Goal: Entertainment & Leisure: Browse casually

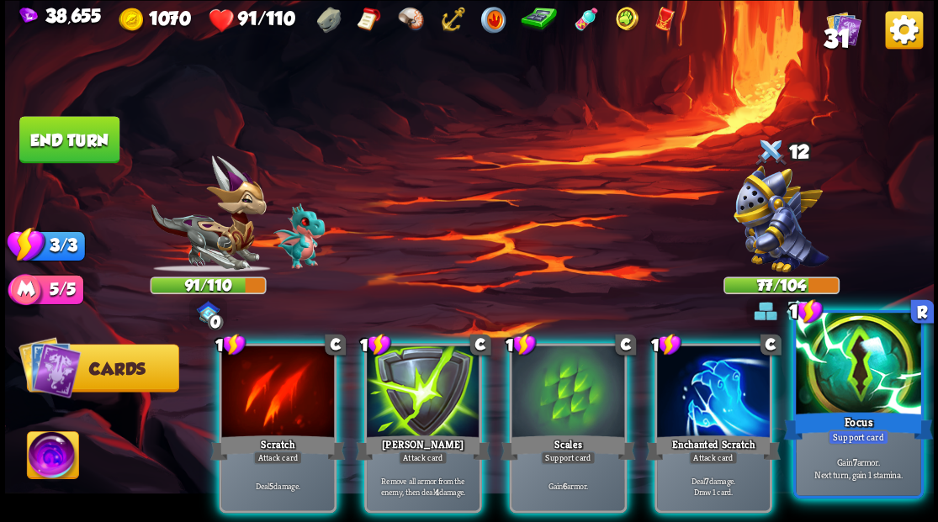
click at [861, 411] on div "Focus" at bounding box center [858, 426] width 150 height 34
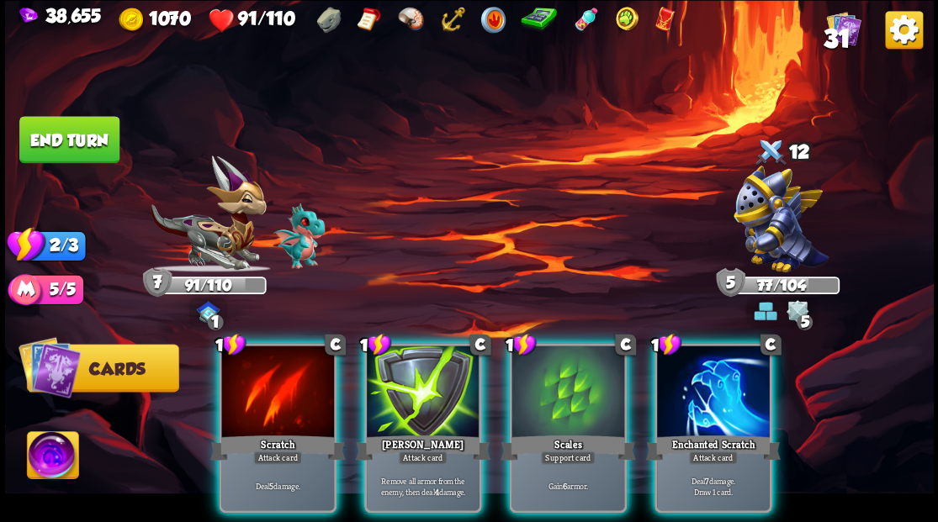
click at [722, 374] on div at bounding box center [713, 393] width 113 height 95
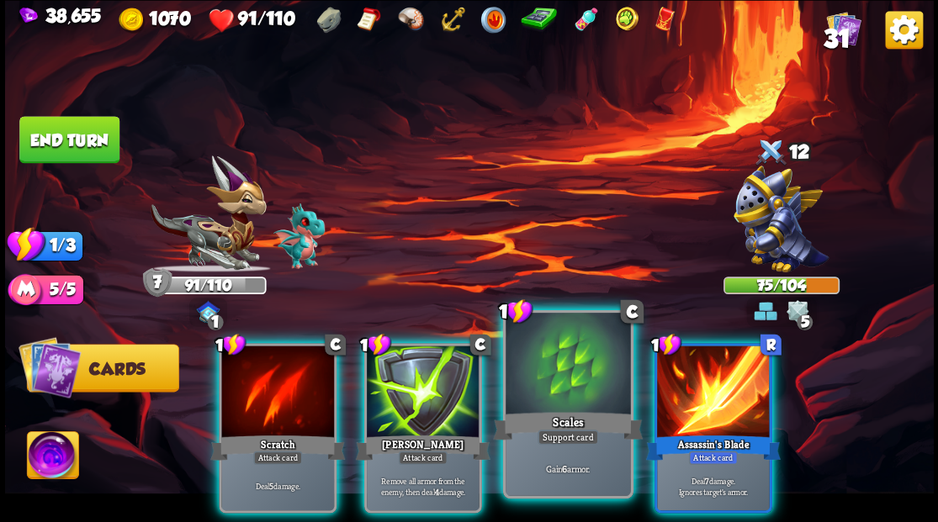
click at [564, 406] on div at bounding box center [567, 365] width 124 height 105
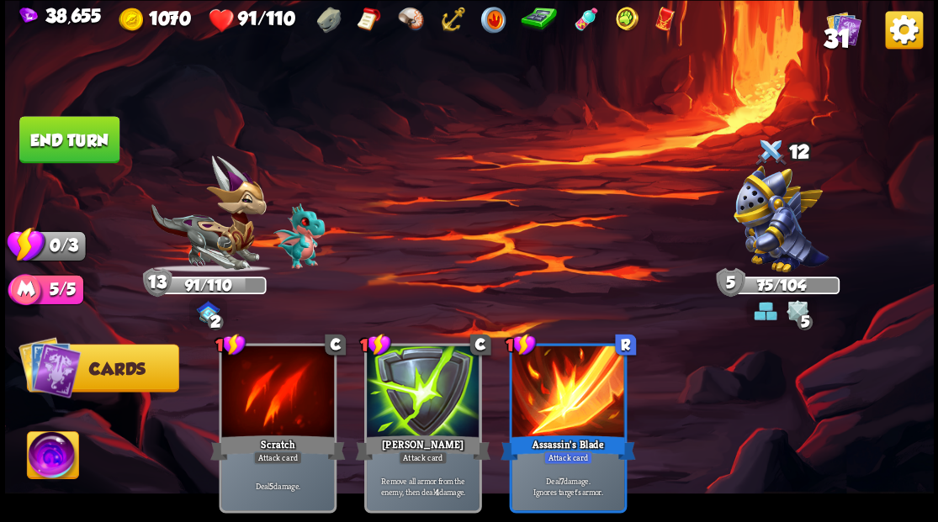
drag, startPoint x: 61, startPoint y: 148, endPoint x: 87, endPoint y: 160, distance: 28.6
click at [61, 148] on button "End turn" at bounding box center [69, 139] width 100 height 47
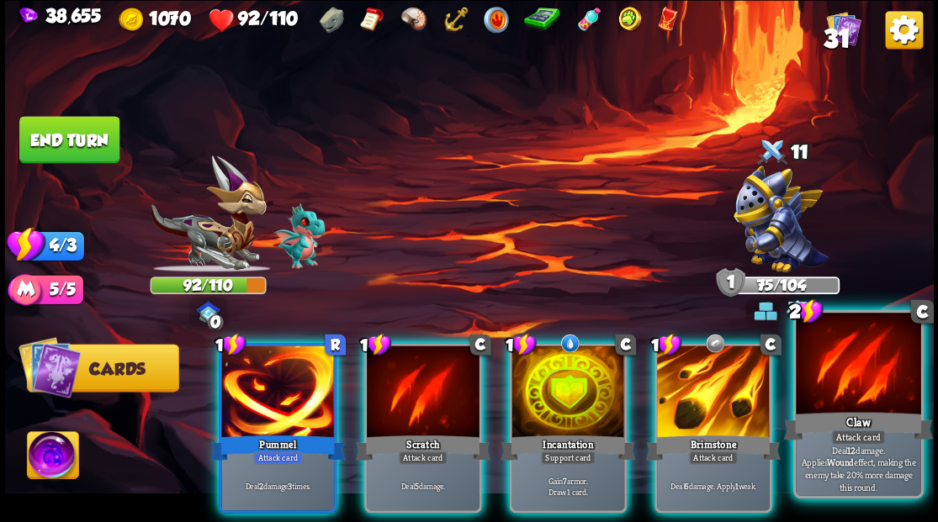
click at [827, 398] on div at bounding box center [858, 365] width 124 height 105
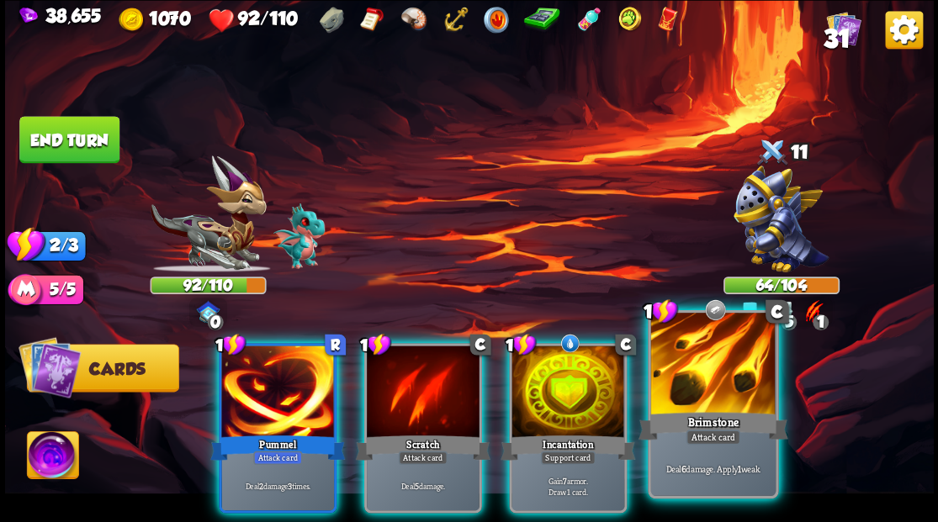
click at [710, 395] on div at bounding box center [712, 365] width 124 height 105
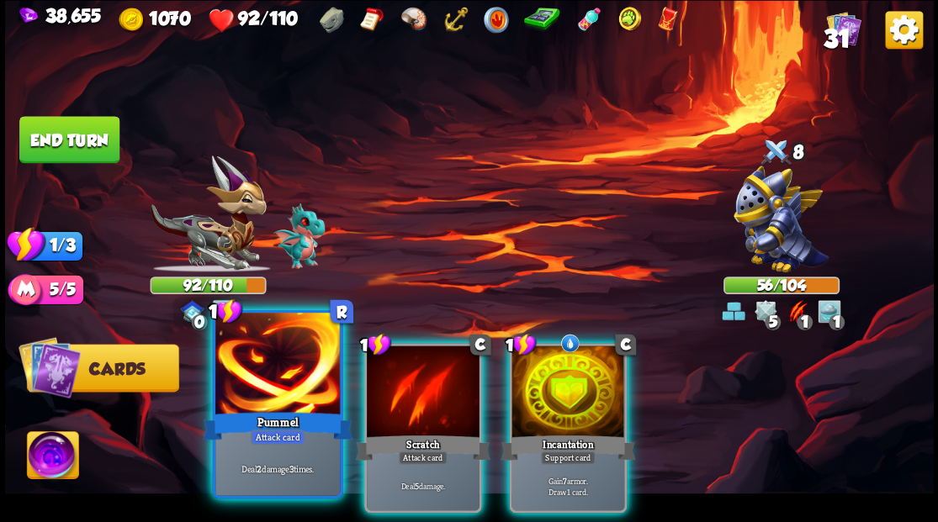
click at [309, 401] on div at bounding box center [277, 365] width 124 height 105
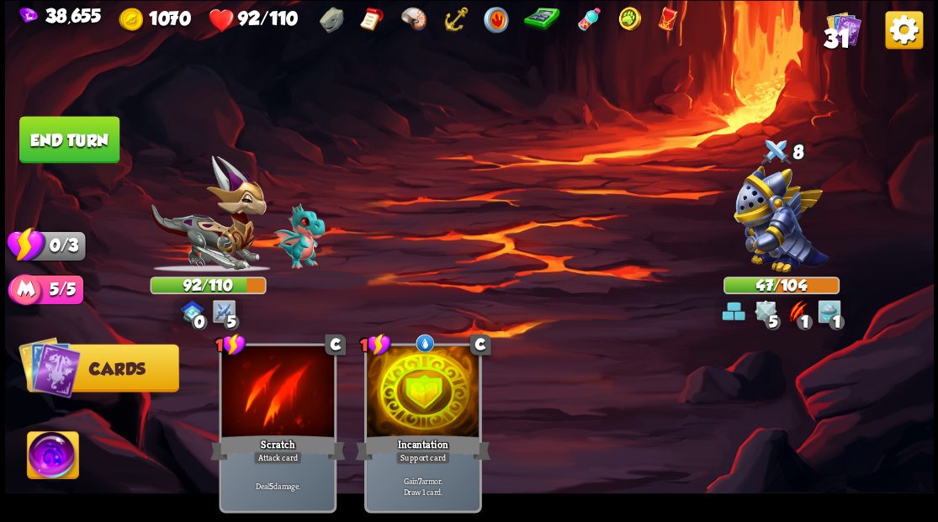
click at [92, 134] on button "End turn" at bounding box center [69, 139] width 100 height 47
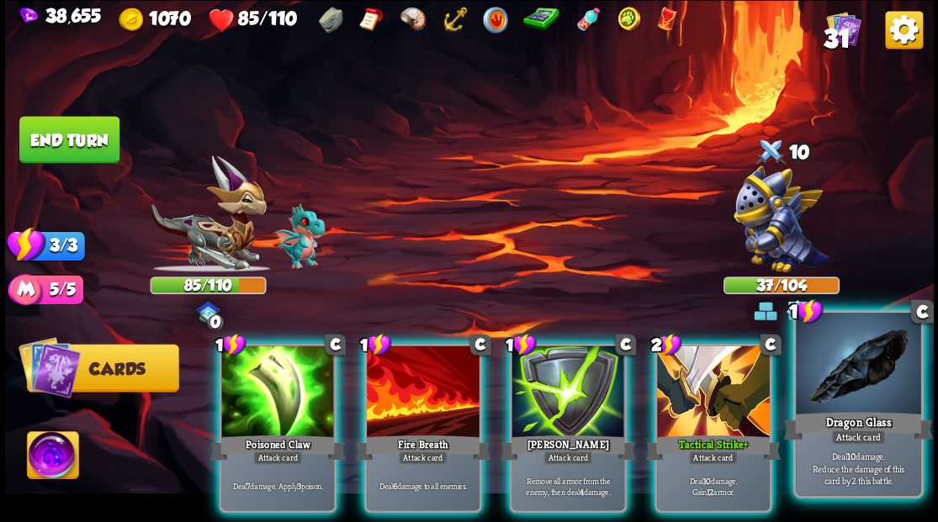
click at [878, 417] on div "Dragon Glass" at bounding box center [858, 426] width 150 height 34
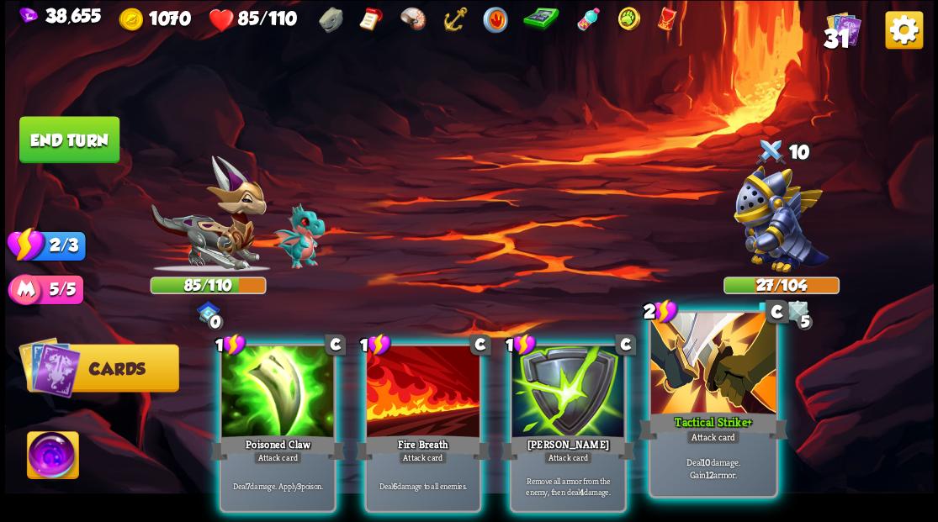
click at [722, 415] on div "Tactical Strike+" at bounding box center [712, 426] width 150 height 34
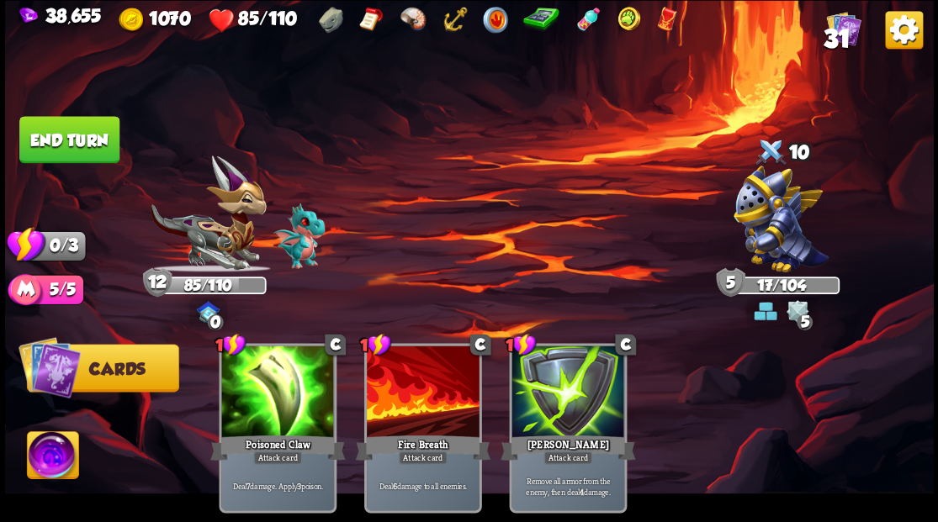
click at [49, 135] on button "End turn" at bounding box center [69, 139] width 100 height 47
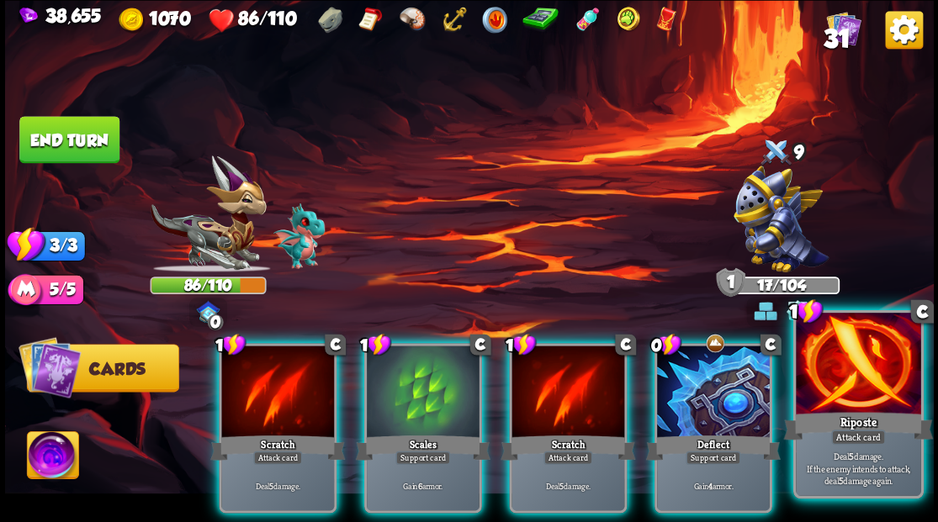
click at [833, 395] on div at bounding box center [858, 365] width 124 height 105
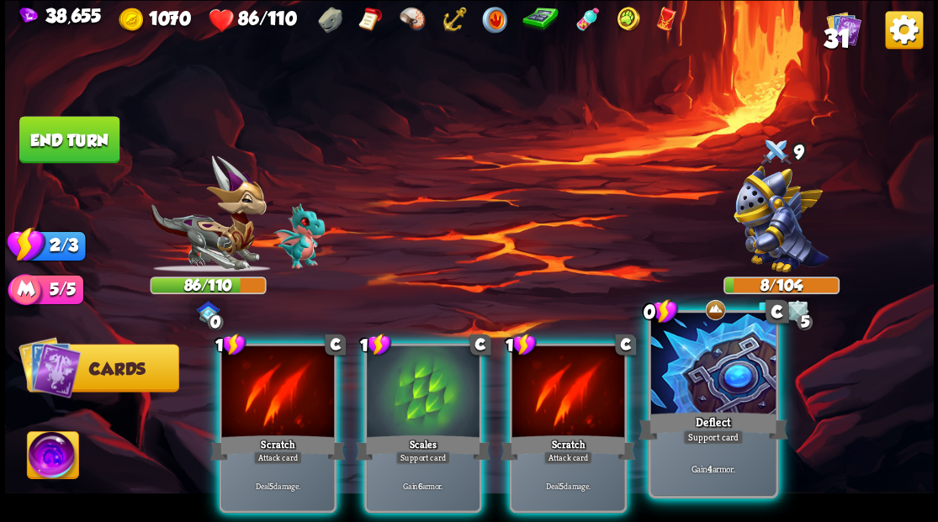
click at [742, 382] on div at bounding box center [712, 365] width 124 height 105
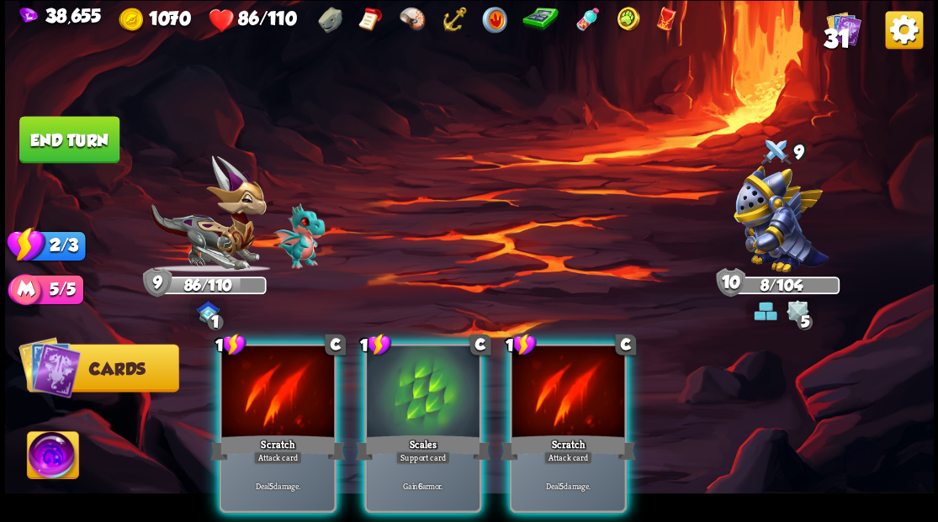
drag, startPoint x: 288, startPoint y: 384, endPoint x: 326, endPoint y: 304, distance: 88.8
click at [285, 380] on div at bounding box center [277, 393] width 113 height 95
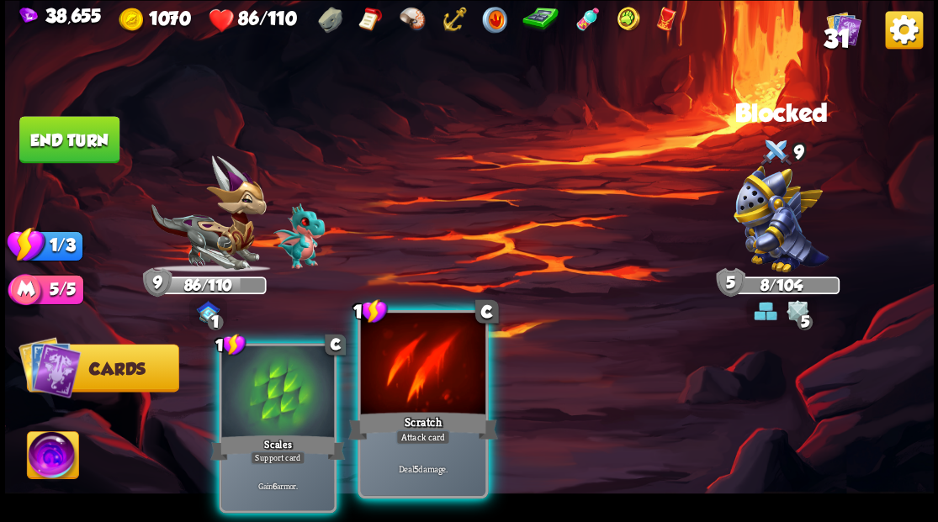
click at [426, 410] on div "1 C Scratch Attack card Deal 5 damage." at bounding box center [422, 403] width 130 height 188
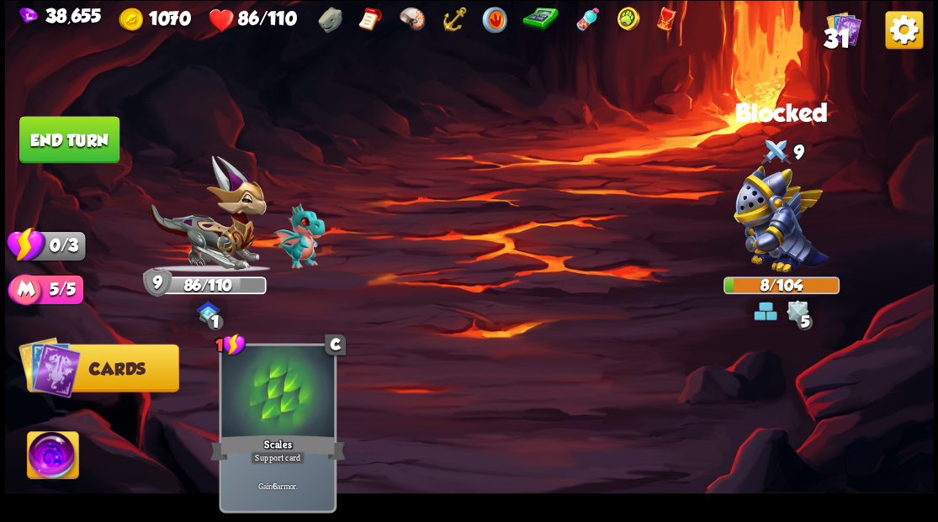
click at [71, 146] on button "End turn" at bounding box center [69, 139] width 100 height 47
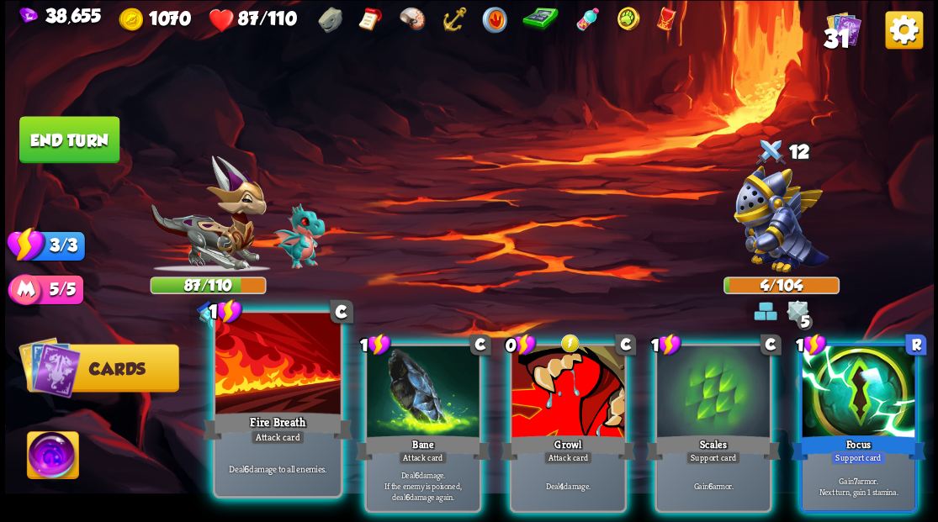
drag, startPoint x: 289, startPoint y: 399, endPoint x: 346, endPoint y: 318, distance: 98.5
click at [288, 399] on div at bounding box center [277, 365] width 124 height 105
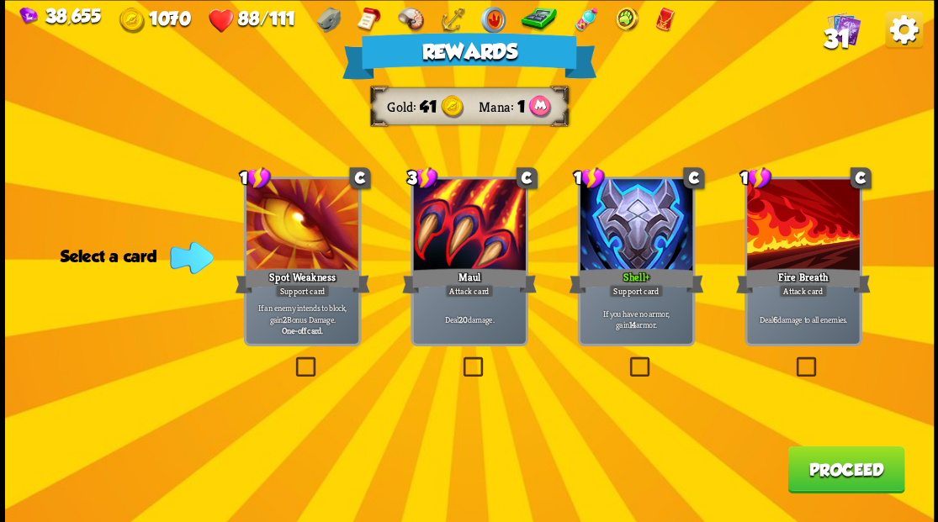
click at [818, 469] on button "Proceed" at bounding box center [845, 469] width 117 height 47
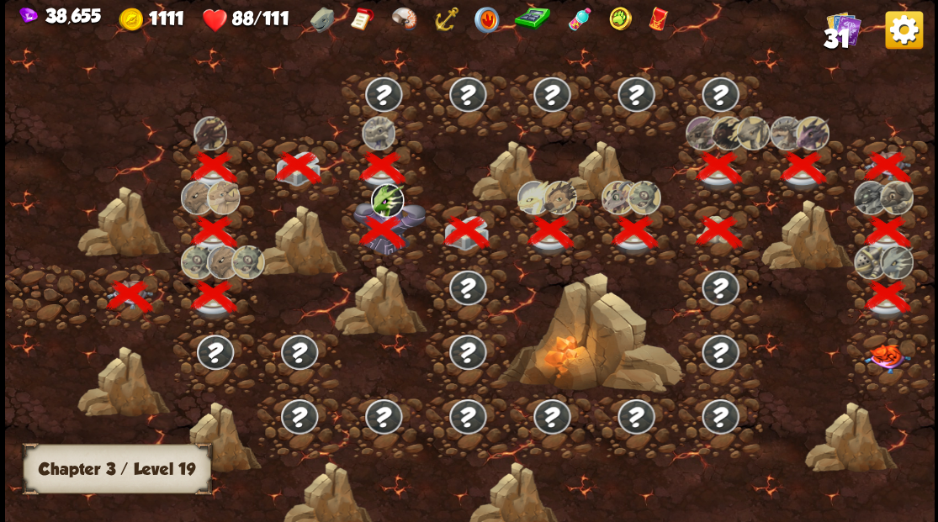
scroll to position [0, 256]
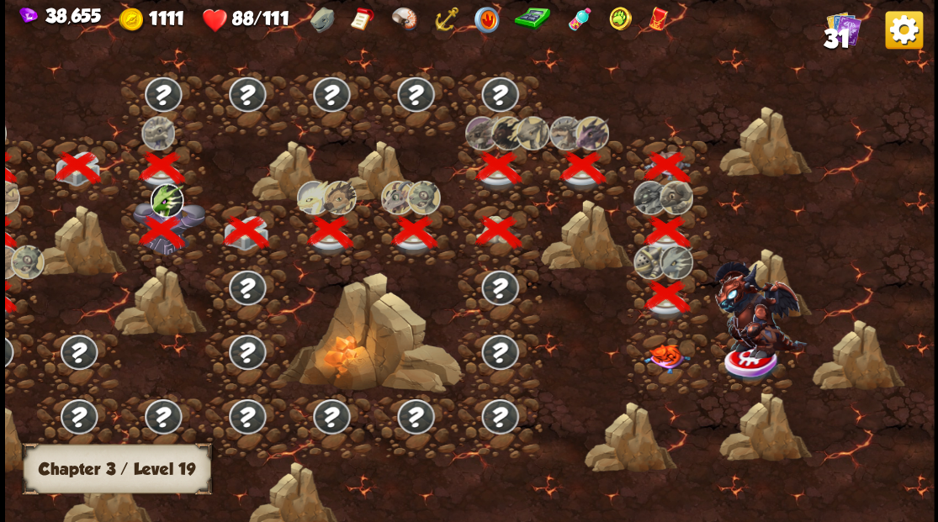
click at [676, 368] on img at bounding box center [666, 358] width 46 height 29
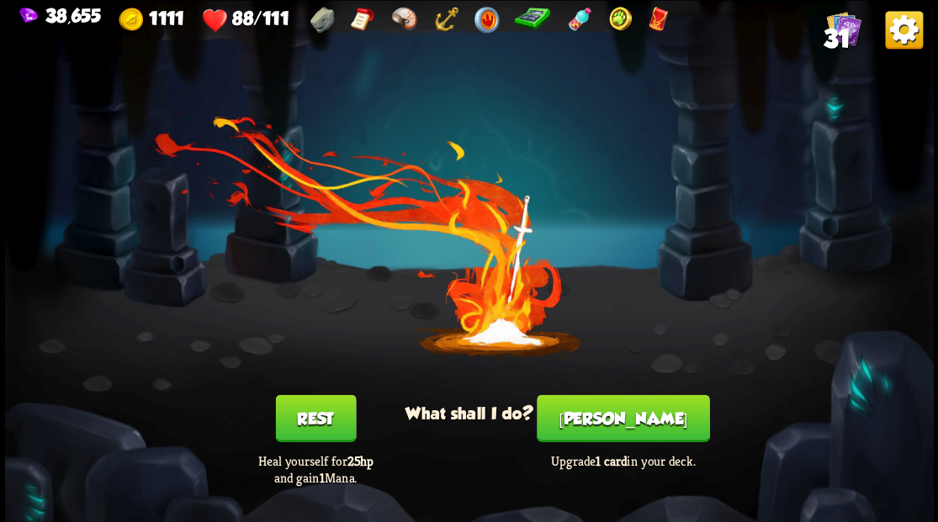
click at [621, 426] on button "[PERSON_NAME]" at bounding box center [623, 417] width 172 height 47
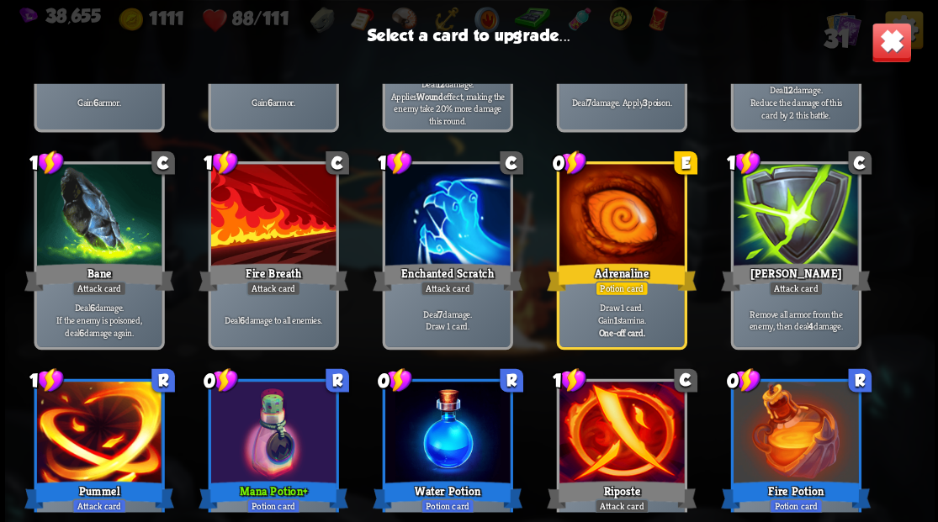
scroll to position [505, 0]
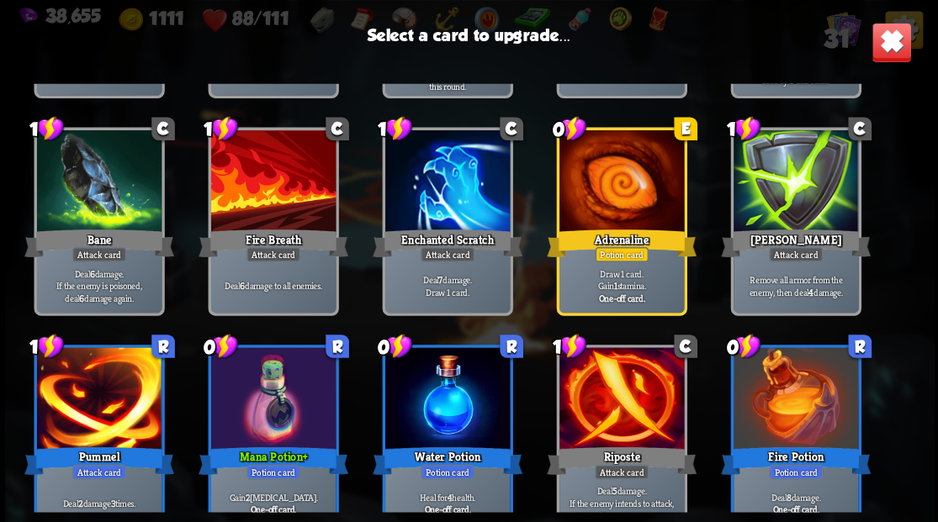
click at [442, 196] on div at bounding box center [446, 182] width 124 height 105
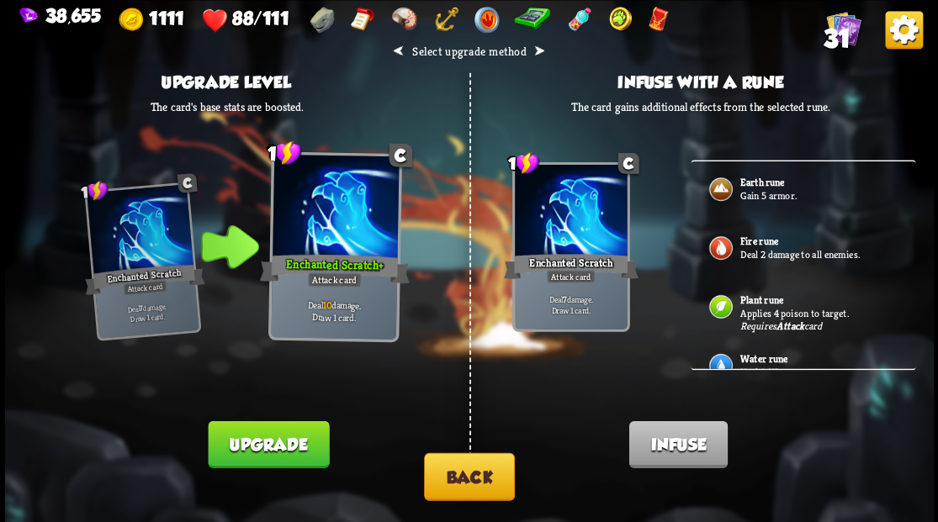
click at [459, 483] on button "Back" at bounding box center [469, 476] width 91 height 48
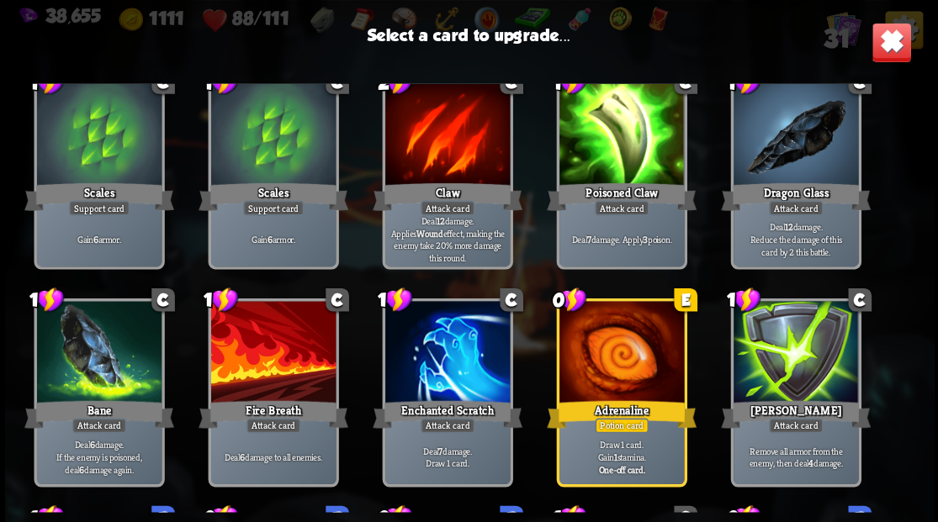
scroll to position [305, 0]
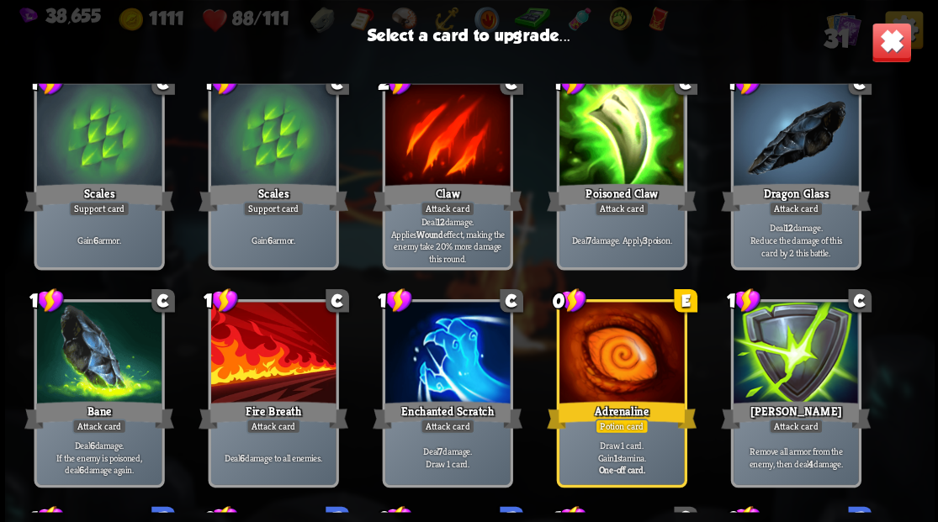
click at [432, 343] on div at bounding box center [446, 354] width 124 height 105
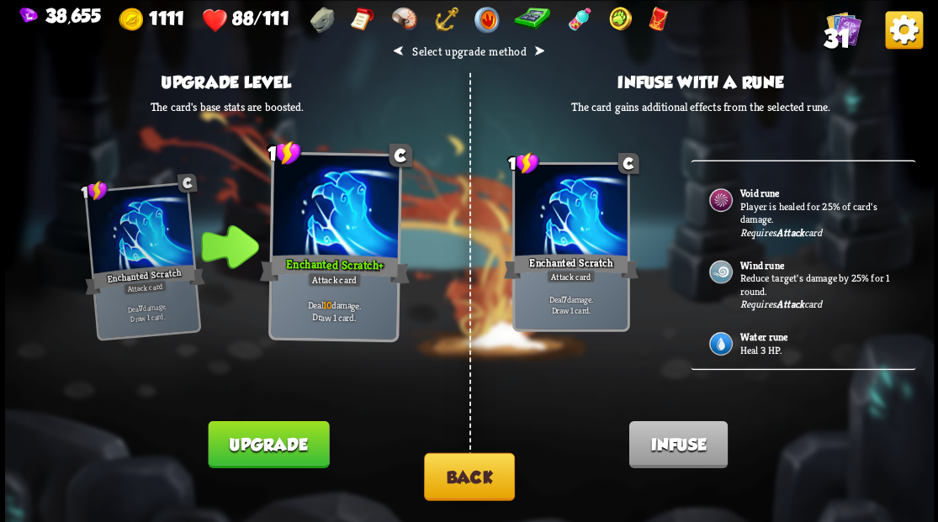
scroll to position [560, 0]
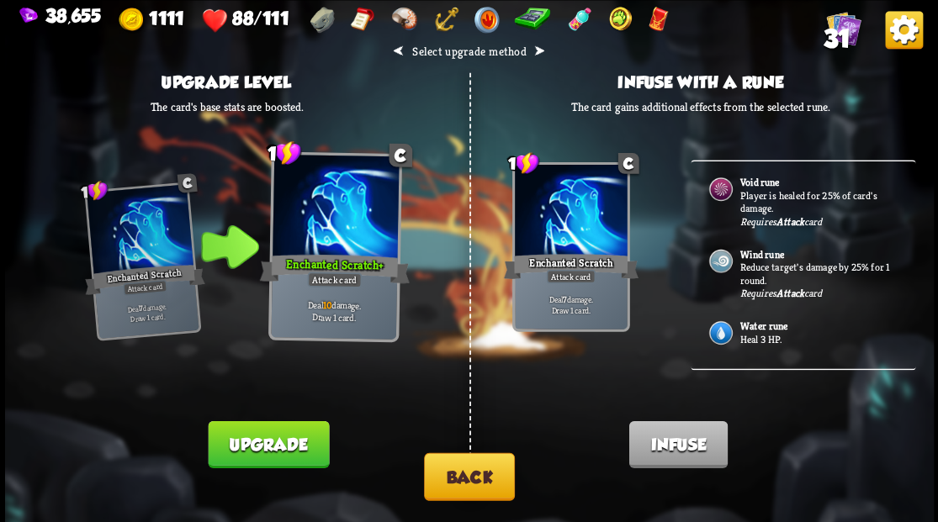
click at [778, 266] on p "Reduce target's damage by 25% for 1 round." at bounding box center [817, 274] width 157 height 26
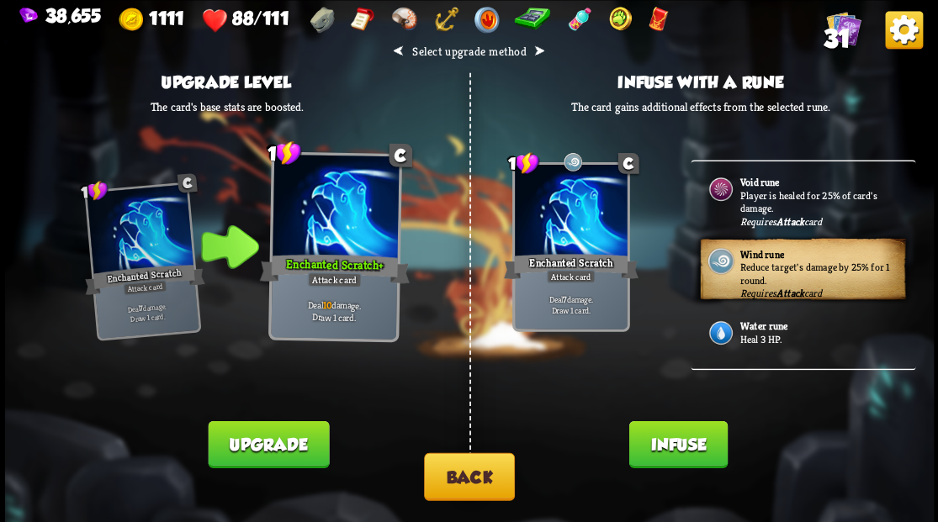
click at [649, 444] on button "Infuse" at bounding box center [677, 443] width 98 height 47
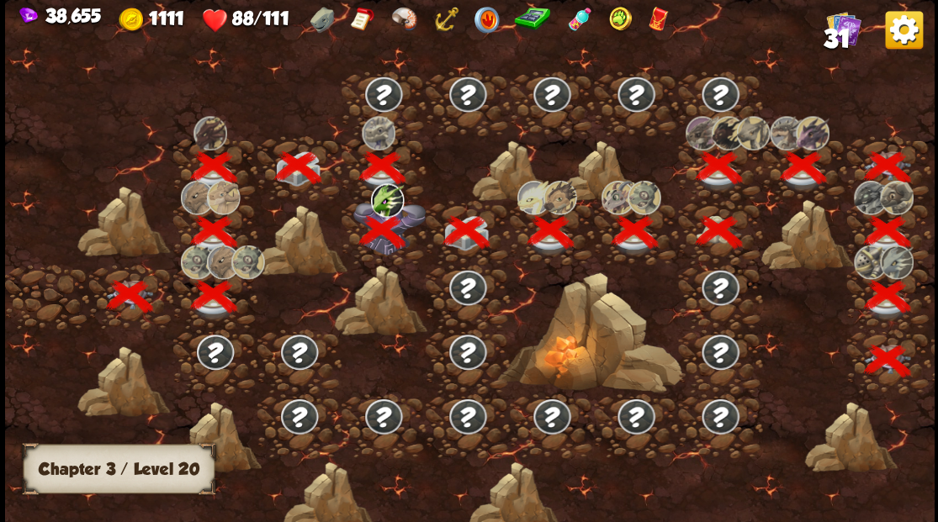
scroll to position [0, 256]
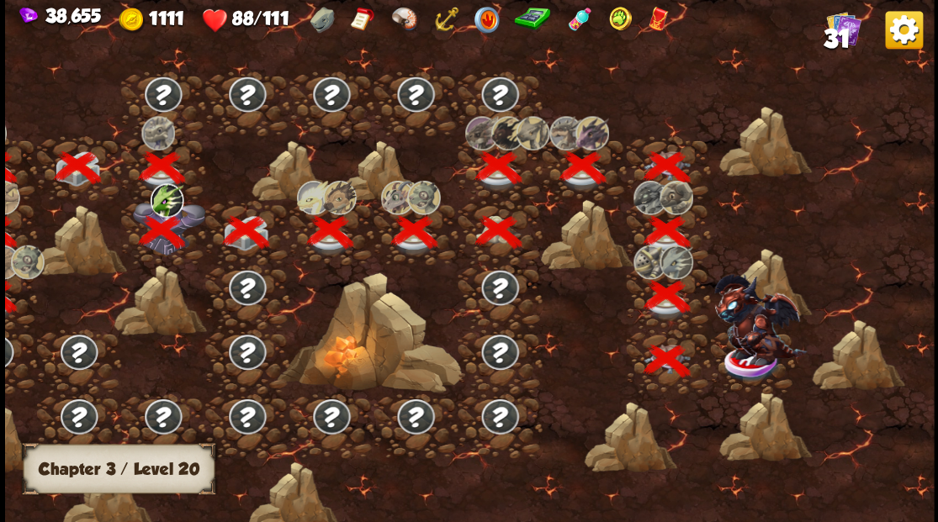
click at [746, 352] on img at bounding box center [759, 318] width 93 height 91
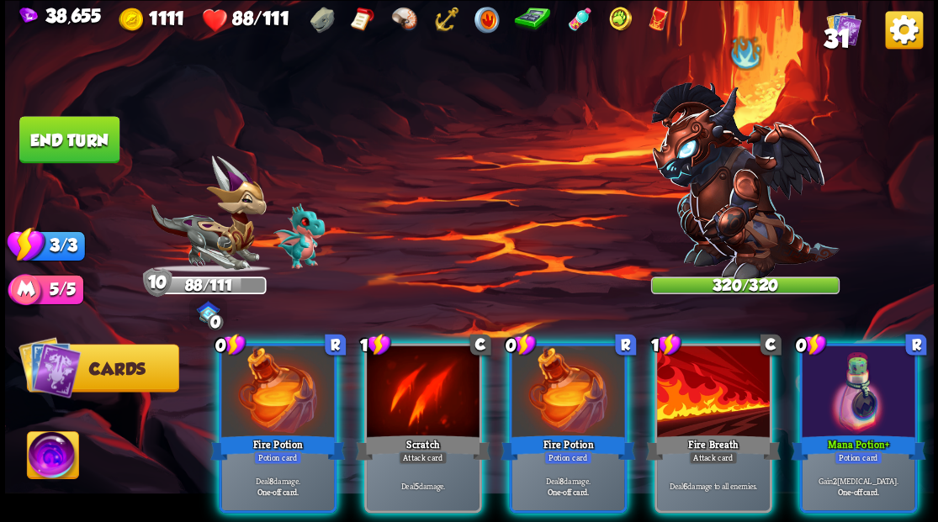
click at [48, 468] on img at bounding box center [52, 457] width 51 height 52
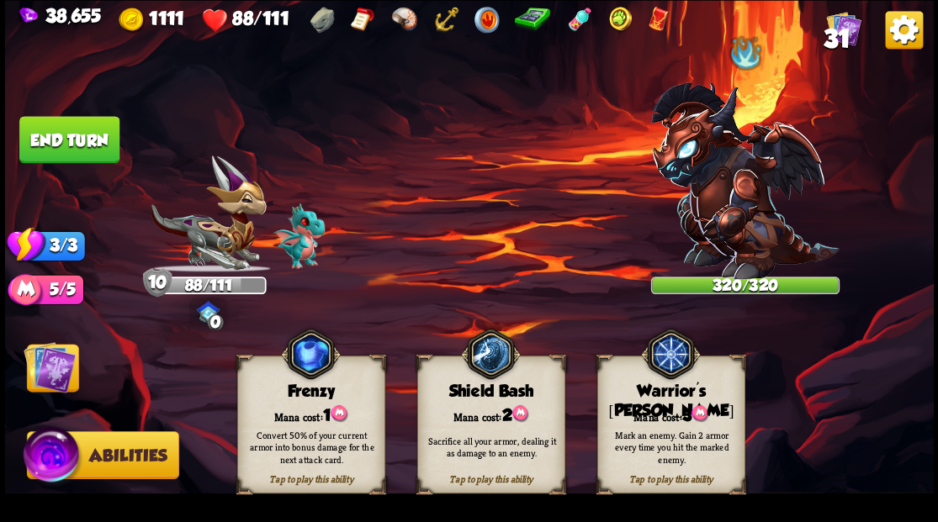
click at [644, 430] on div "Mark an enemy. Gain 2 armor every time you hit the marked enemy." at bounding box center [672, 446] width 134 height 37
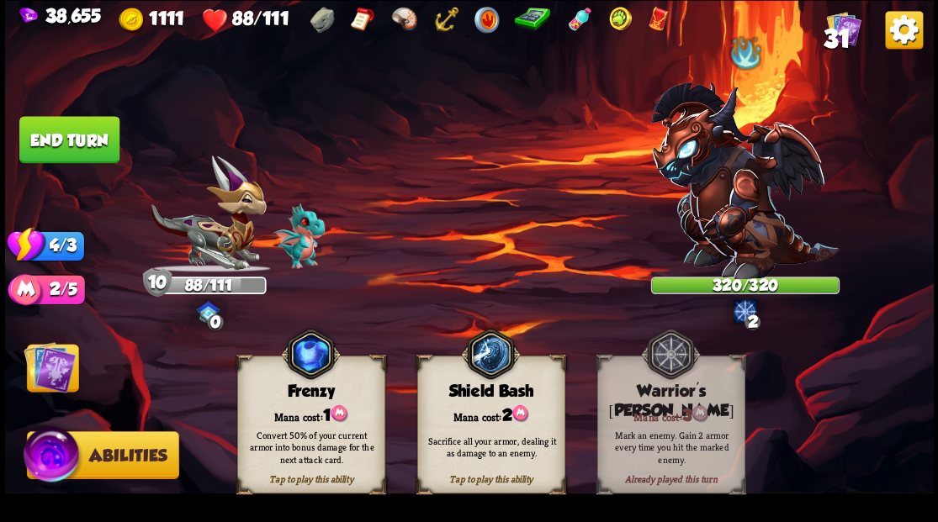
click at [61, 362] on img at bounding box center [50, 367] width 52 height 52
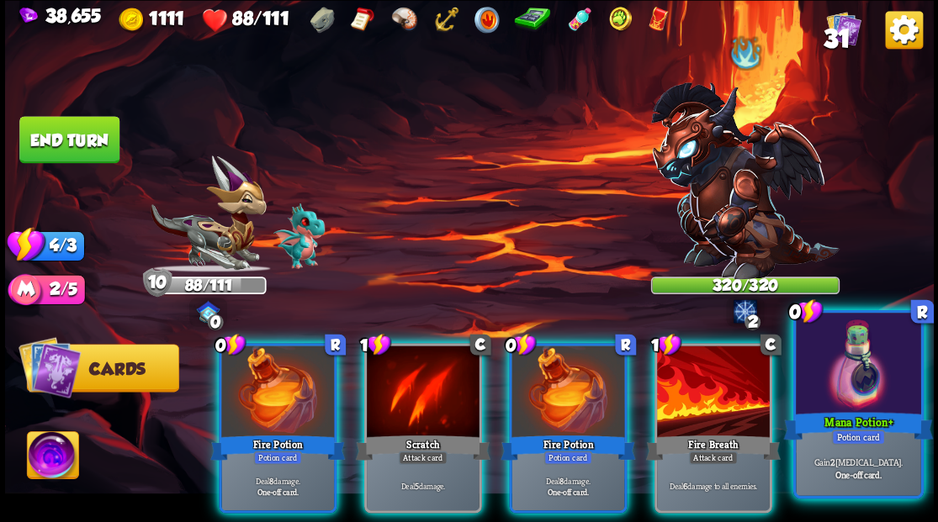
click at [844, 389] on div at bounding box center [858, 365] width 124 height 105
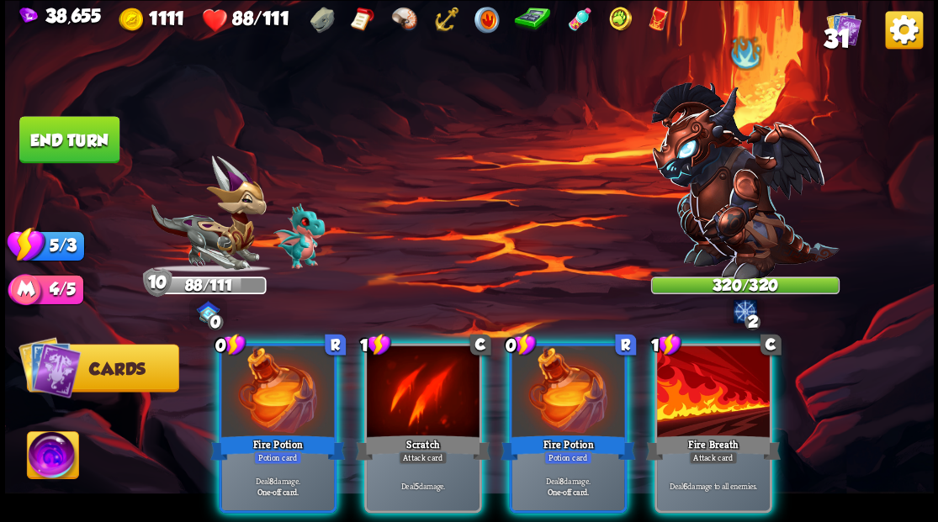
drag, startPoint x: 731, startPoint y: 371, endPoint x: 700, endPoint y: 370, distance: 31.1
click at [727, 371] on div at bounding box center [713, 393] width 113 height 95
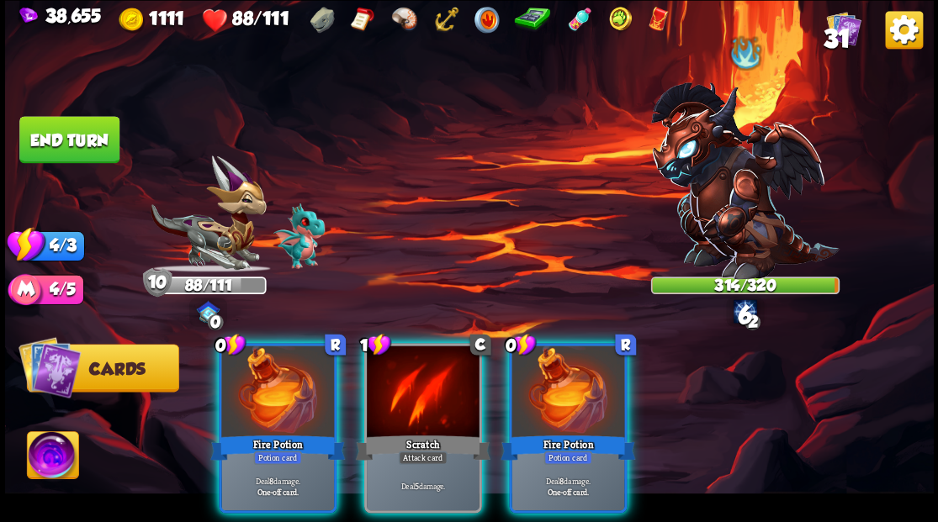
drag, startPoint x: 561, startPoint y: 383, endPoint x: 544, endPoint y: 383, distance: 16.8
click at [560, 383] on div at bounding box center [567, 393] width 113 height 95
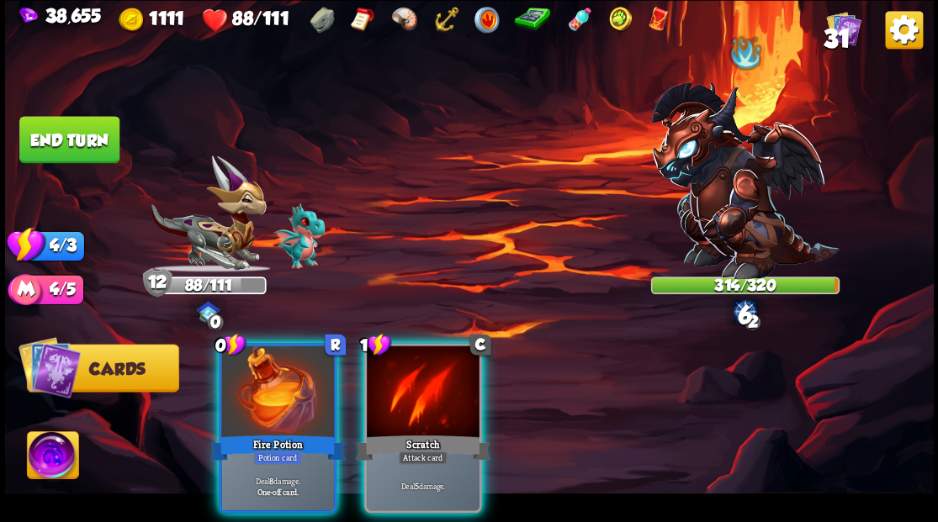
drag, startPoint x: 456, startPoint y: 389, endPoint x: 431, endPoint y: 385, distance: 24.7
click at [440, 385] on div at bounding box center [423, 393] width 113 height 95
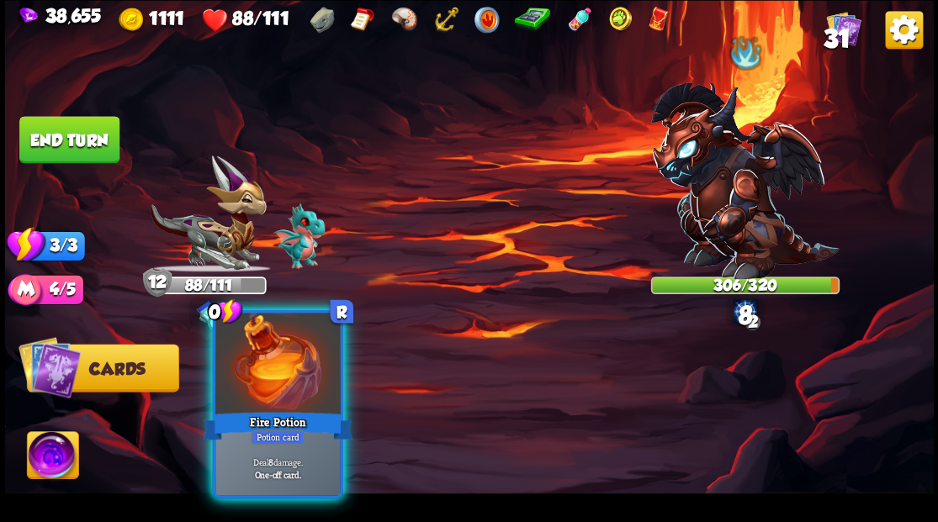
click at [283, 392] on div at bounding box center [277, 365] width 124 height 105
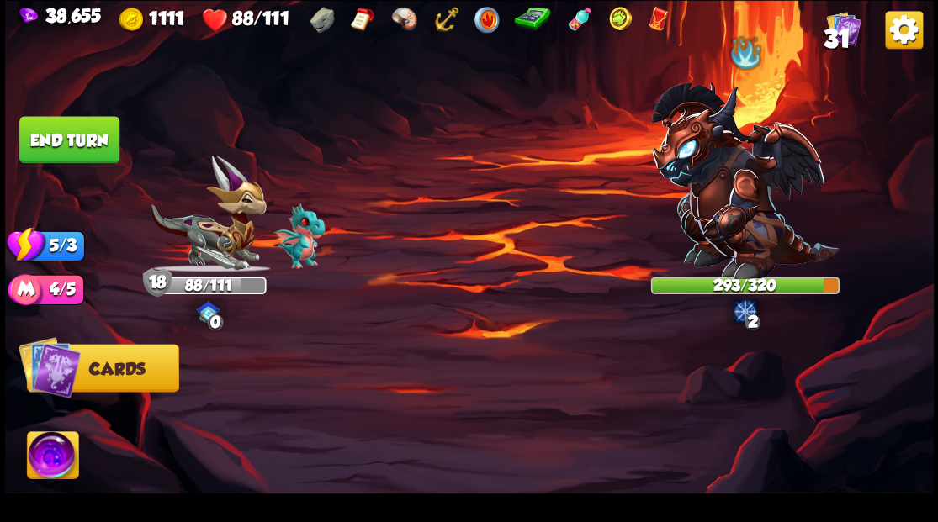
click at [77, 131] on button "End turn" at bounding box center [69, 139] width 100 height 47
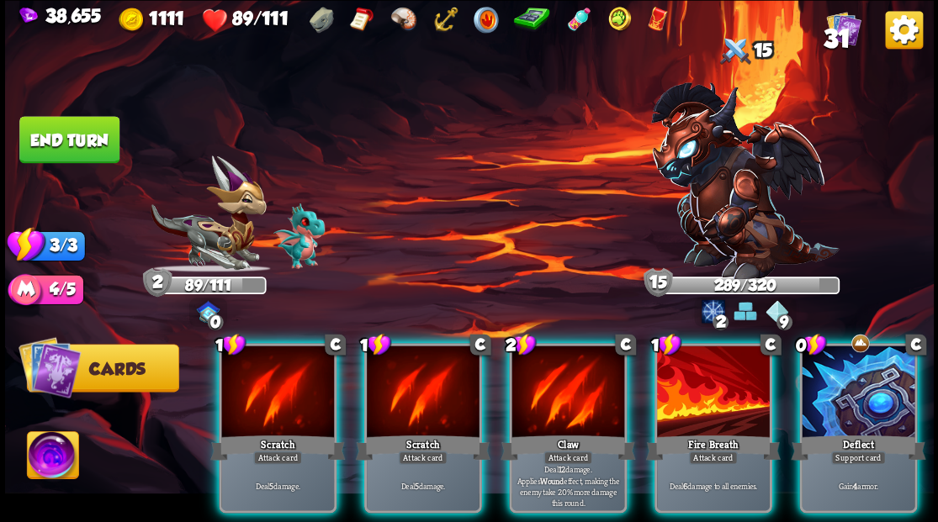
click at [846, 373] on div at bounding box center [857, 393] width 113 height 95
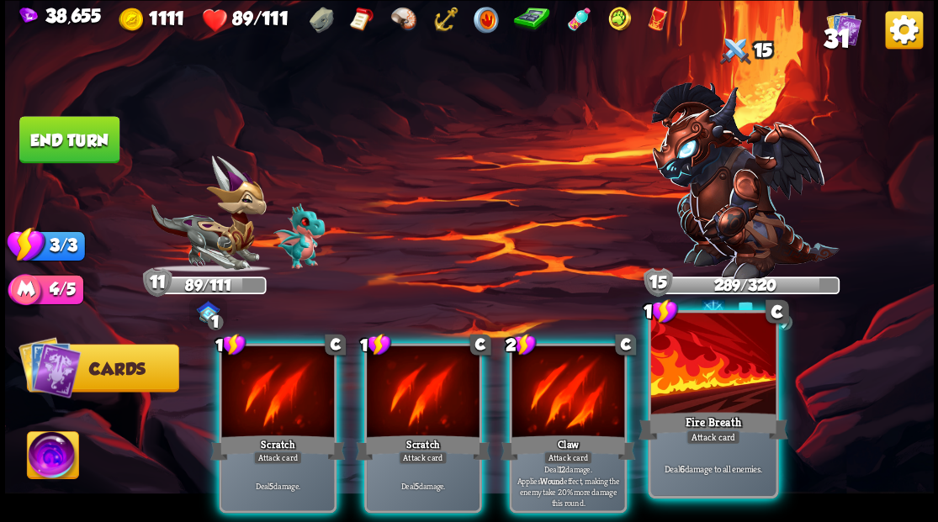
click at [708, 368] on div at bounding box center [712, 365] width 124 height 105
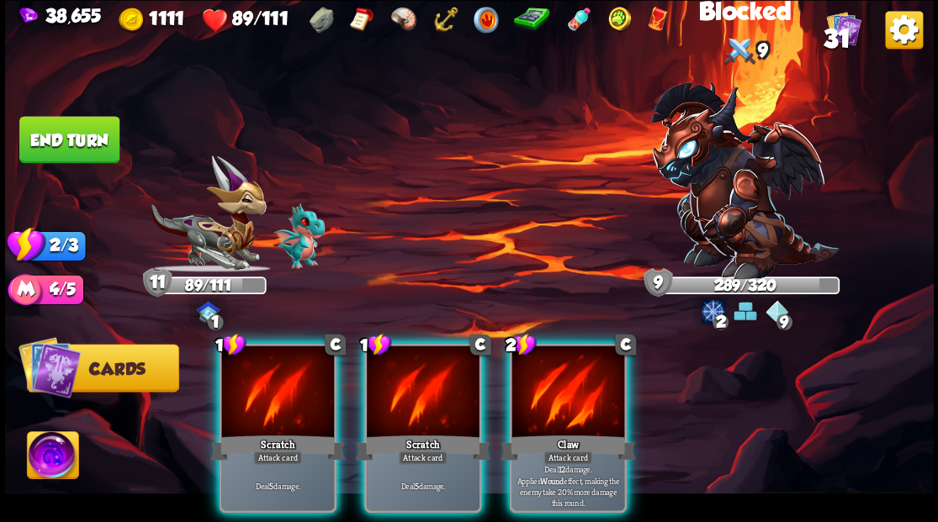
drag, startPoint x: 563, startPoint y: 363, endPoint x: 435, endPoint y: 318, distance: 136.5
click at [563, 362] on div at bounding box center [567, 393] width 113 height 95
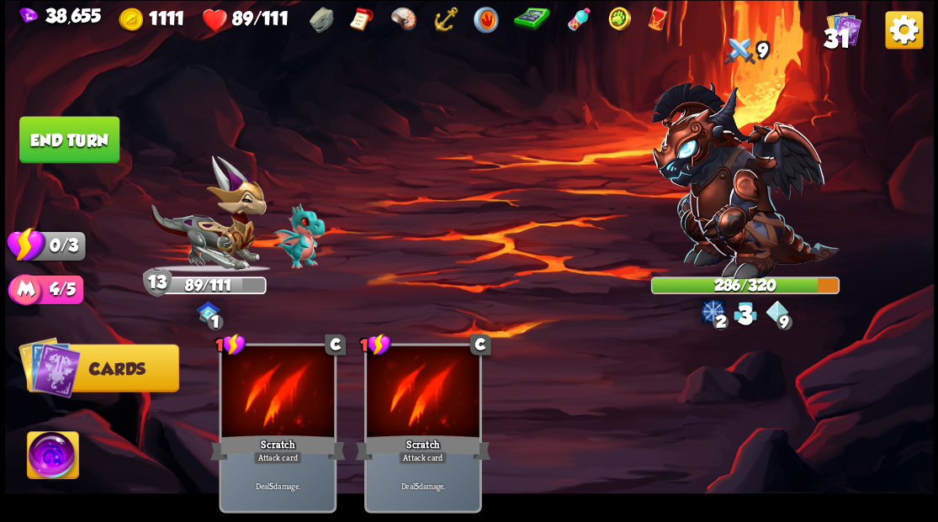
click at [62, 135] on button "End turn" at bounding box center [69, 139] width 100 height 47
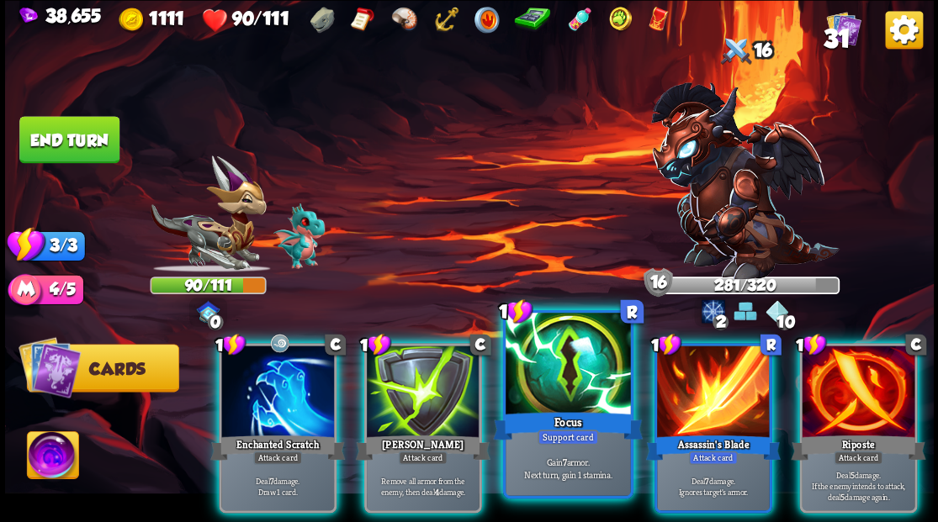
click at [580, 372] on div at bounding box center [567, 365] width 124 height 105
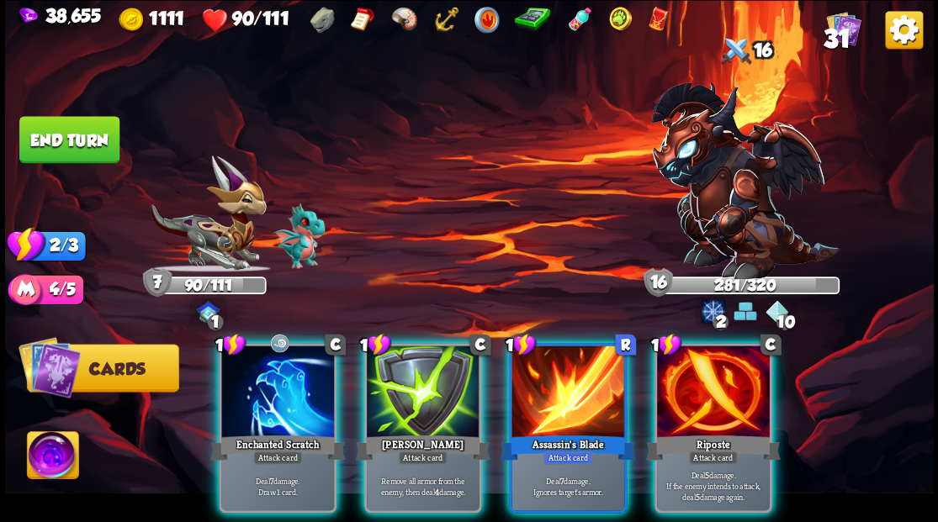
click at [432, 380] on div at bounding box center [423, 393] width 113 height 95
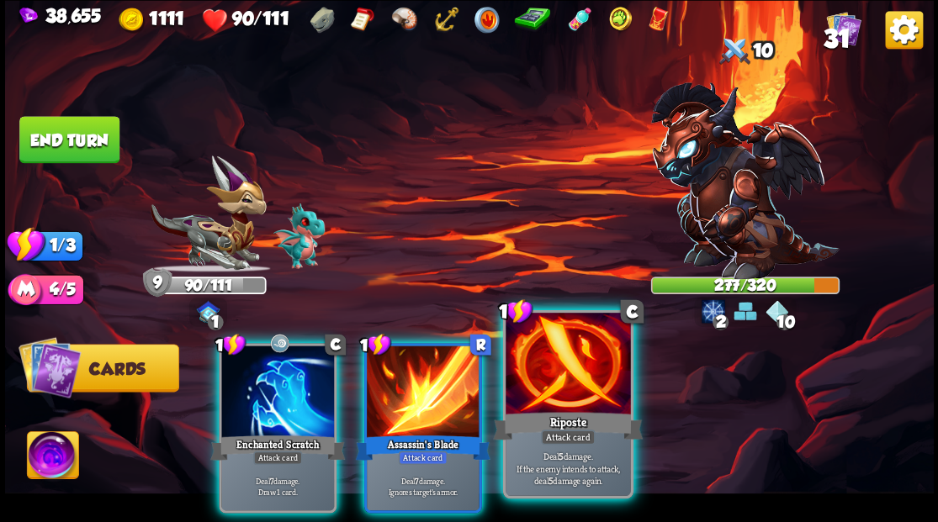
click at [537, 394] on div at bounding box center [567, 365] width 124 height 105
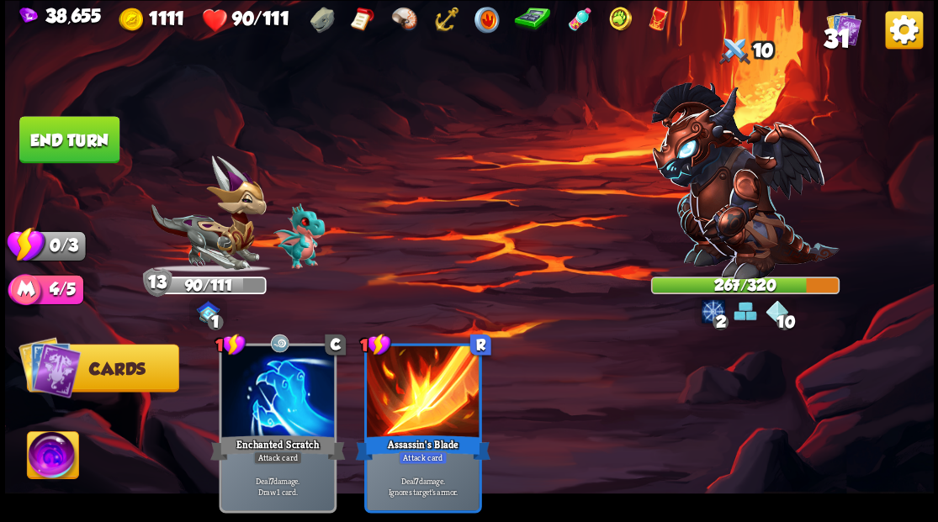
click at [70, 133] on button "End turn" at bounding box center [69, 139] width 100 height 47
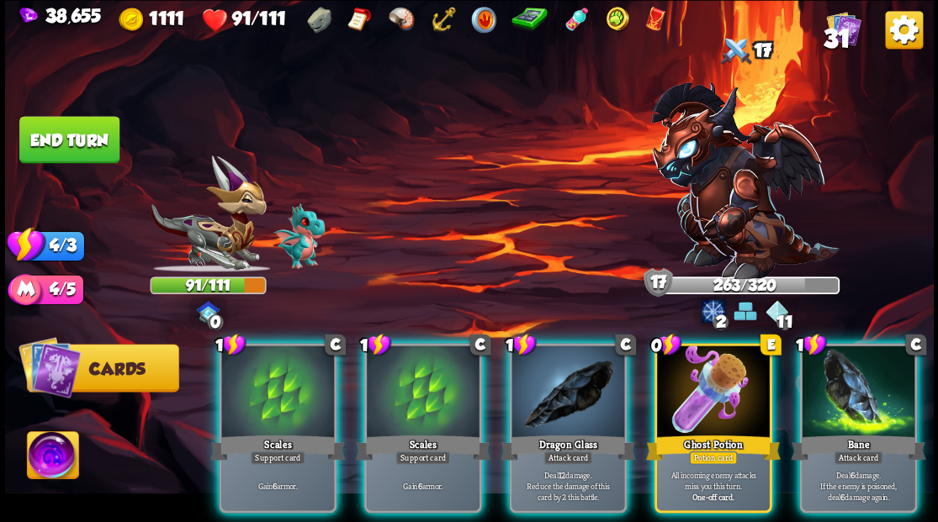
drag, startPoint x: 710, startPoint y: 399, endPoint x: 717, endPoint y: 390, distance: 10.8
click at [715, 395] on div at bounding box center [713, 393] width 113 height 95
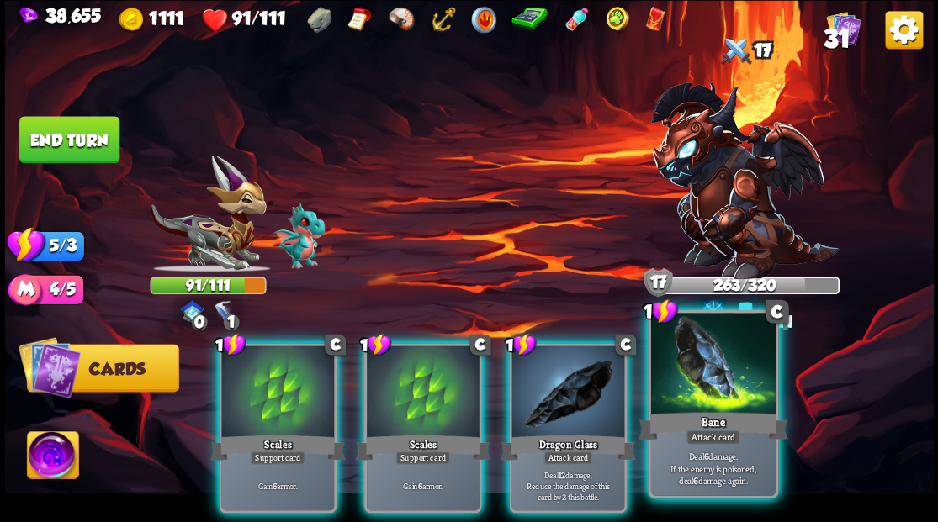
click at [688, 399] on div at bounding box center [712, 365] width 124 height 105
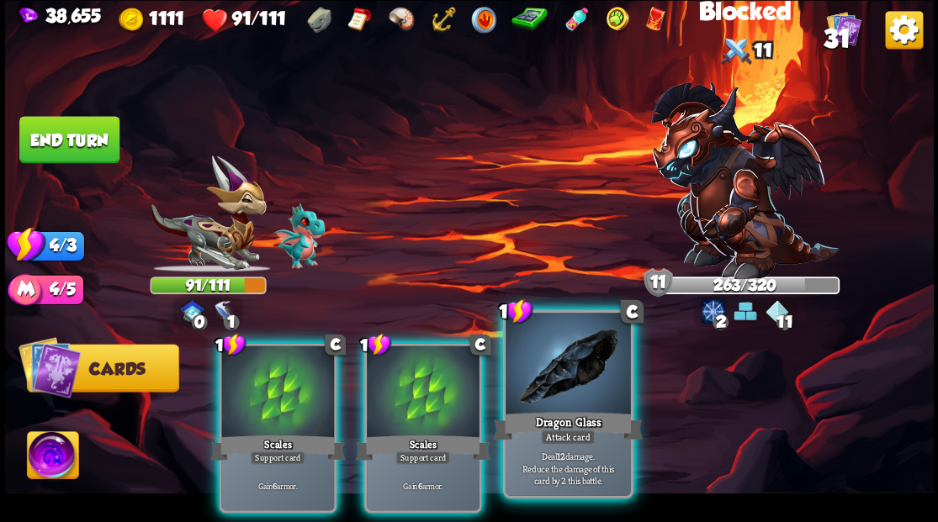
drag, startPoint x: 589, startPoint y: 394, endPoint x: 520, endPoint y: 399, distance: 69.1
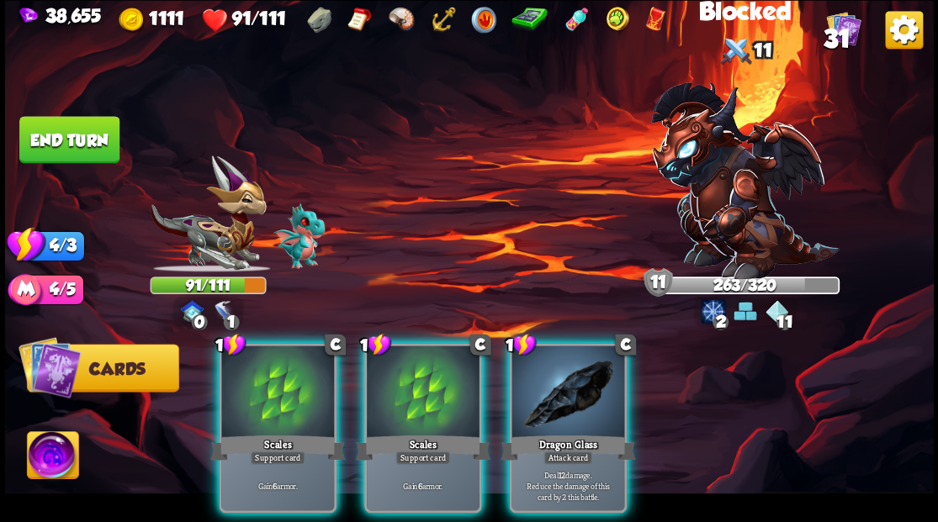
click at [586, 394] on div at bounding box center [567, 393] width 113 height 95
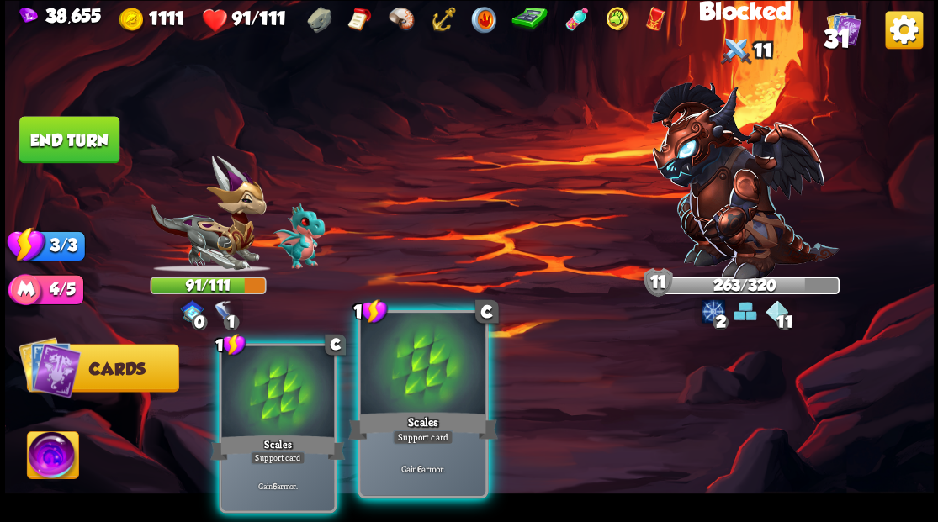
drag, startPoint x: 434, startPoint y: 399, endPoint x: 353, endPoint y: 394, distance: 80.8
click at [432, 399] on div at bounding box center [422, 365] width 124 height 105
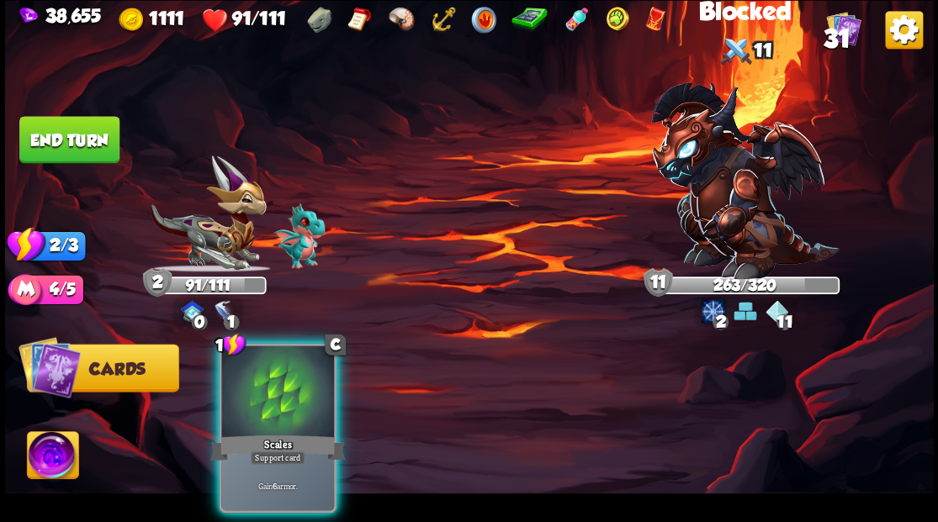
drag, startPoint x: 301, startPoint y: 385, endPoint x: 172, endPoint y: 326, distance: 142.3
click at [252, 363] on div at bounding box center [277, 393] width 113 height 95
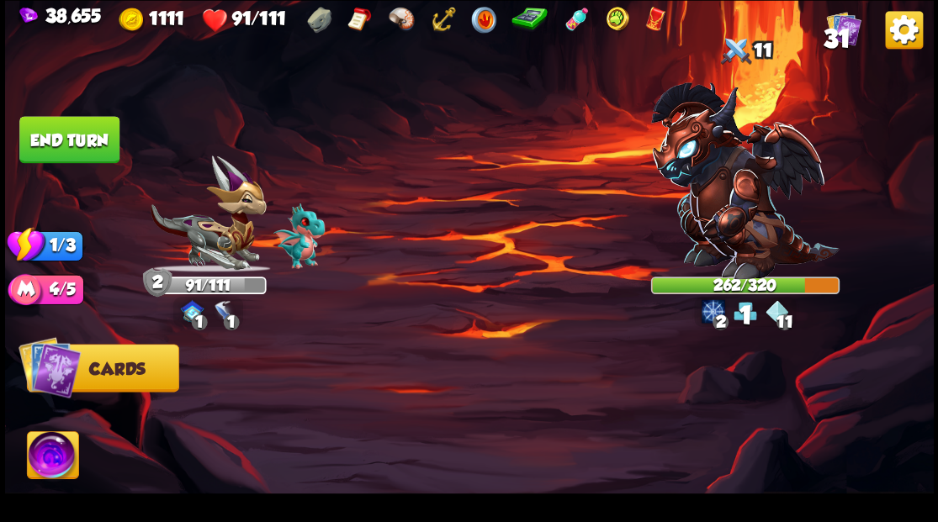
click at [62, 145] on button "End turn" at bounding box center [69, 139] width 100 height 47
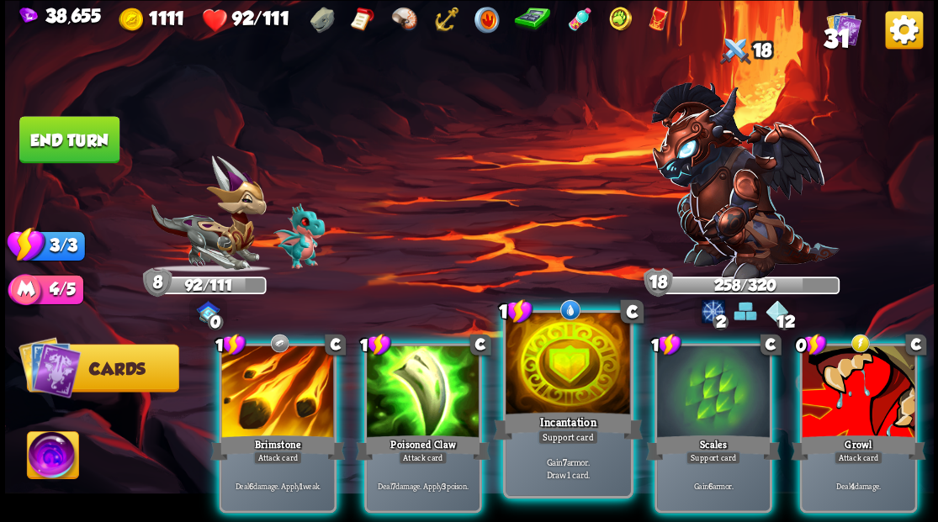
click at [553, 363] on div at bounding box center [567, 365] width 124 height 105
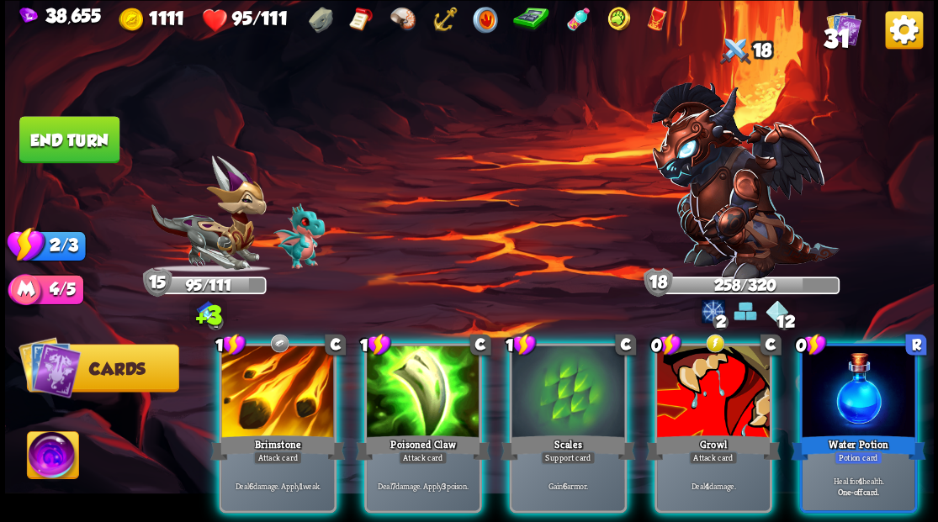
click at [851, 432] on div "Water Potion" at bounding box center [858, 447] width 135 height 30
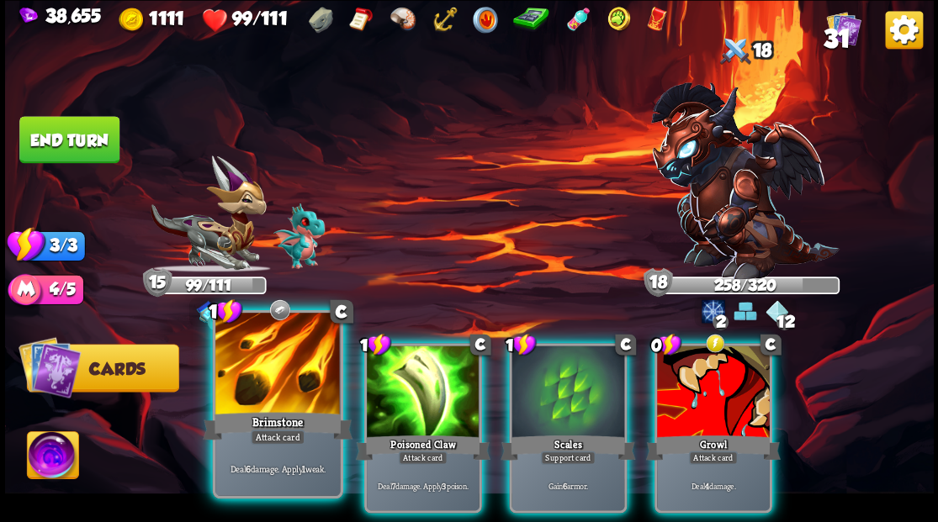
click at [262, 387] on div at bounding box center [277, 365] width 124 height 105
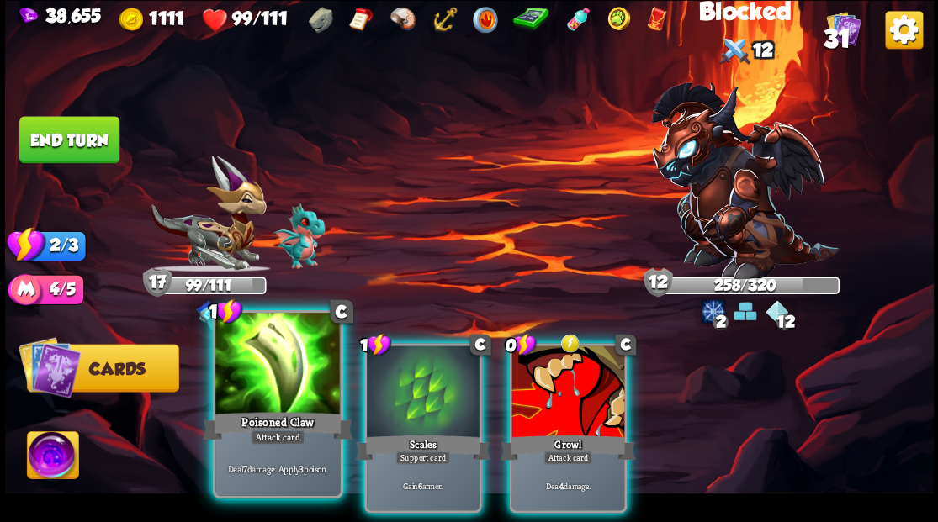
click at [281, 387] on div at bounding box center [277, 365] width 124 height 105
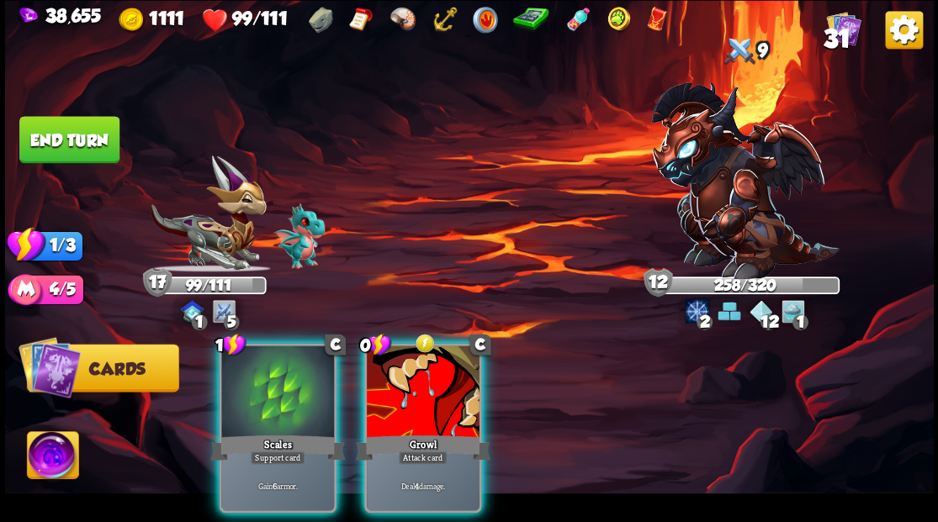
click at [392, 402] on div at bounding box center [423, 393] width 113 height 95
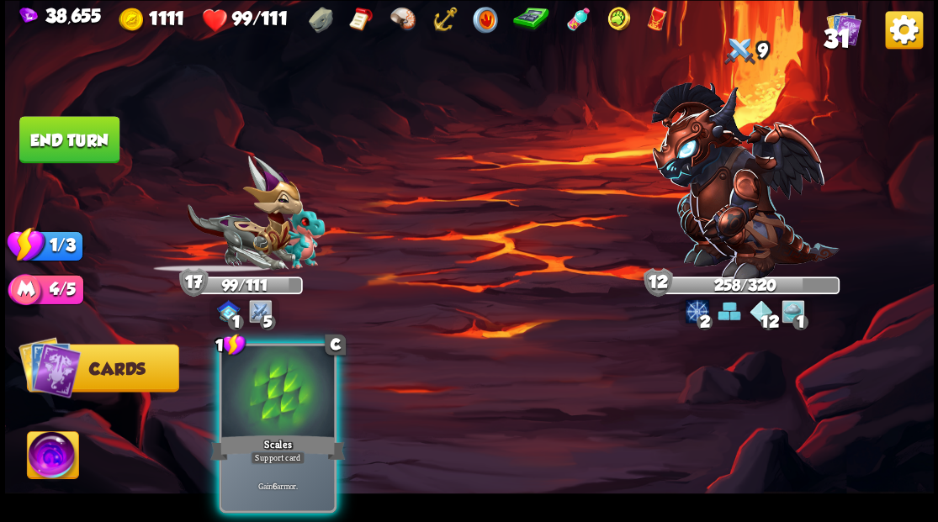
click at [276, 380] on div at bounding box center [277, 393] width 113 height 95
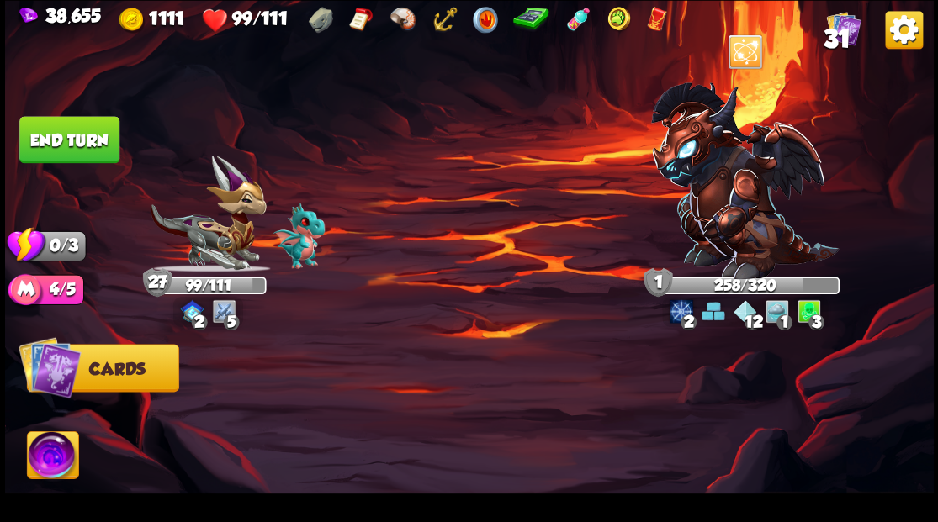
click at [91, 145] on button "End turn" at bounding box center [69, 140] width 101 height 48
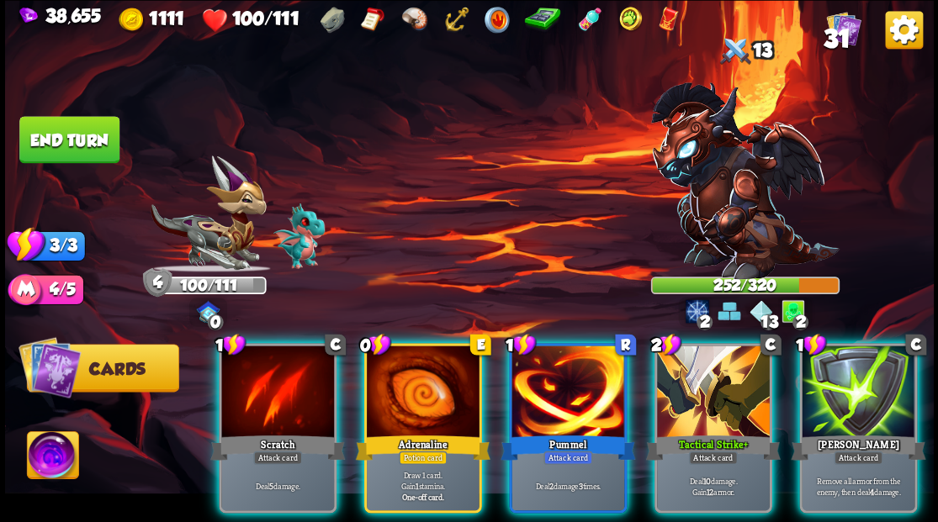
click at [721, 368] on div at bounding box center [713, 393] width 113 height 95
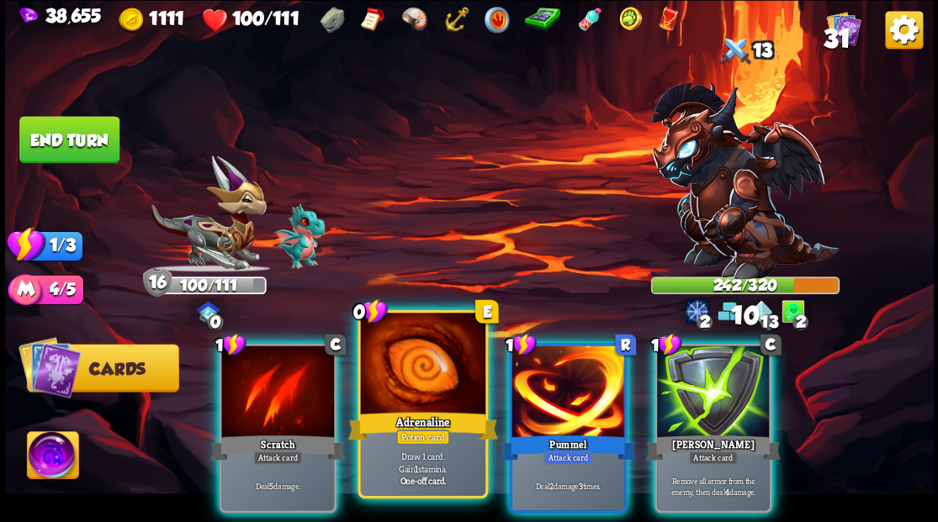
click at [433, 363] on div at bounding box center [422, 365] width 124 height 105
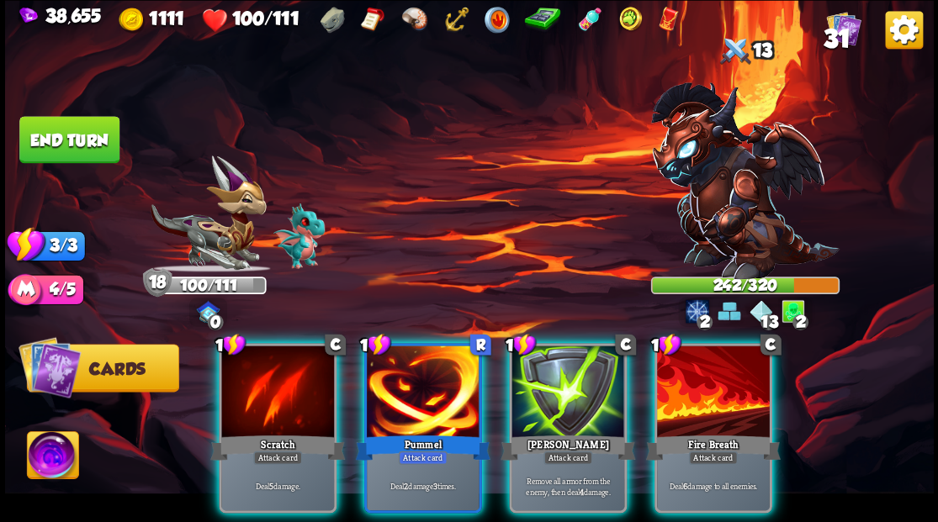
drag, startPoint x: 698, startPoint y: 390, endPoint x: 646, endPoint y: 387, distance: 52.2
click at [700, 390] on div at bounding box center [713, 393] width 113 height 95
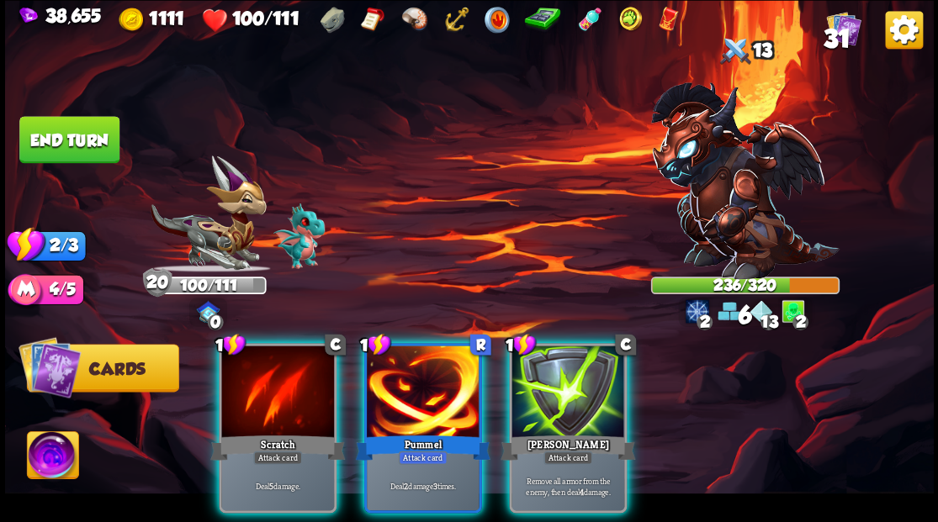
click at [395, 373] on div at bounding box center [423, 393] width 113 height 95
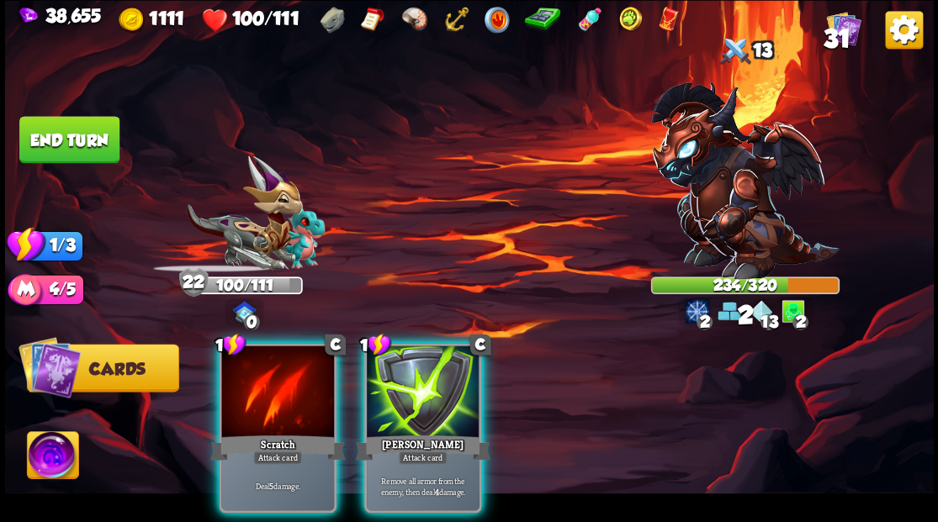
click at [303, 385] on div at bounding box center [277, 393] width 113 height 95
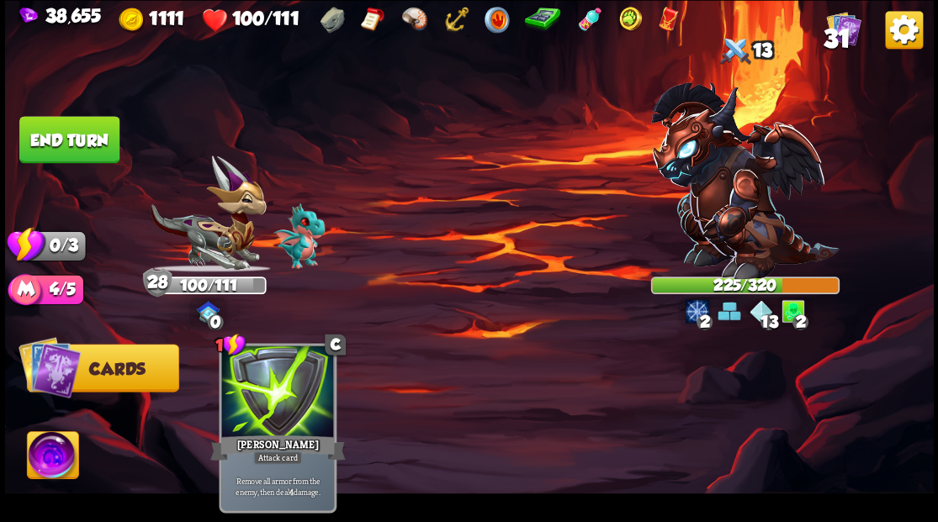
click at [91, 144] on button "End turn" at bounding box center [69, 139] width 103 height 48
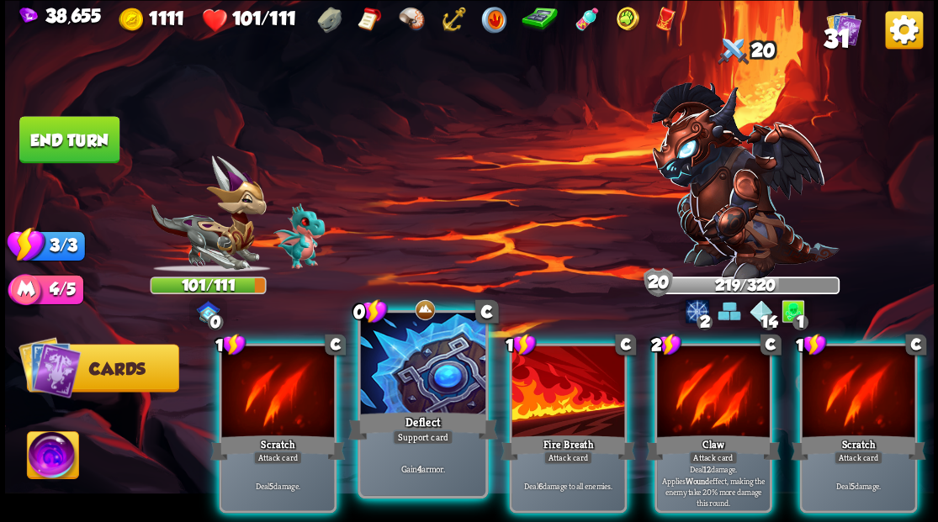
click at [436, 373] on div at bounding box center [422, 365] width 124 height 105
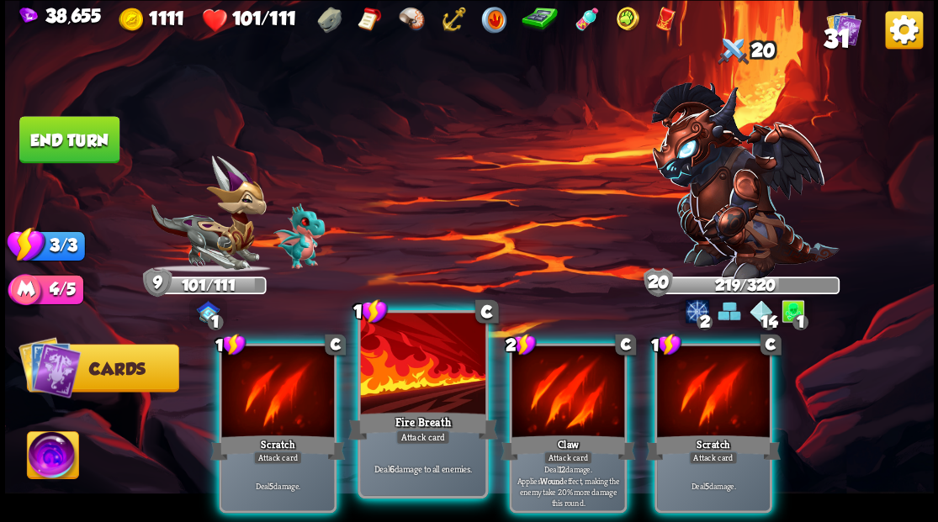
click at [415, 395] on div at bounding box center [422, 365] width 124 height 105
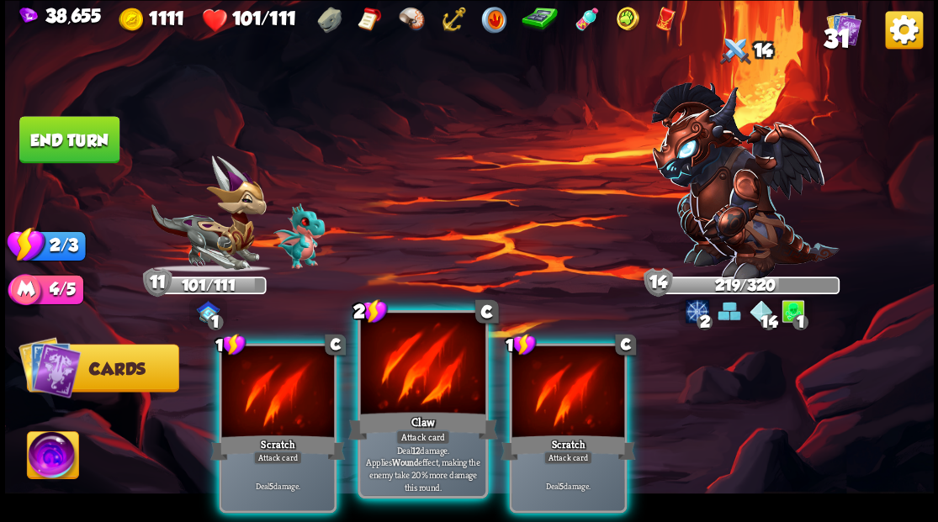
click at [402, 383] on div at bounding box center [422, 365] width 124 height 105
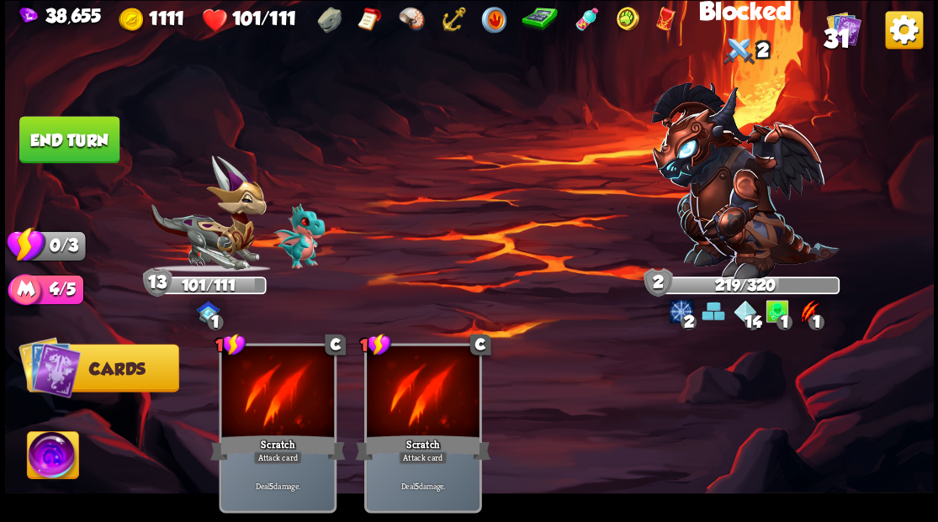
drag, startPoint x: 91, startPoint y: 140, endPoint x: 172, endPoint y: 109, distance: 86.2
click at [90, 138] on button "End turn" at bounding box center [69, 139] width 103 height 48
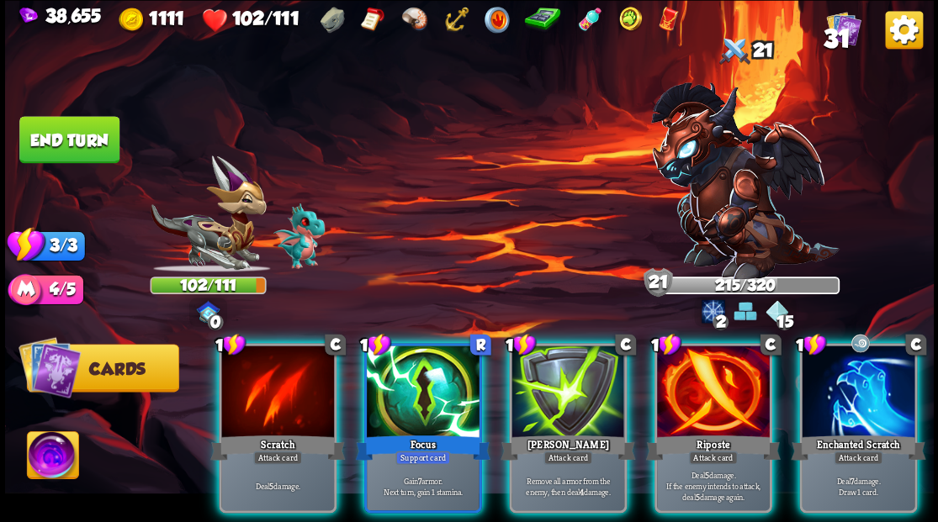
click at [574, 393] on div at bounding box center [567, 393] width 113 height 95
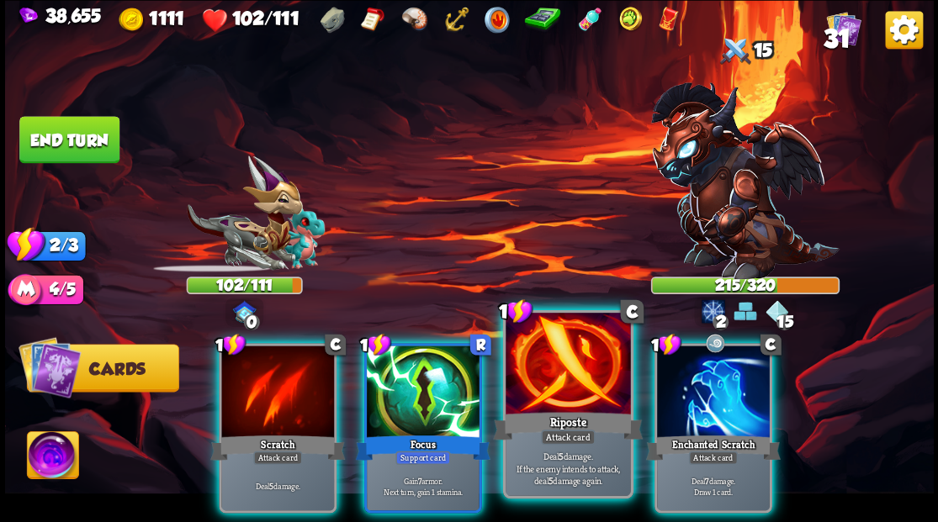
click at [553, 392] on div at bounding box center [567, 365] width 124 height 105
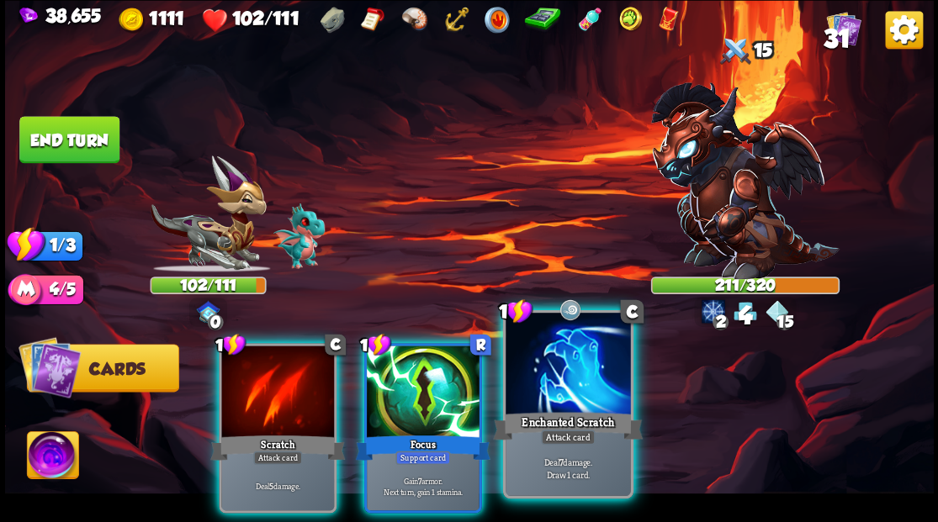
click at [552, 392] on div at bounding box center [567, 365] width 124 height 105
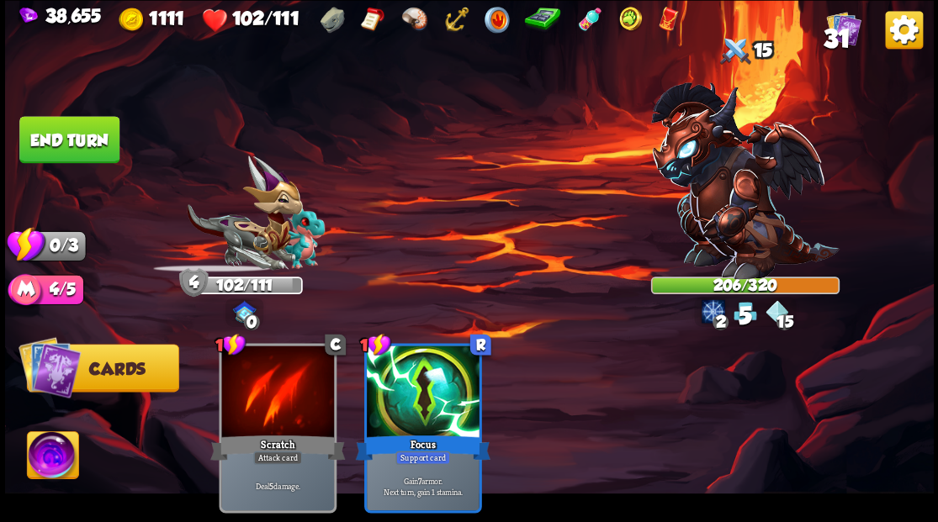
click at [82, 155] on button "End turn" at bounding box center [69, 140] width 101 height 48
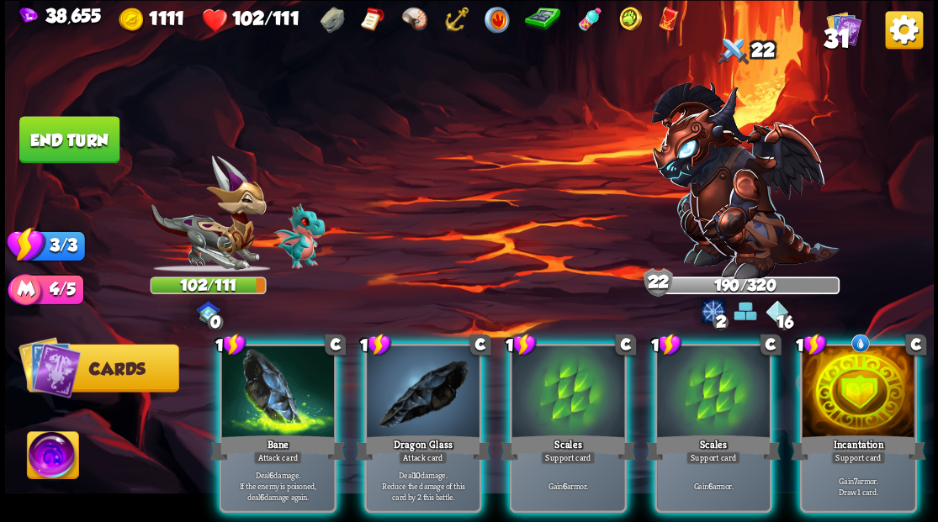
click at [833, 394] on div at bounding box center [857, 393] width 113 height 95
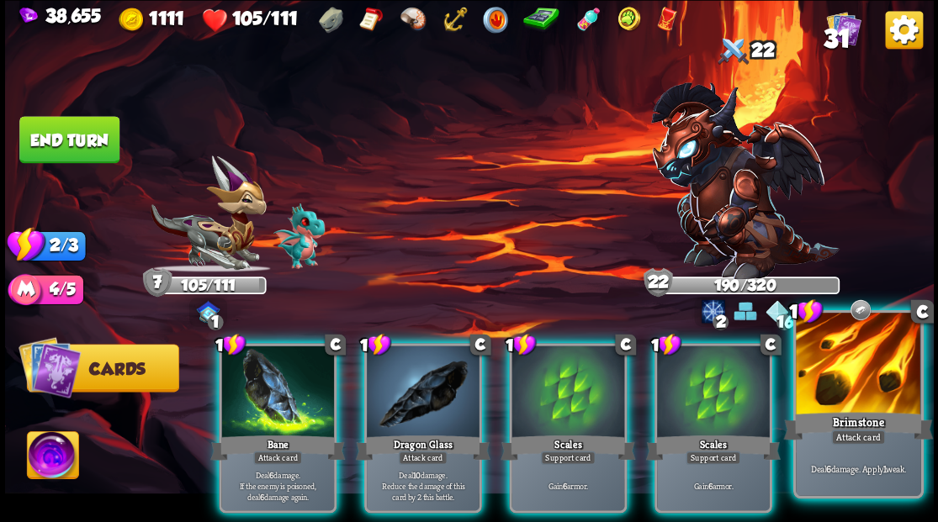
click at [836, 375] on div at bounding box center [858, 365] width 124 height 105
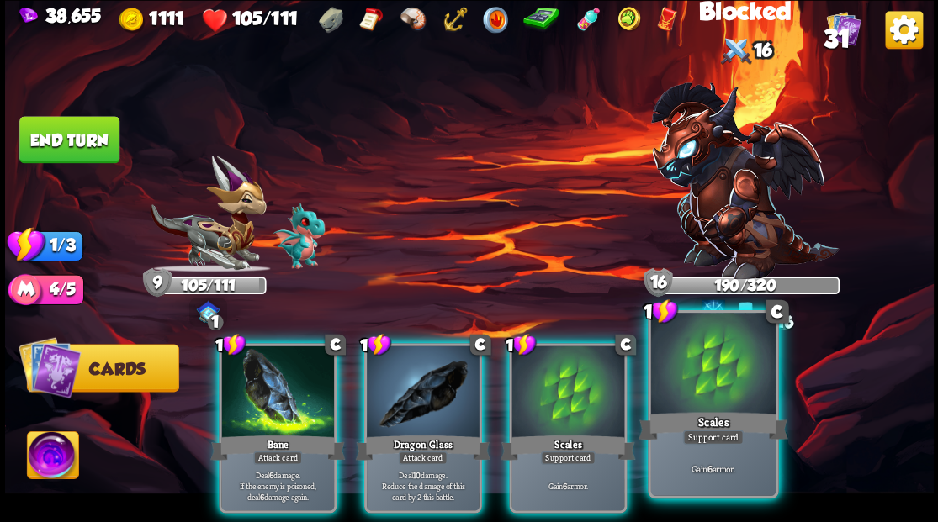
click at [718, 380] on div at bounding box center [712, 365] width 124 height 105
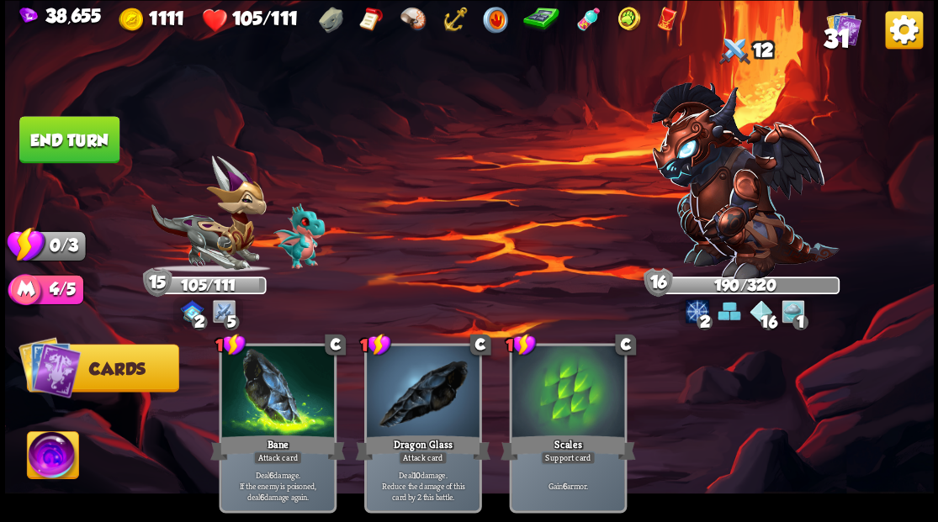
click at [48, 128] on button "End turn" at bounding box center [69, 139] width 100 height 47
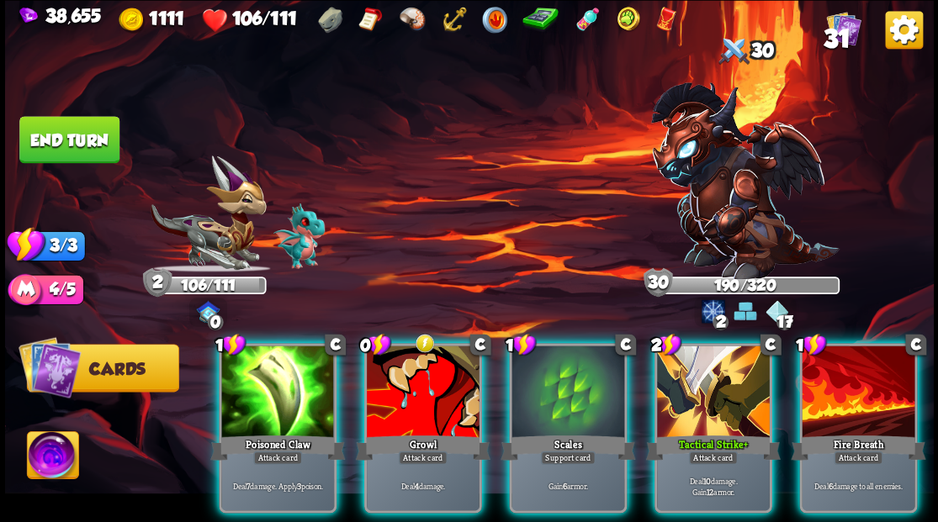
click at [731, 371] on div at bounding box center [713, 393] width 113 height 95
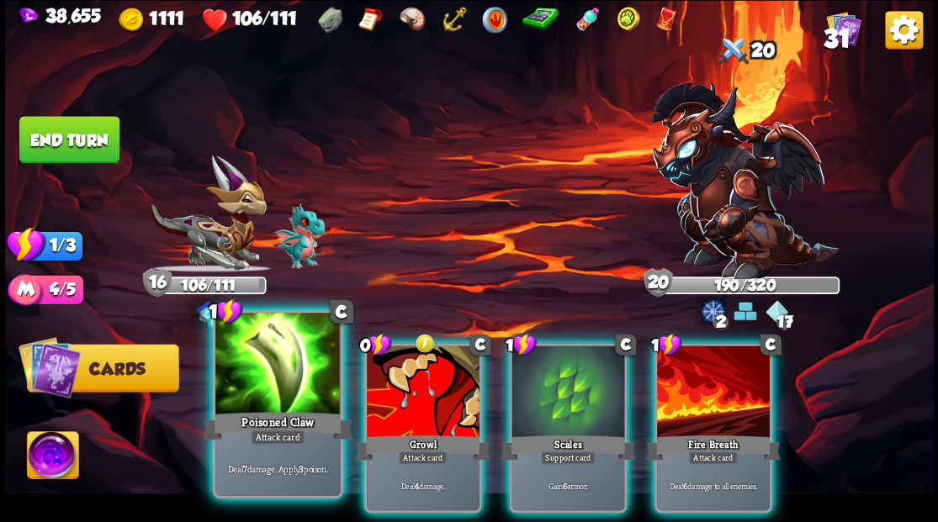
click at [281, 383] on div at bounding box center [277, 365] width 124 height 105
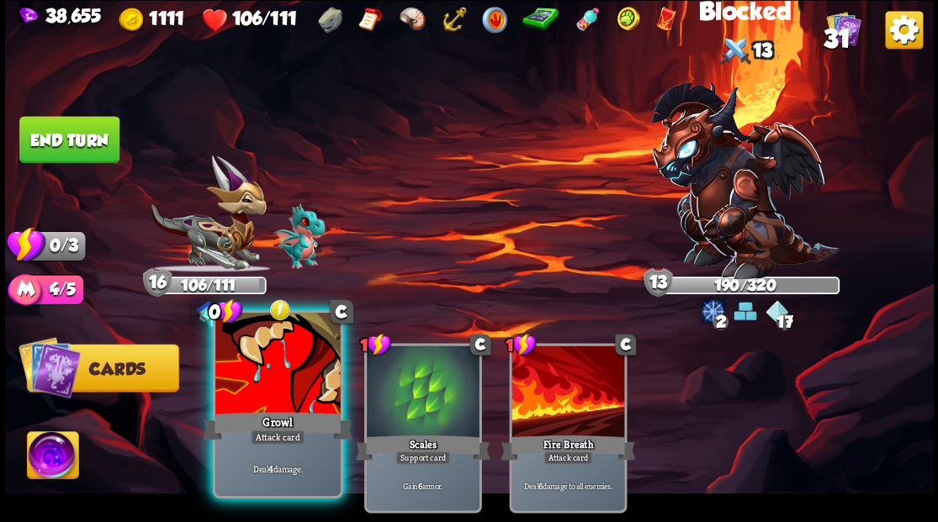
click at [276, 378] on div at bounding box center [277, 365] width 124 height 105
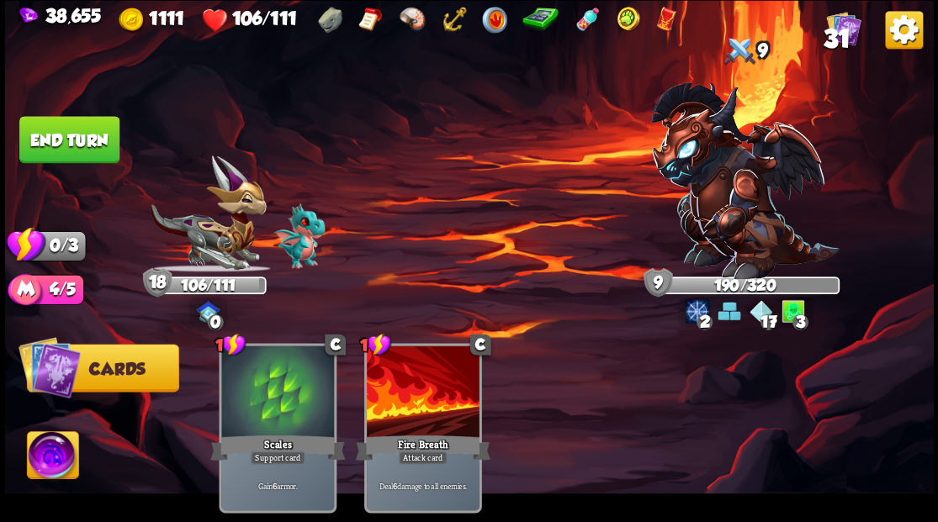
click at [77, 138] on button "End turn" at bounding box center [69, 139] width 100 height 47
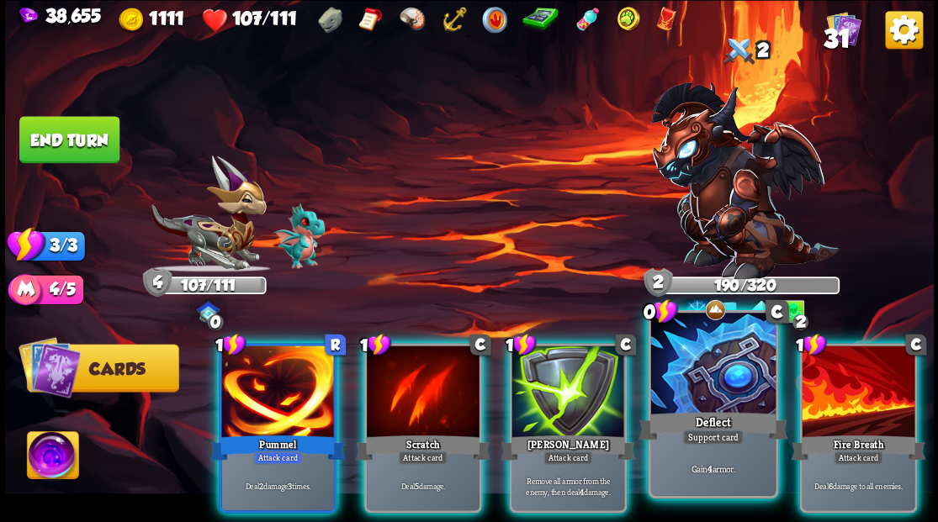
click at [676, 378] on div at bounding box center [712, 365] width 124 height 105
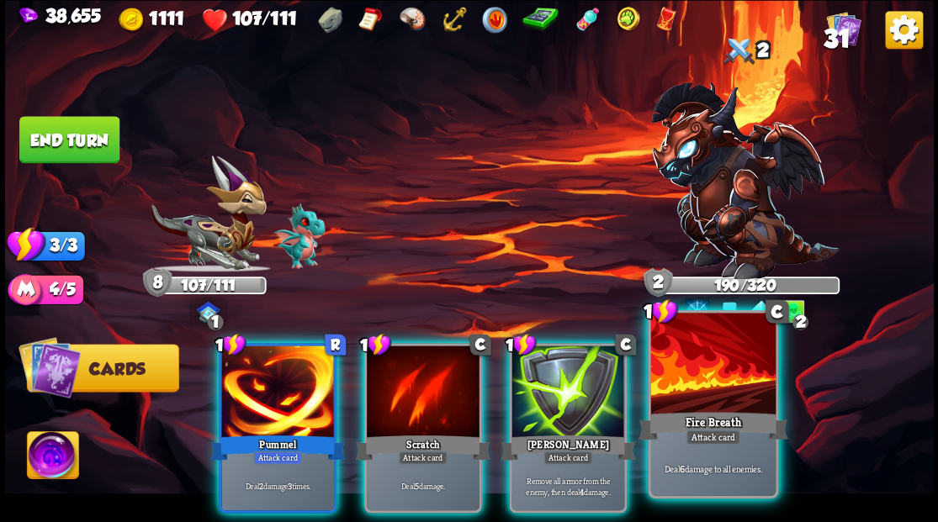
click at [674, 377] on div at bounding box center [712, 365] width 124 height 105
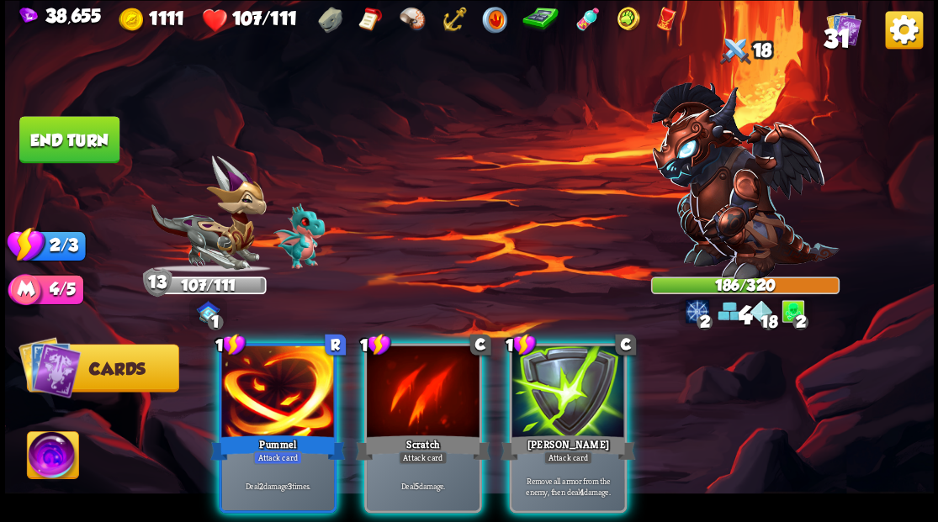
drag, startPoint x: 573, startPoint y: 376, endPoint x: 483, endPoint y: 363, distance: 90.9
click at [544, 380] on div at bounding box center [567, 393] width 113 height 95
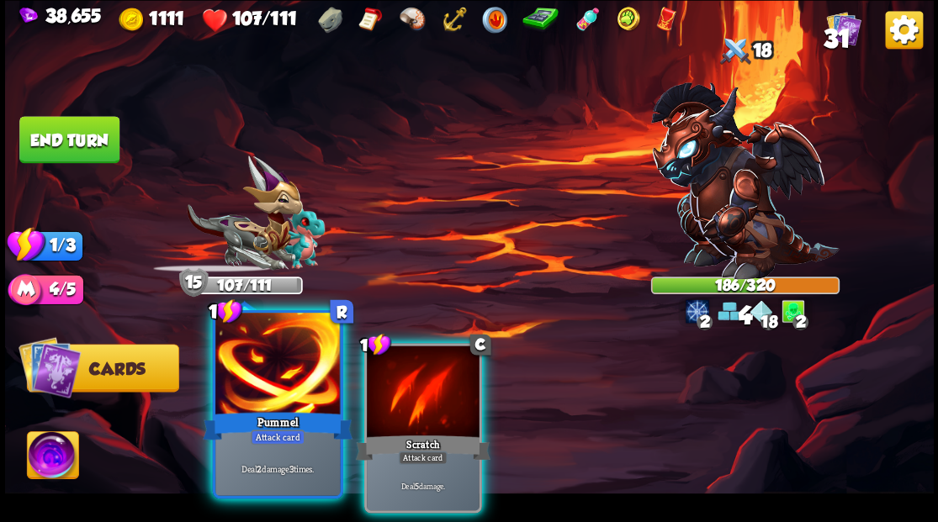
click at [288, 362] on div at bounding box center [277, 365] width 124 height 105
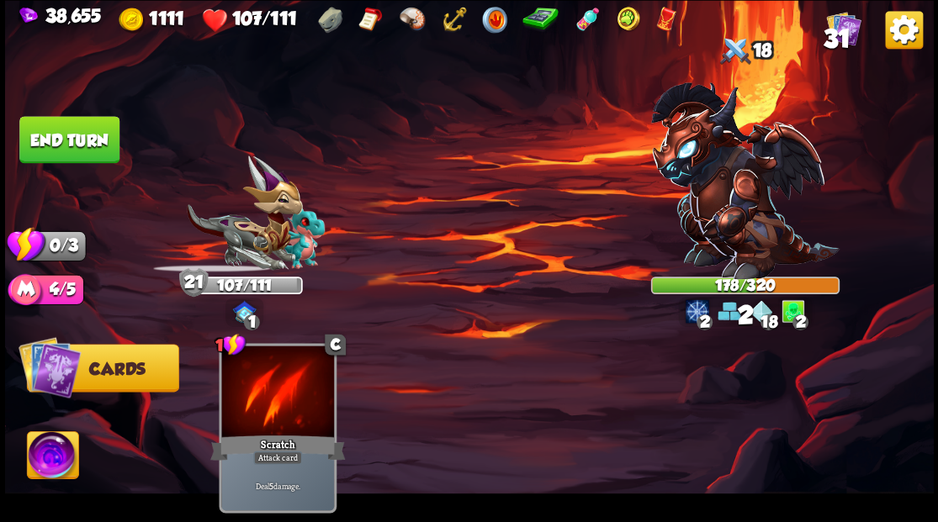
drag, startPoint x: 57, startPoint y: 147, endPoint x: 124, endPoint y: 131, distance: 69.2
click at [58, 147] on button "End turn" at bounding box center [69, 140] width 101 height 48
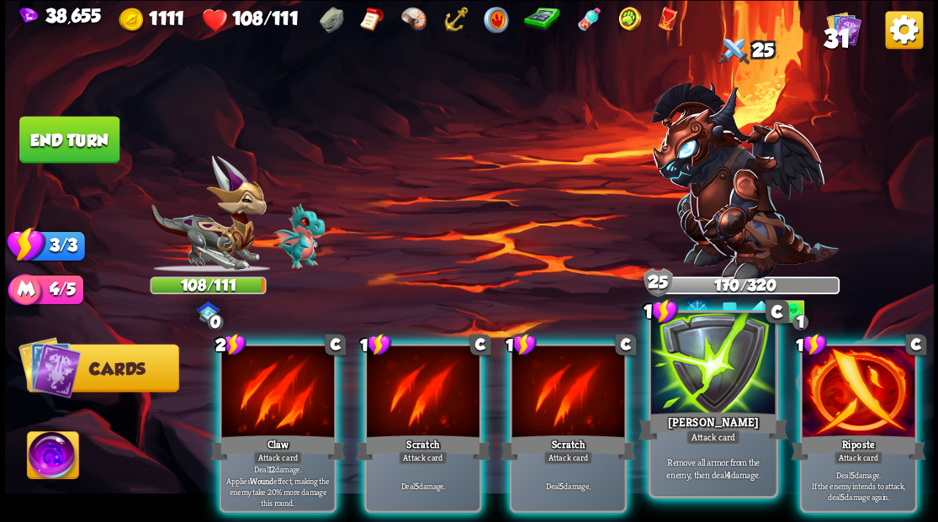
click at [717, 392] on div at bounding box center [712, 365] width 124 height 105
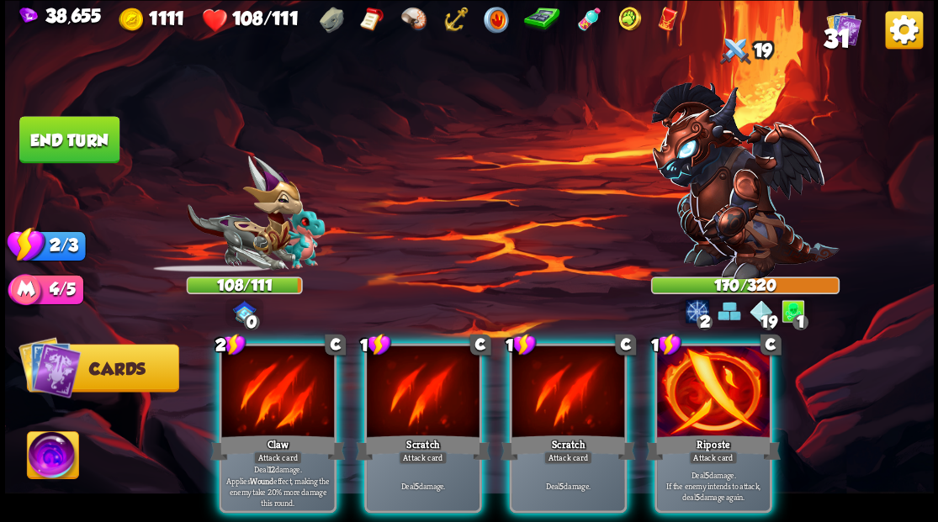
click at [717, 392] on div at bounding box center [713, 393] width 113 height 95
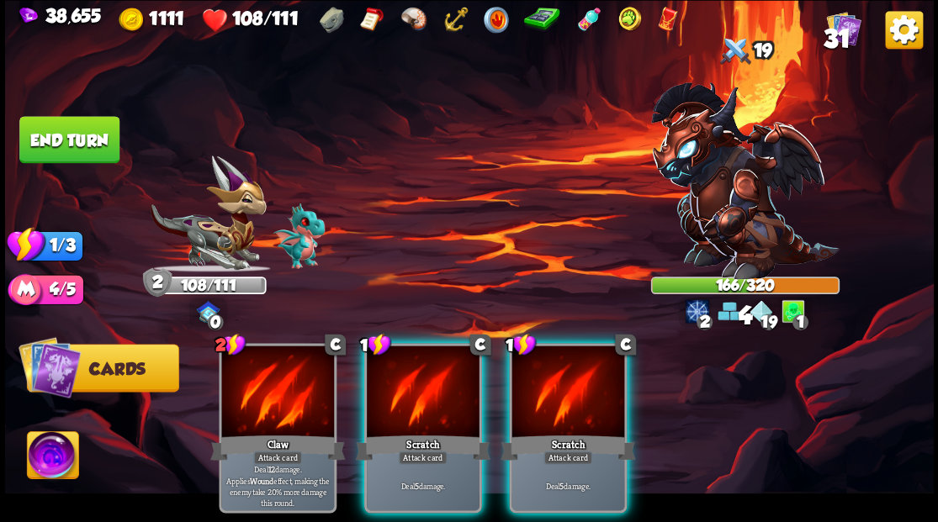
drag, startPoint x: 391, startPoint y: 389, endPoint x: 387, endPoint y: 351, distance: 38.1
click at [392, 388] on div at bounding box center [423, 393] width 113 height 95
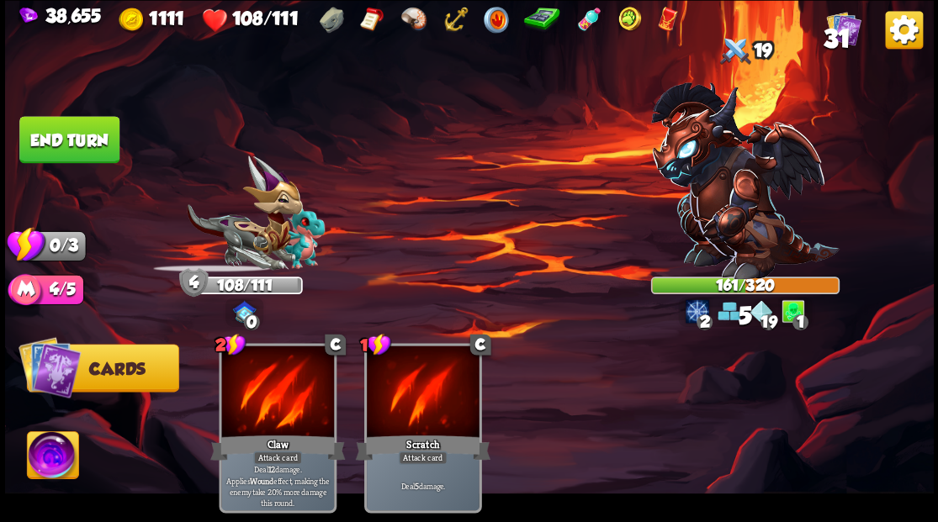
drag, startPoint x: 66, startPoint y: 133, endPoint x: 81, endPoint y: 129, distance: 15.7
click at [66, 133] on button "End turn" at bounding box center [69, 139] width 100 height 47
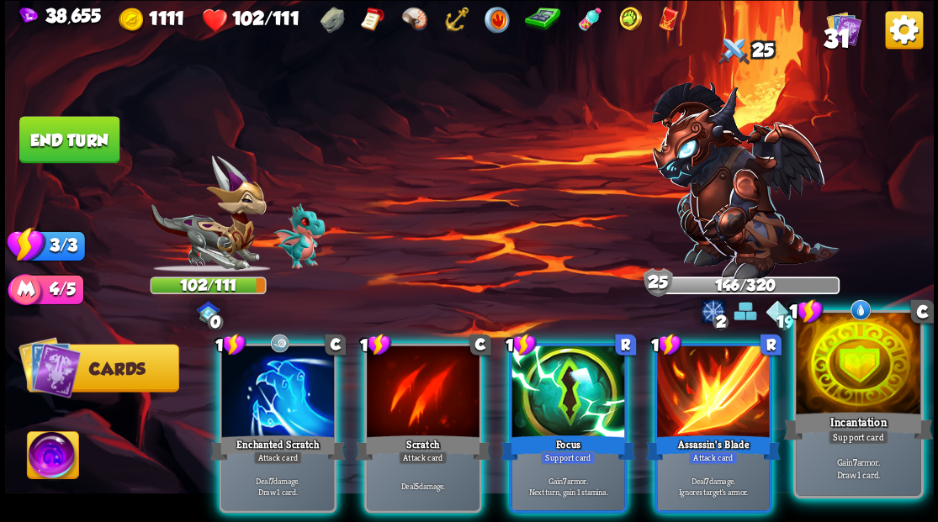
click at [831, 375] on div at bounding box center [858, 365] width 124 height 105
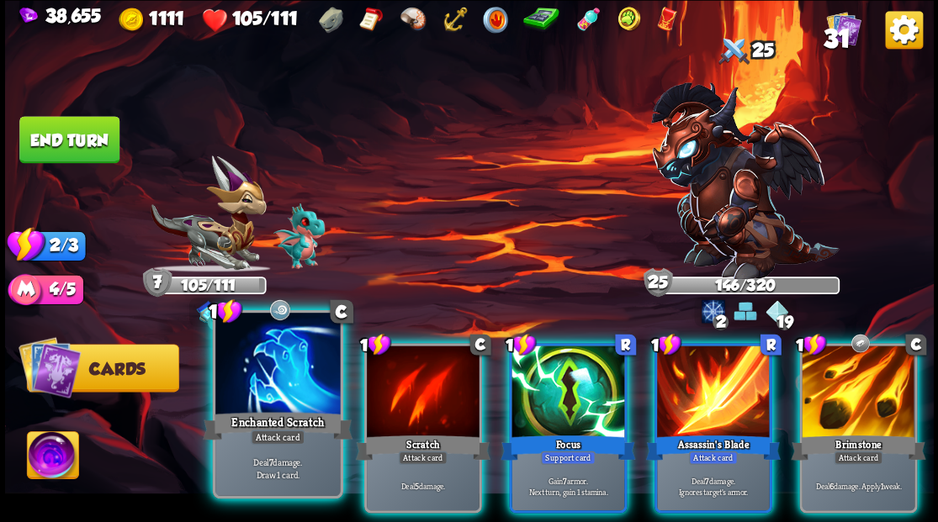
click at [283, 417] on div "Enchanted Scratch" at bounding box center [278, 426] width 150 height 34
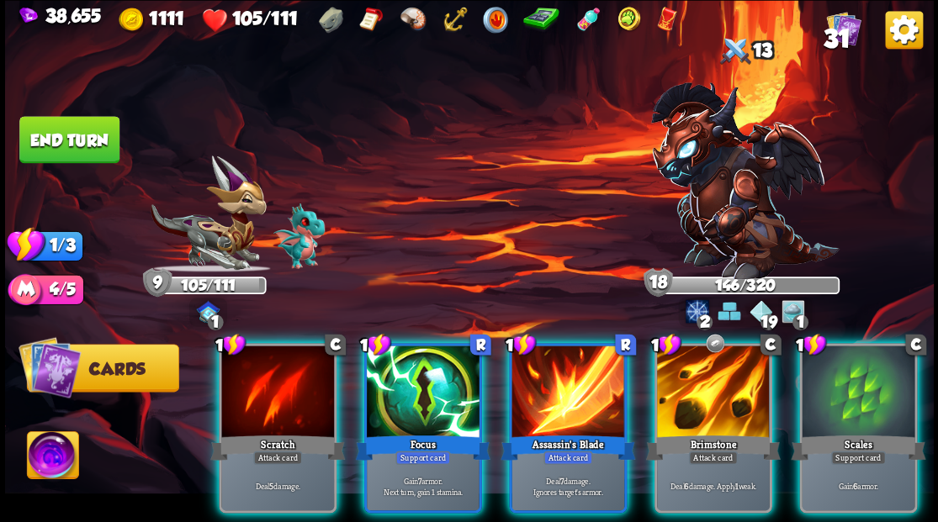
click at [401, 390] on div at bounding box center [423, 393] width 113 height 95
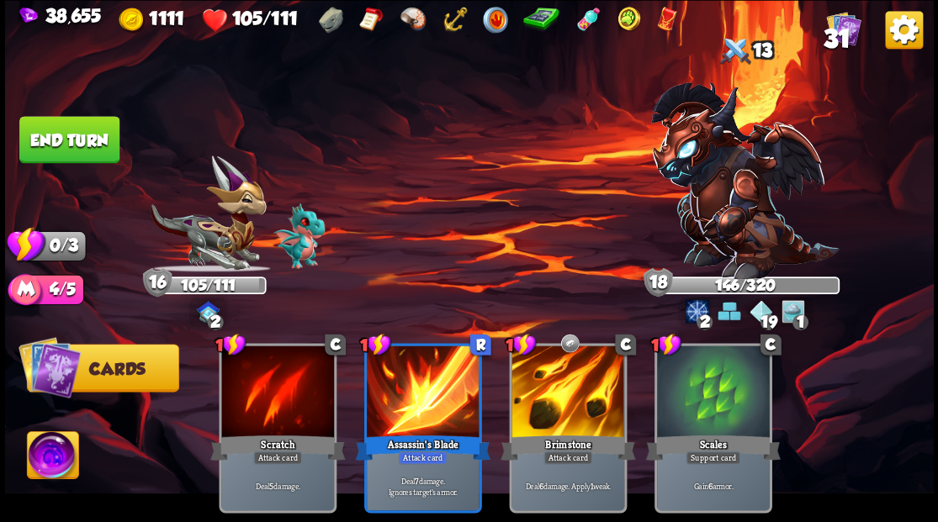
click at [86, 134] on button "End turn" at bounding box center [69, 139] width 103 height 48
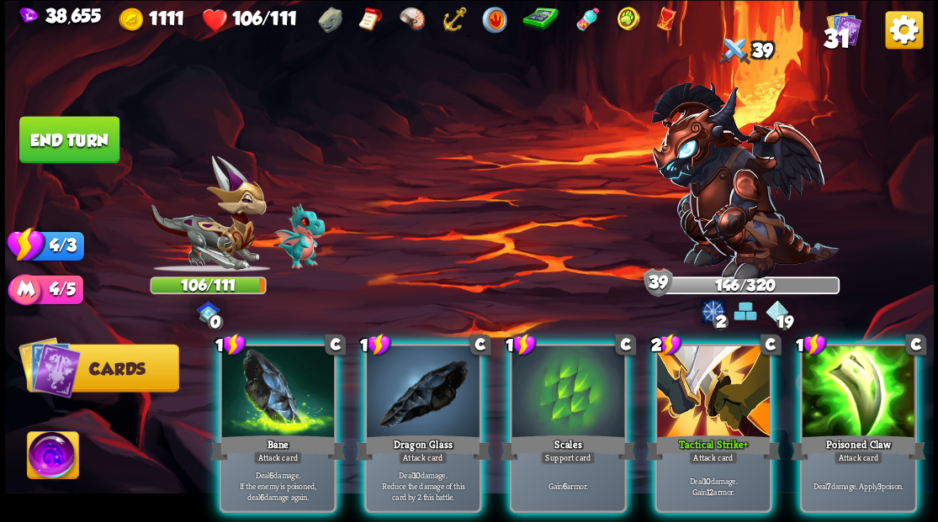
click at [705, 398] on div at bounding box center [713, 393] width 113 height 95
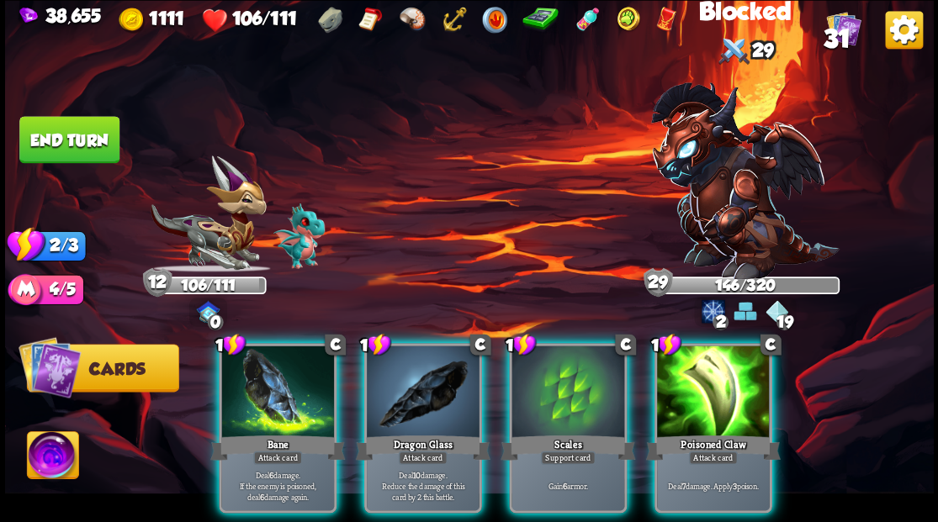
drag, startPoint x: 558, startPoint y: 398, endPoint x: 551, endPoint y: 394, distance: 8.7
click at [555, 397] on div at bounding box center [567, 393] width 113 height 95
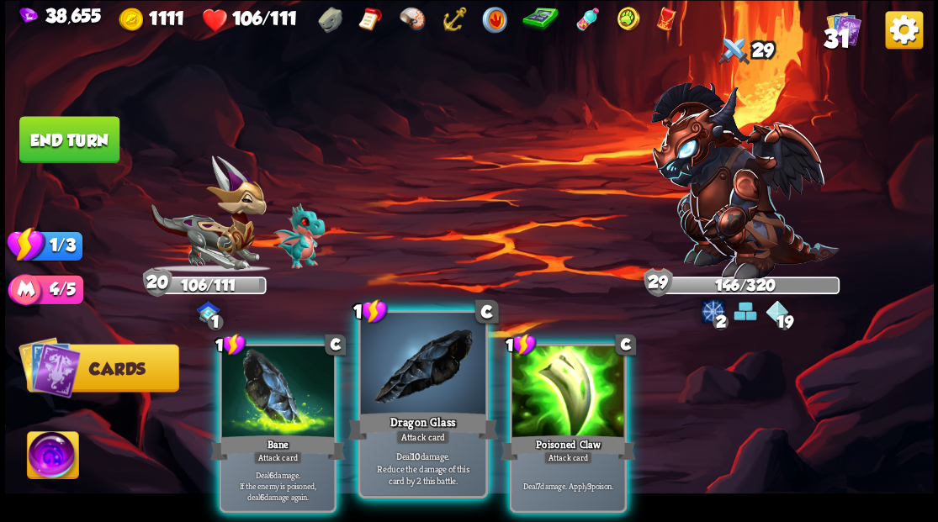
click at [422, 405] on div at bounding box center [422, 365] width 124 height 105
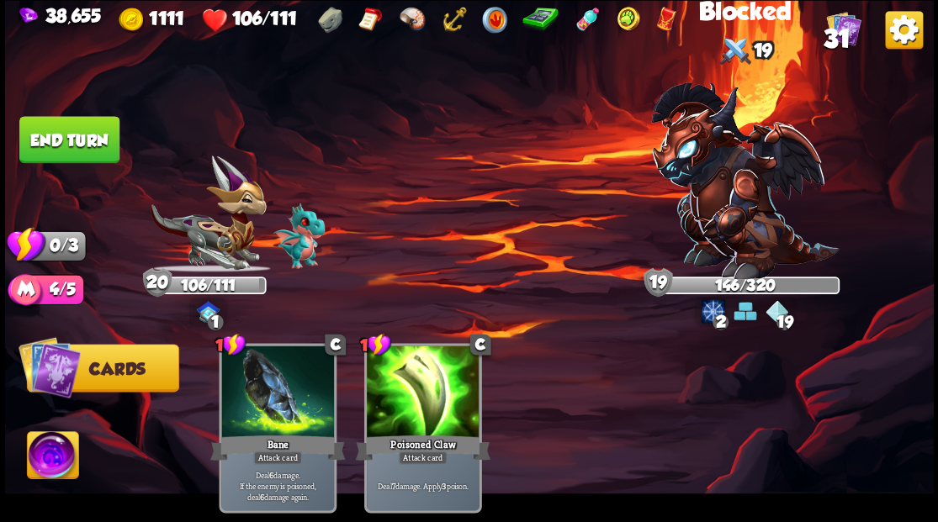
click at [89, 156] on button "End turn" at bounding box center [69, 139] width 100 height 47
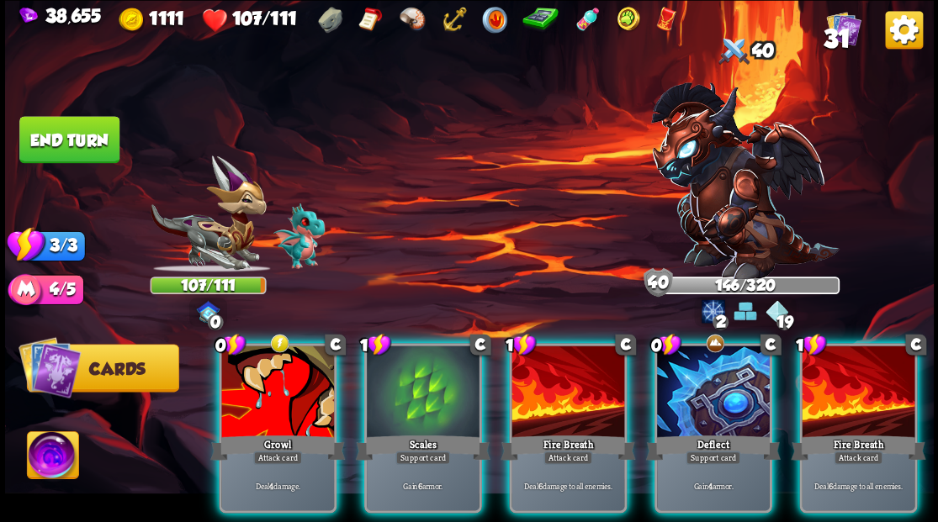
click at [221, 377] on div at bounding box center [277, 393] width 113 height 95
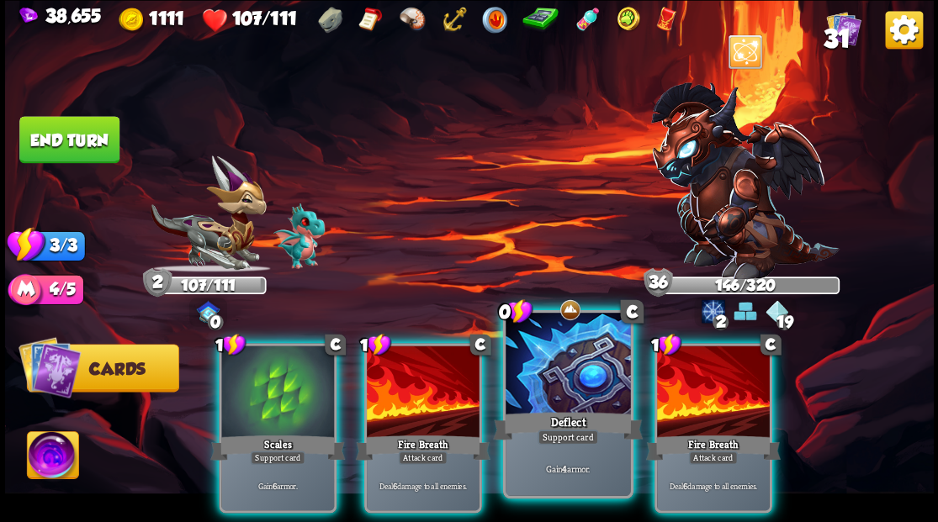
drag, startPoint x: 705, startPoint y: 378, endPoint x: 592, endPoint y: 332, distance: 121.8
click at [704, 372] on div at bounding box center [713, 393] width 113 height 95
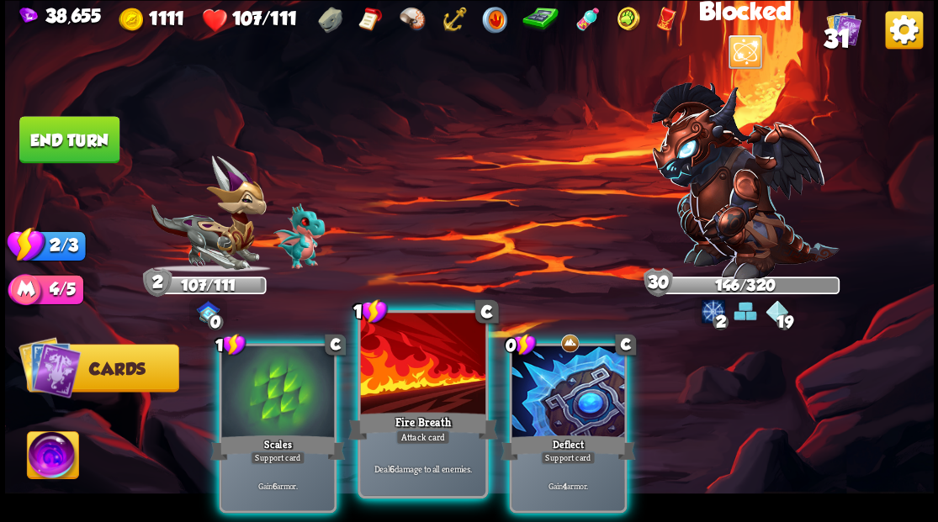
click at [434, 352] on div at bounding box center [422, 365] width 124 height 105
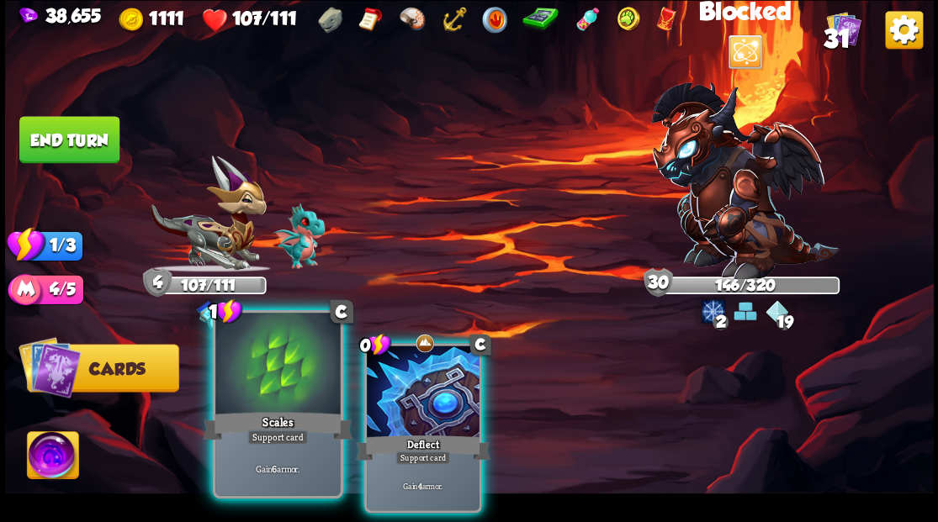
drag, startPoint x: 433, startPoint y: 352, endPoint x: 318, endPoint y: 347, distance: 115.3
click at [417, 348] on div at bounding box center [423, 393] width 113 height 95
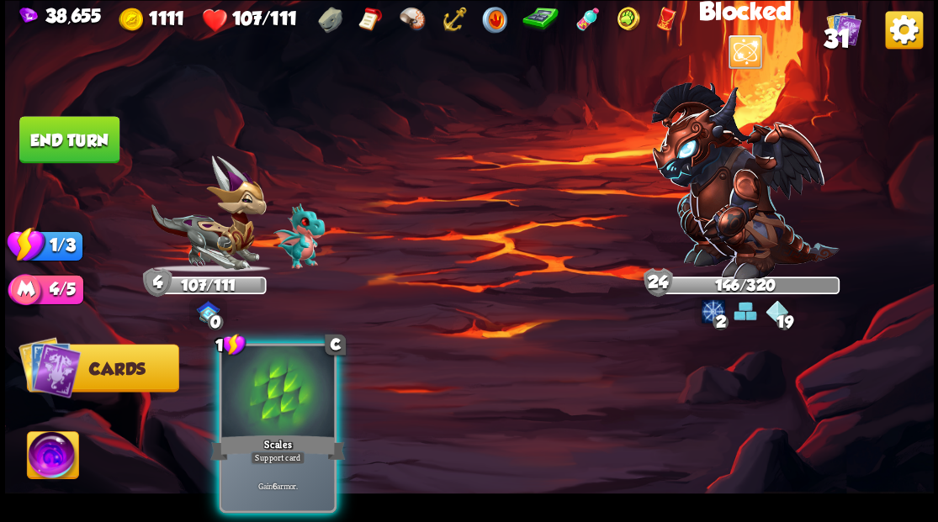
drag, startPoint x: 248, startPoint y: 354, endPoint x: 242, endPoint y: 341, distance: 13.9
click at [246, 348] on div at bounding box center [277, 393] width 113 height 95
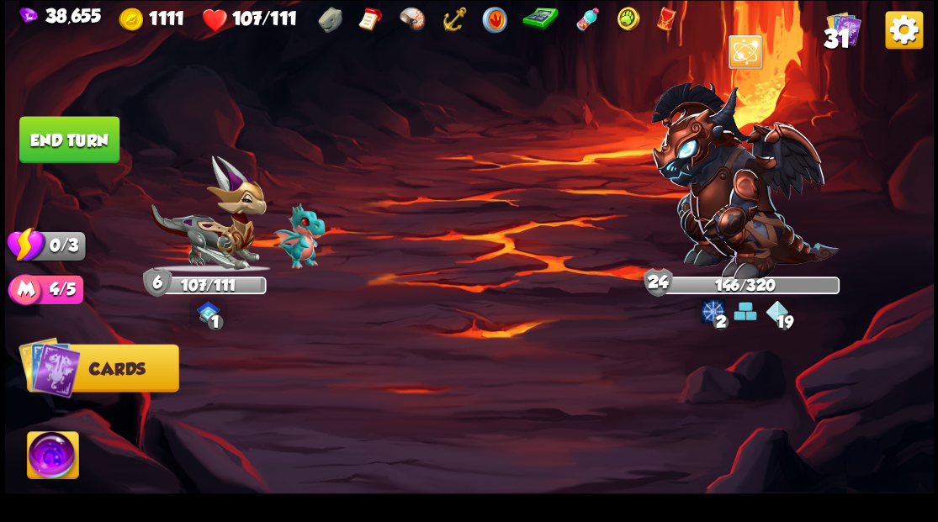
drag, startPoint x: 93, startPoint y: 130, endPoint x: 314, endPoint y: 172, distance: 225.1
click at [92, 130] on button "End turn" at bounding box center [69, 140] width 101 height 48
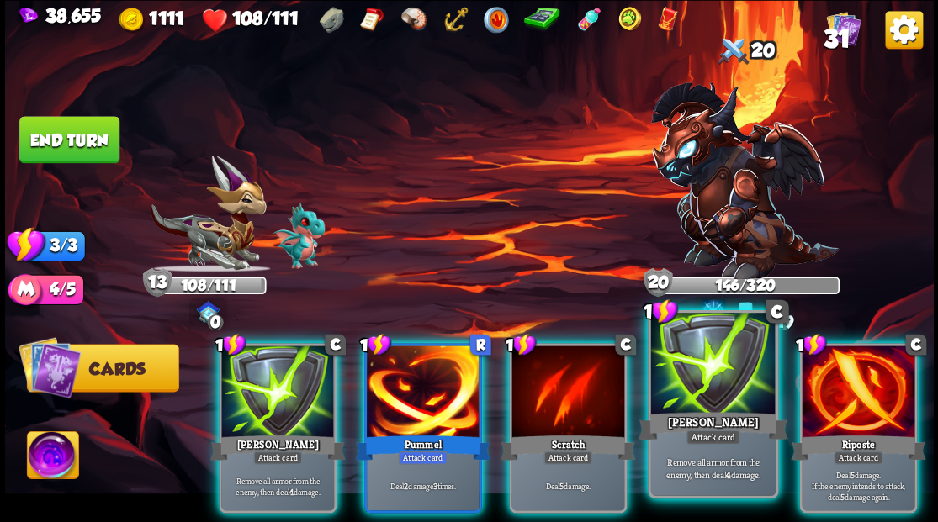
drag, startPoint x: 740, startPoint y: 389, endPoint x: 741, endPoint y: 372, distance: 17.7
click at [740, 389] on div at bounding box center [712, 365] width 124 height 105
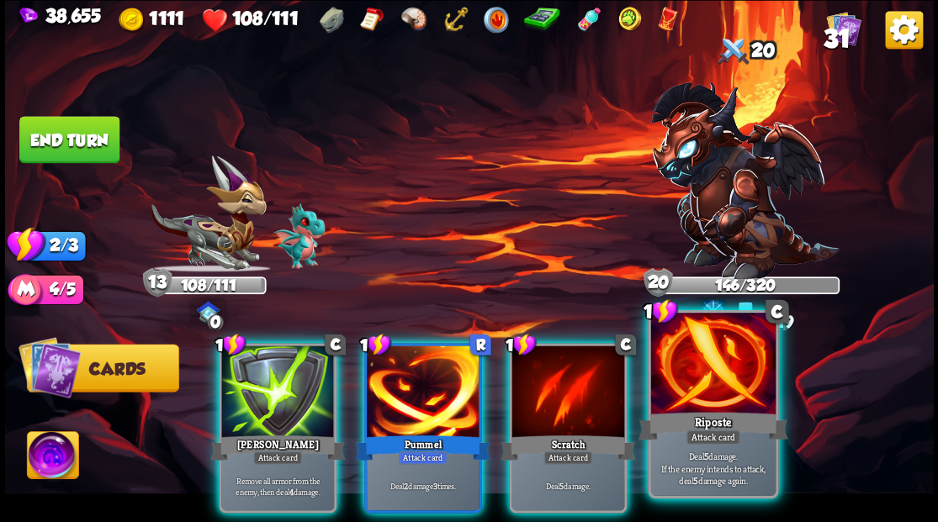
click at [743, 372] on div at bounding box center [712, 365] width 124 height 105
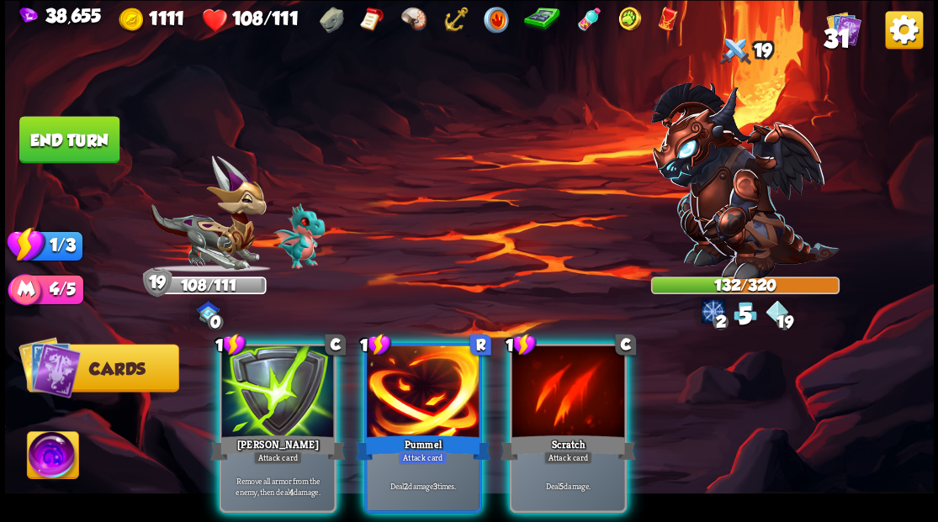
click at [444, 385] on div at bounding box center [423, 393] width 113 height 95
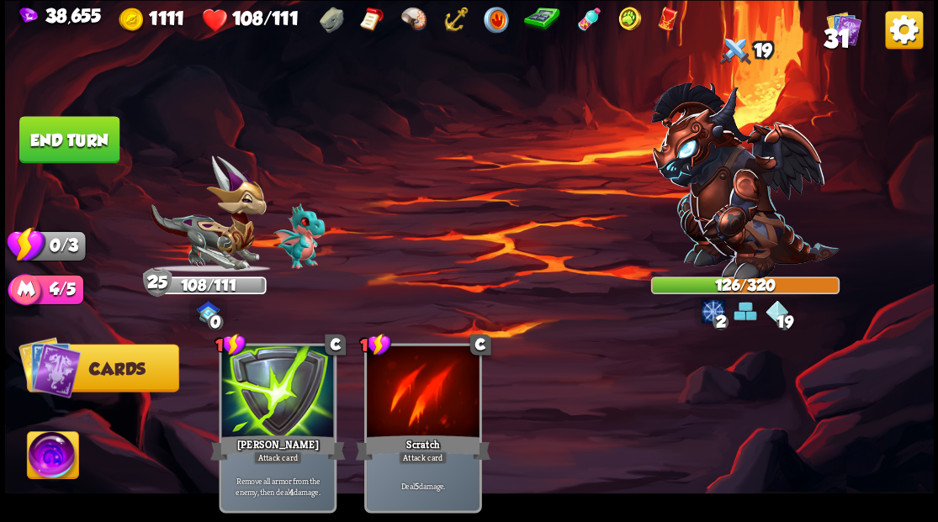
click at [104, 129] on button "End turn" at bounding box center [69, 139] width 100 height 47
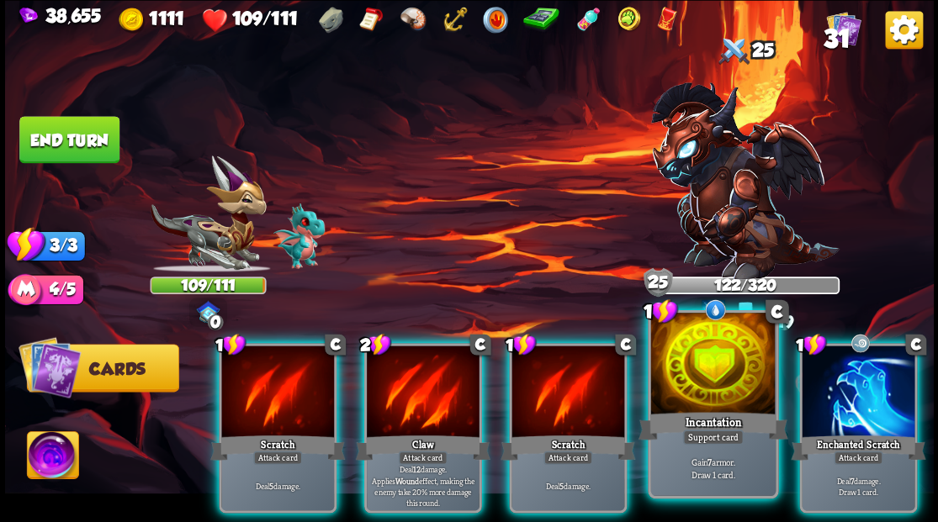
click at [683, 397] on div at bounding box center [712, 365] width 124 height 105
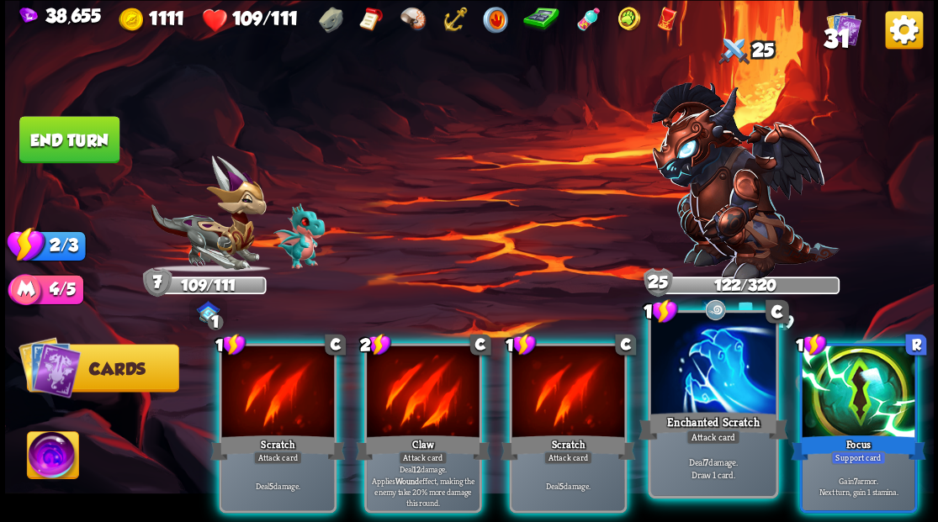
click at [664, 399] on div at bounding box center [712, 365] width 124 height 105
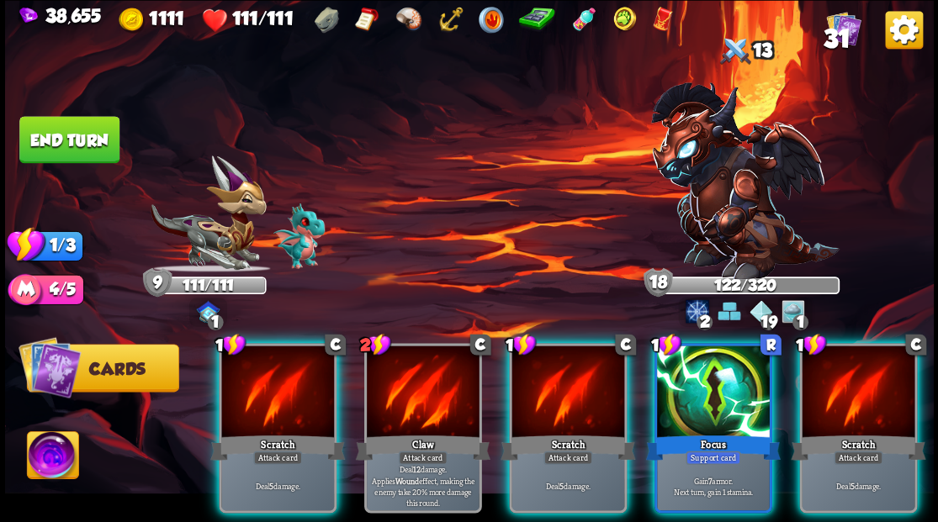
click at [256, 377] on div at bounding box center [277, 393] width 113 height 95
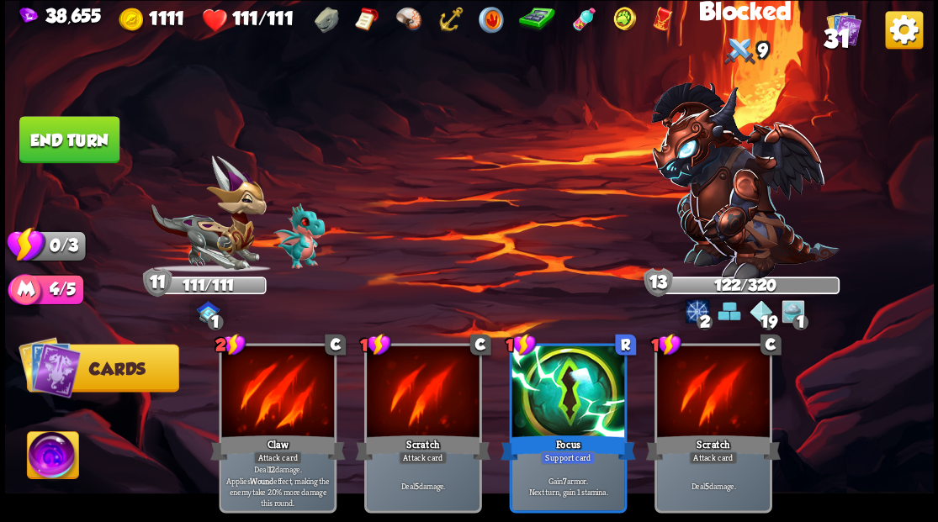
click at [76, 135] on button "End turn" at bounding box center [69, 139] width 100 height 47
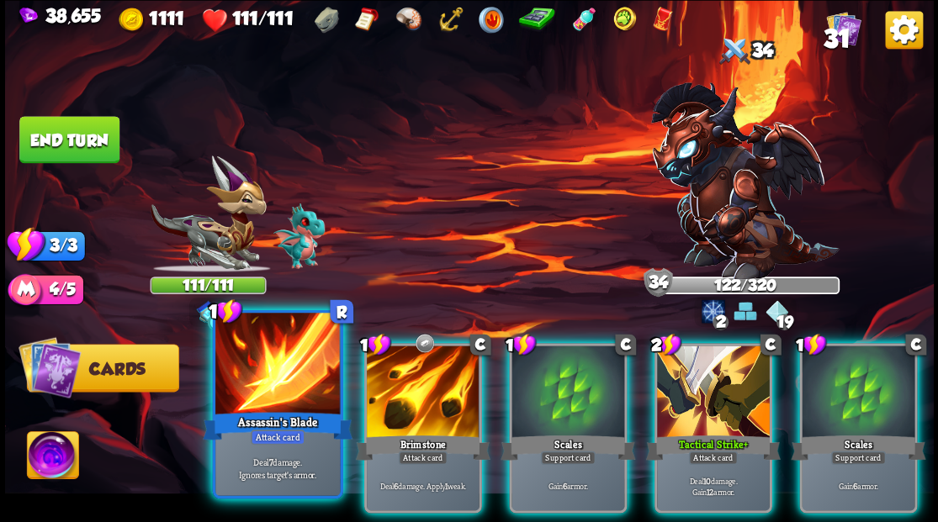
click at [272, 370] on div at bounding box center [277, 365] width 124 height 105
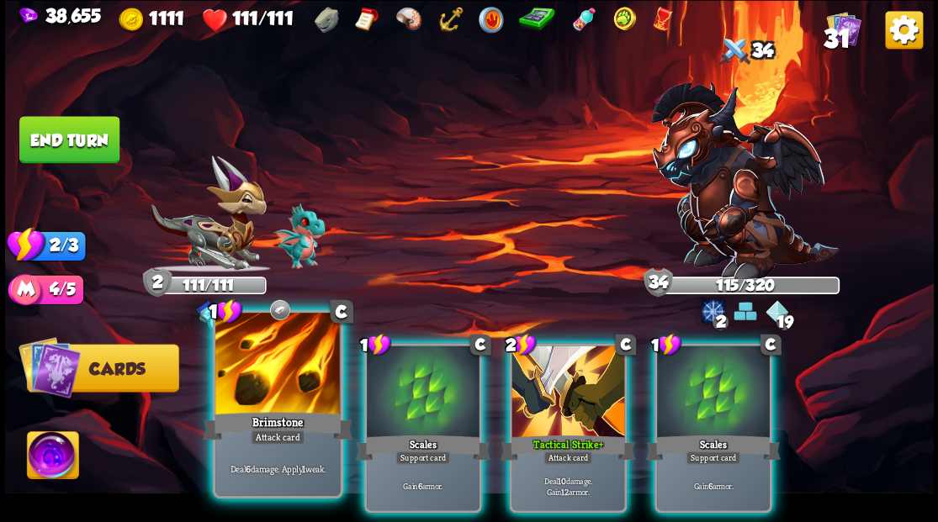
click at [269, 370] on div at bounding box center [277, 365] width 124 height 105
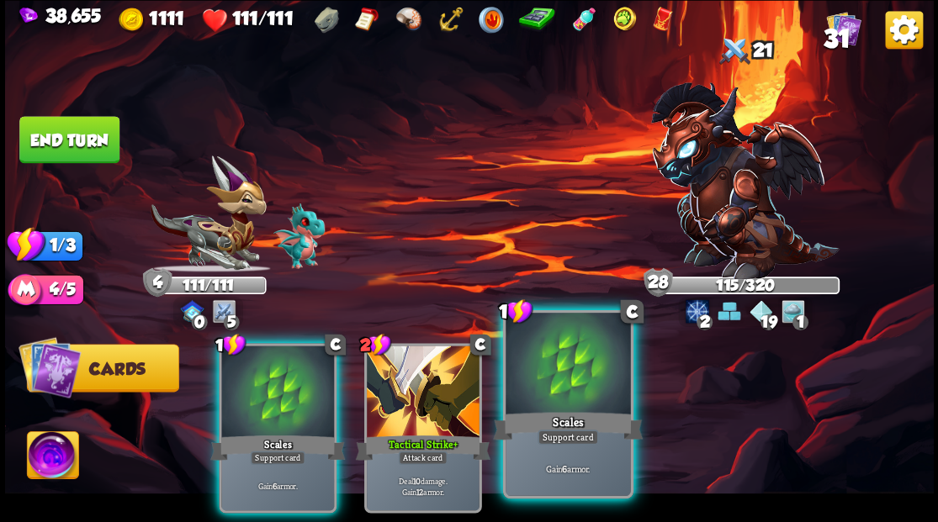
click at [555, 379] on div at bounding box center [567, 365] width 124 height 105
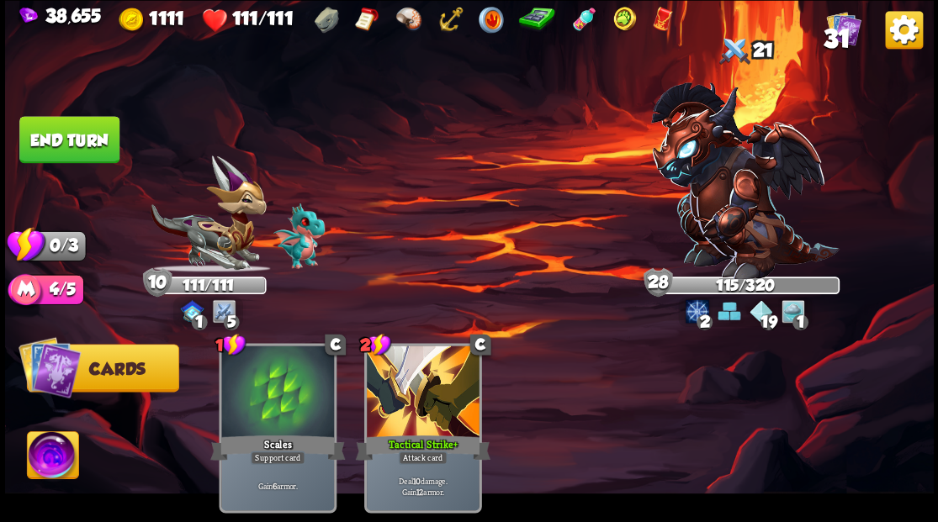
click at [57, 133] on button "End turn" at bounding box center [70, 140] width 102 height 48
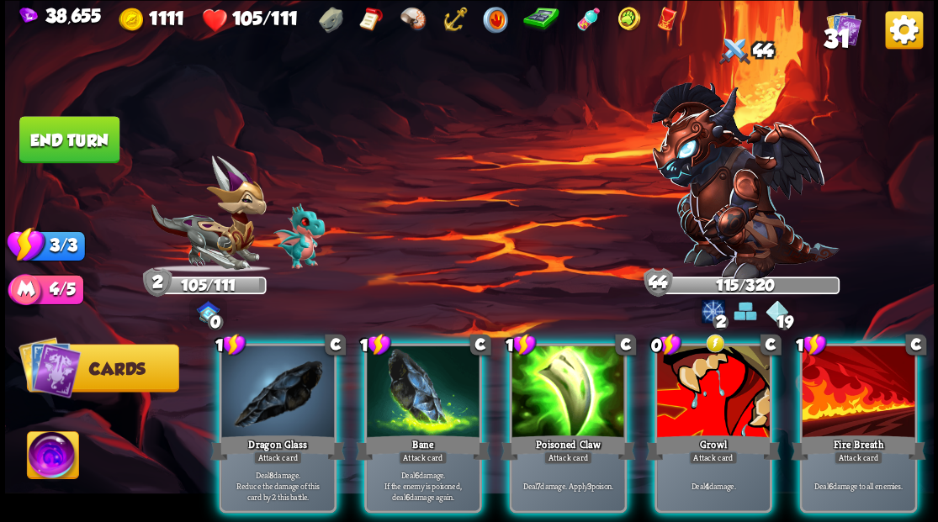
click at [729, 353] on div at bounding box center [713, 393] width 113 height 95
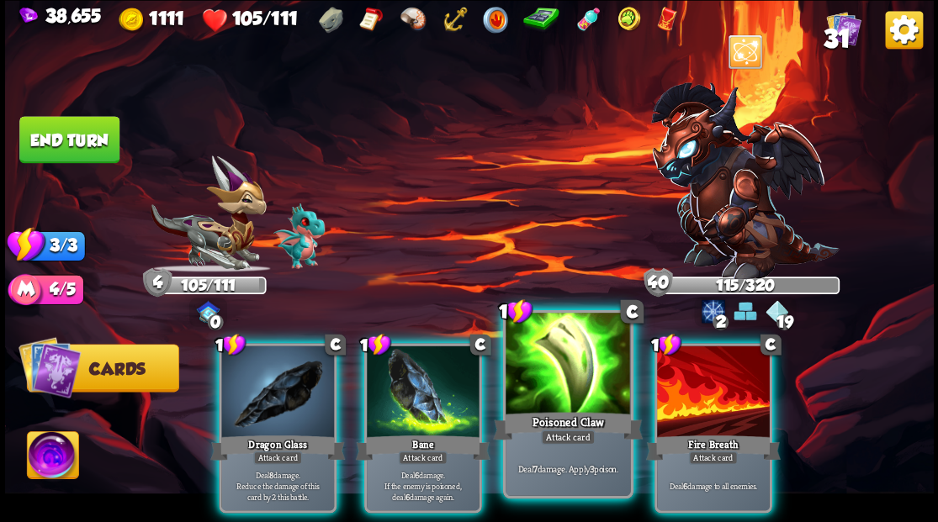
click at [522, 390] on div at bounding box center [567, 365] width 124 height 105
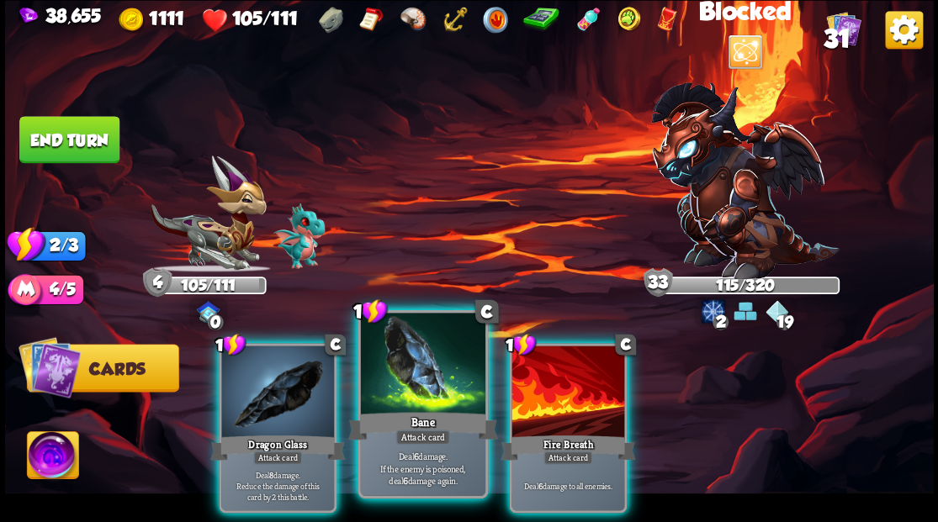
click at [427, 404] on div at bounding box center [422, 365] width 124 height 105
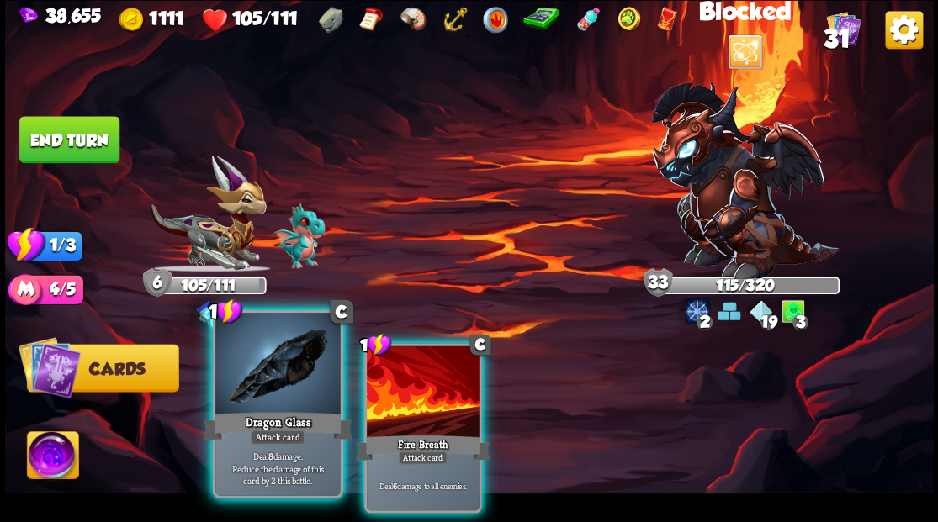
click at [279, 401] on div at bounding box center [277, 365] width 124 height 105
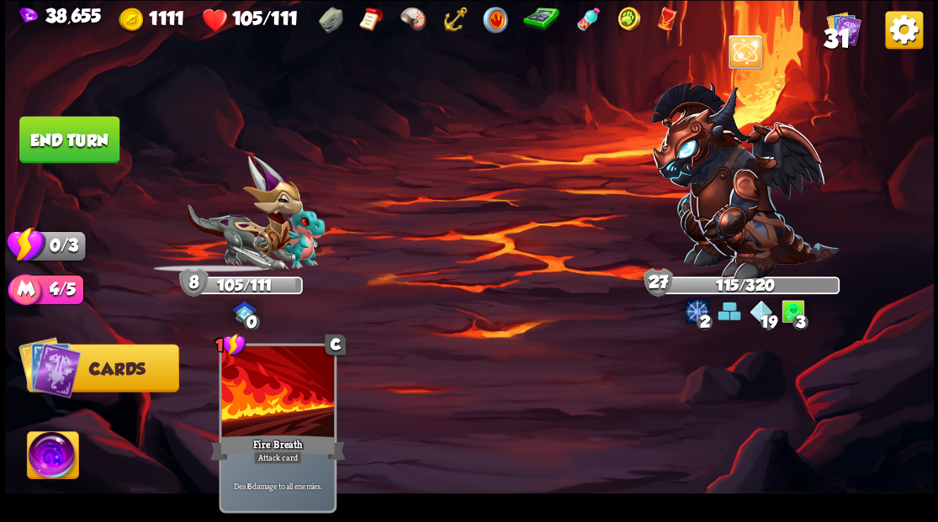
click at [61, 140] on button "End turn" at bounding box center [69, 139] width 100 height 47
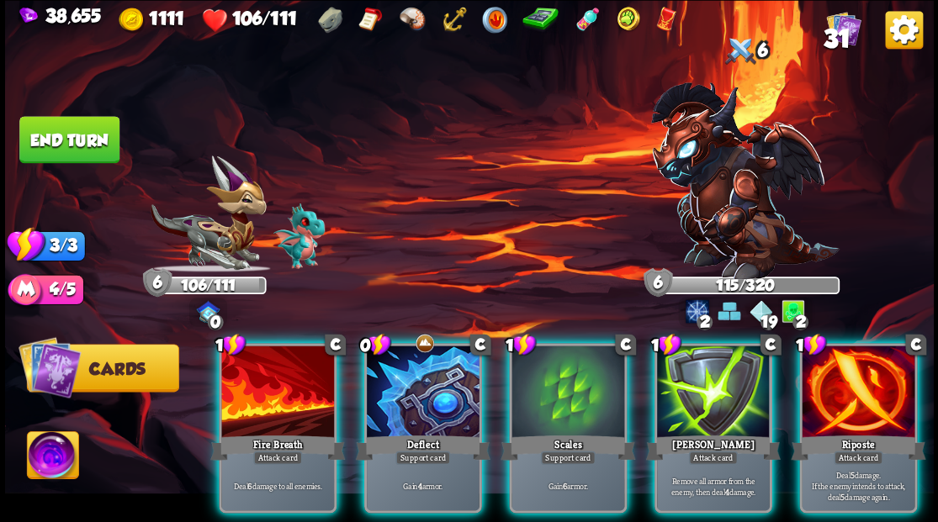
click at [422, 373] on div at bounding box center [423, 393] width 113 height 95
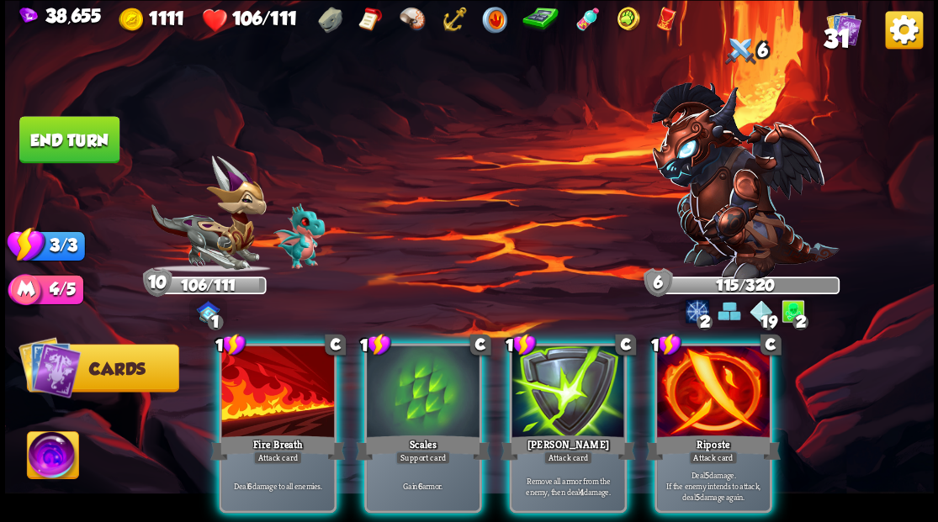
click at [410, 375] on div at bounding box center [423, 393] width 113 height 95
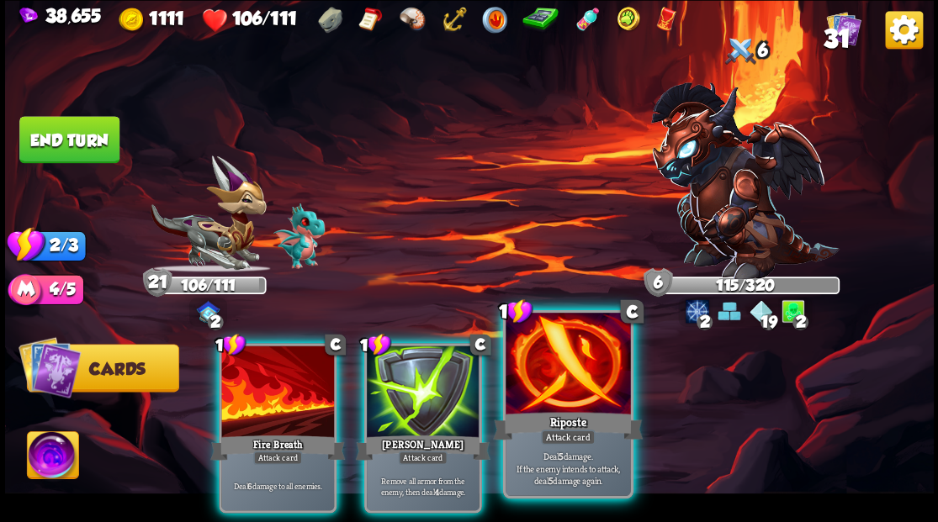
click at [547, 384] on div at bounding box center [567, 365] width 124 height 105
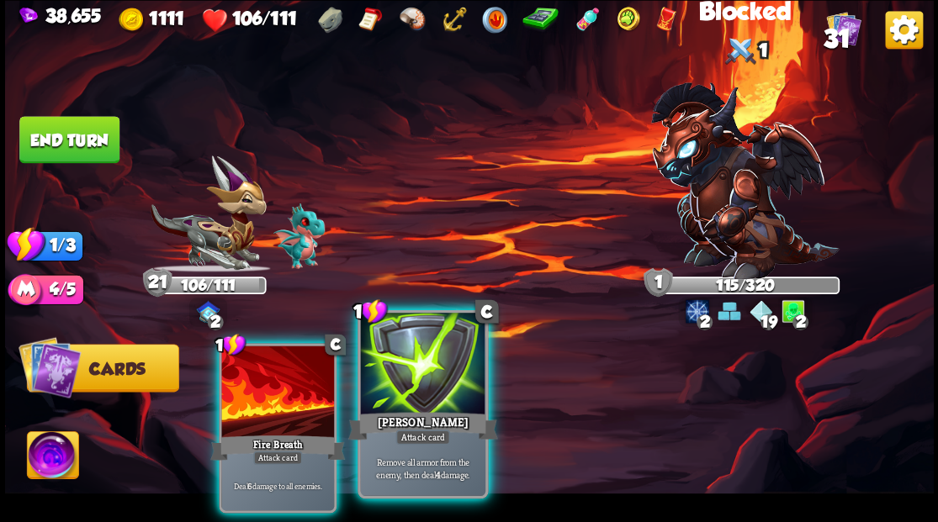
click at [435, 375] on div at bounding box center [422, 365] width 124 height 105
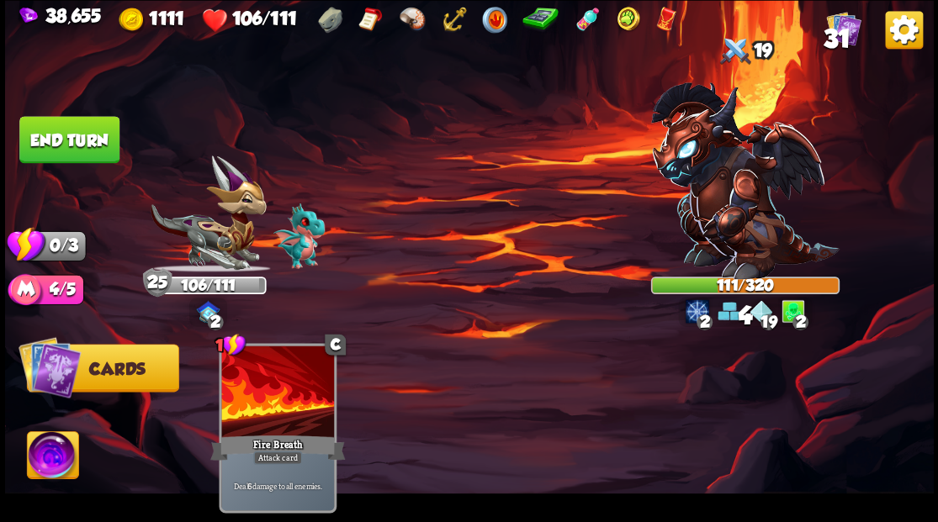
click at [81, 135] on button "End turn" at bounding box center [69, 139] width 103 height 48
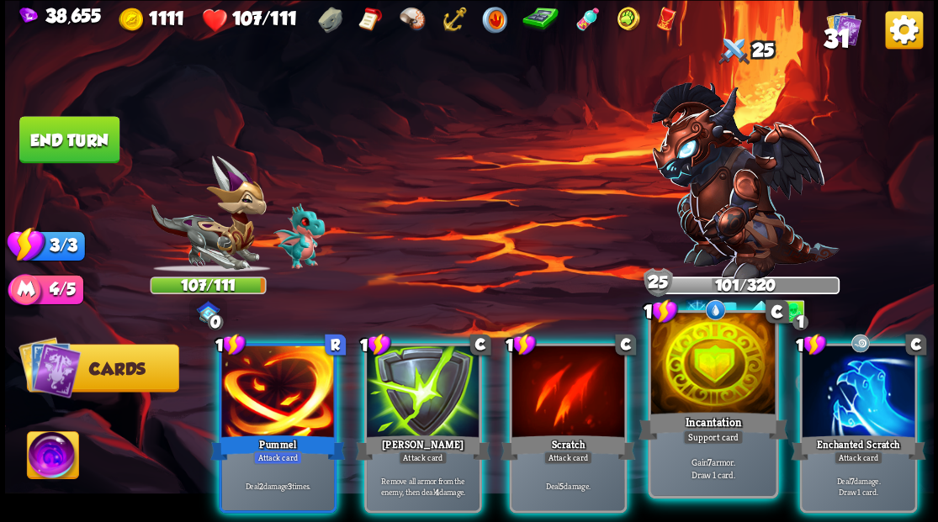
click at [708, 363] on div at bounding box center [712, 365] width 124 height 105
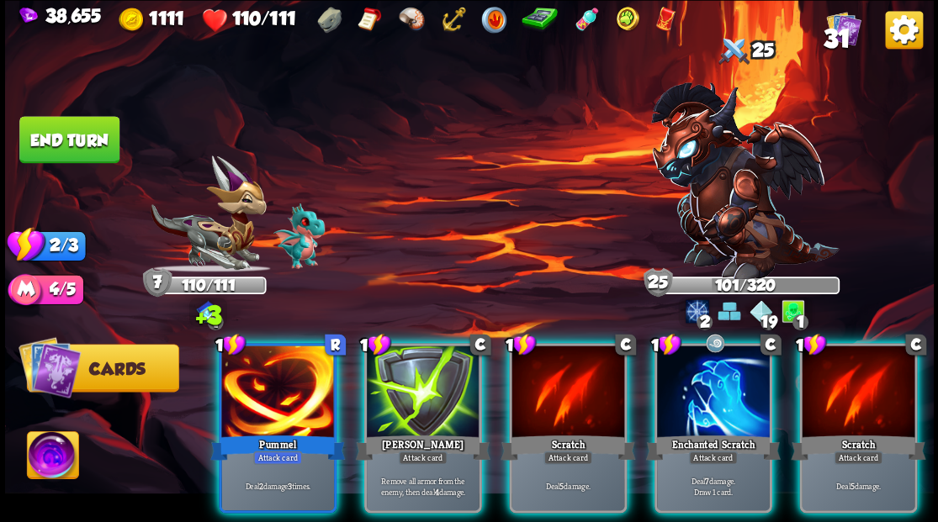
click at [272, 390] on div at bounding box center [277, 393] width 113 height 95
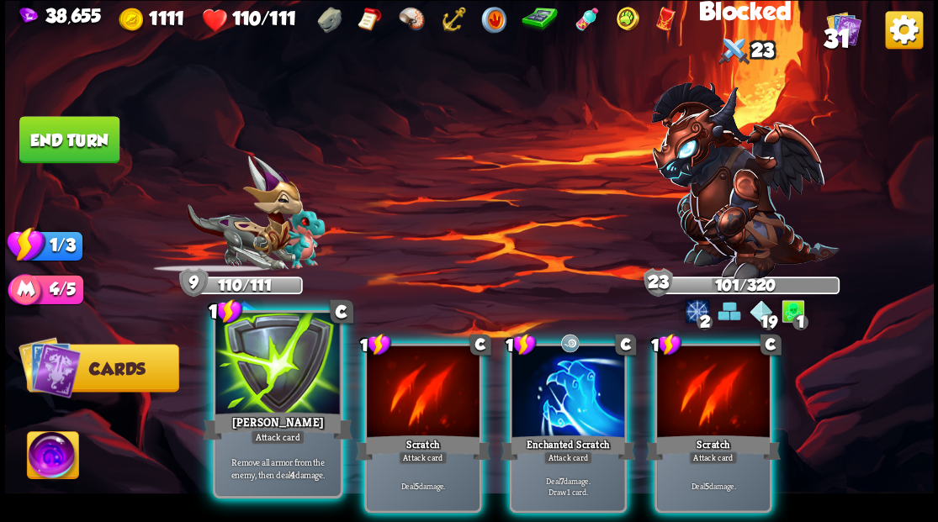
click at [271, 390] on div at bounding box center [277, 365] width 124 height 105
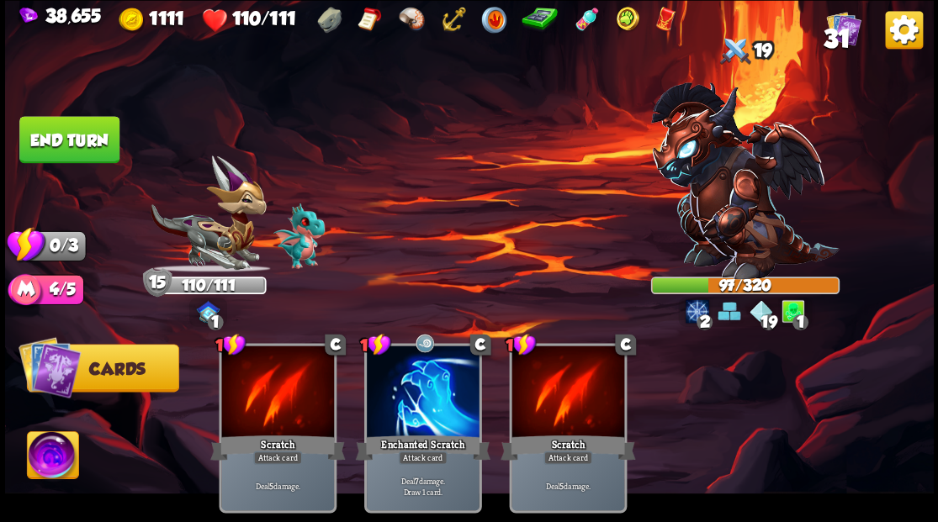
click at [87, 152] on button "End turn" at bounding box center [69, 139] width 100 height 47
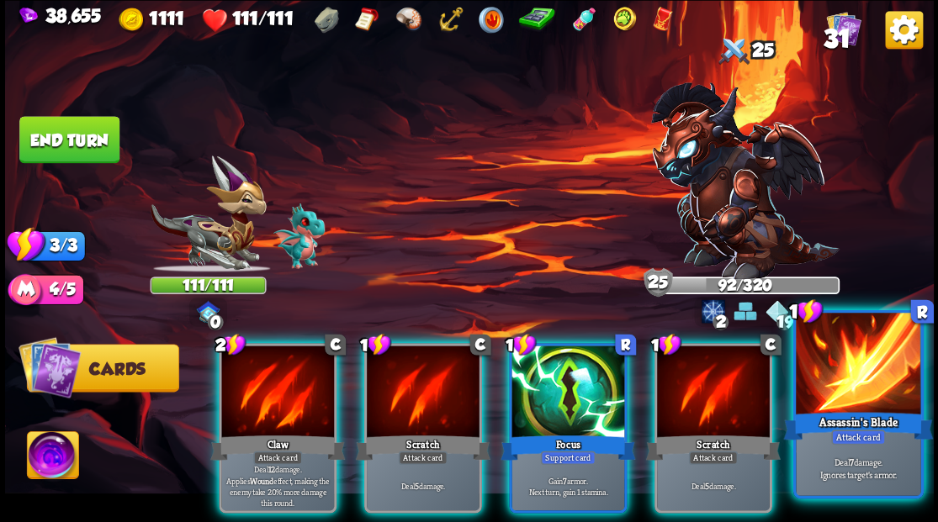
click at [846, 384] on div at bounding box center [858, 365] width 124 height 105
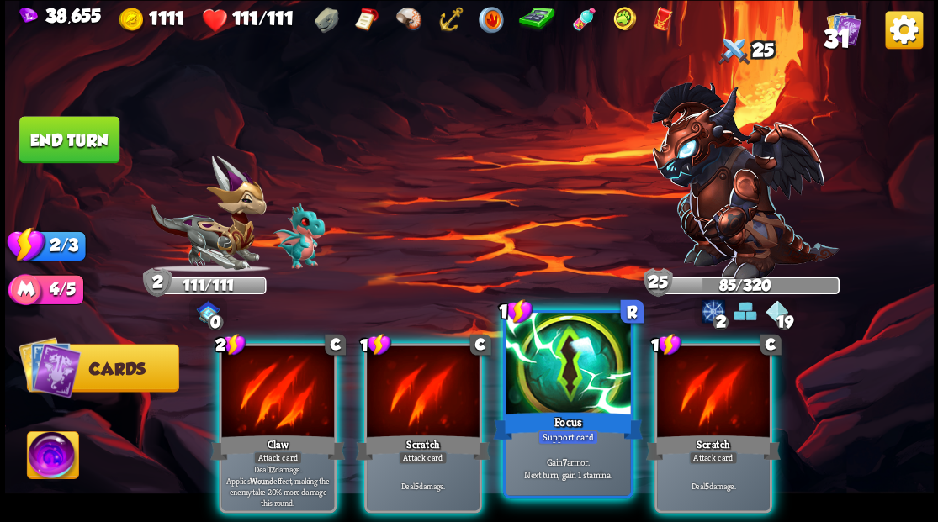
click at [541, 380] on div at bounding box center [567, 365] width 124 height 105
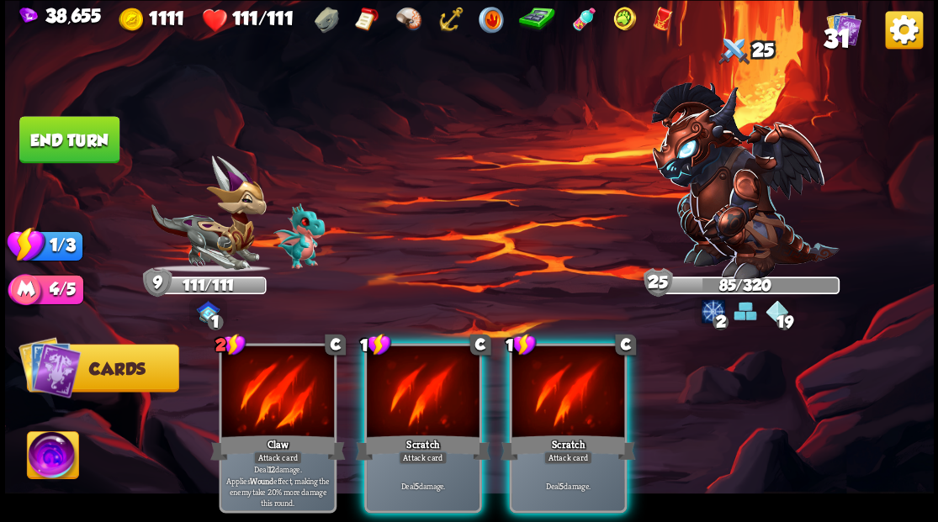
click at [547, 387] on div at bounding box center [567, 393] width 113 height 95
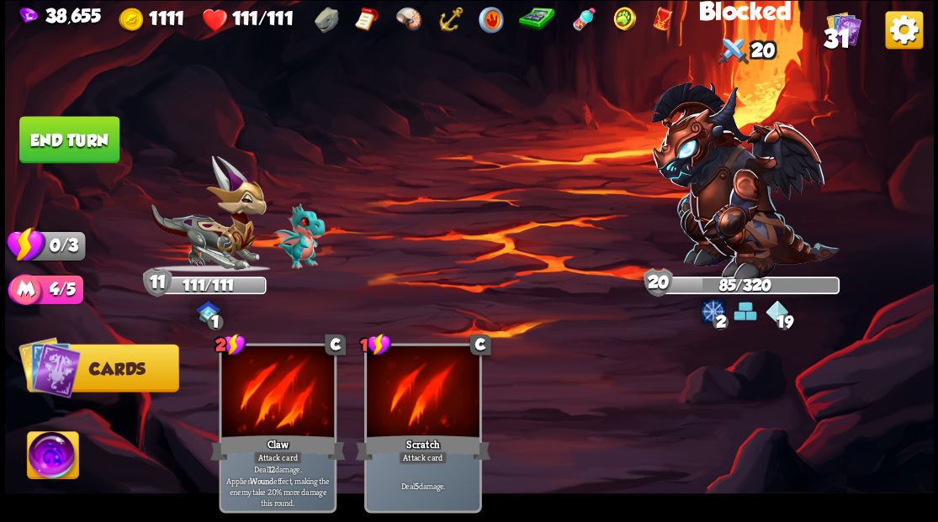
click at [40, 151] on button "End turn" at bounding box center [69, 139] width 103 height 48
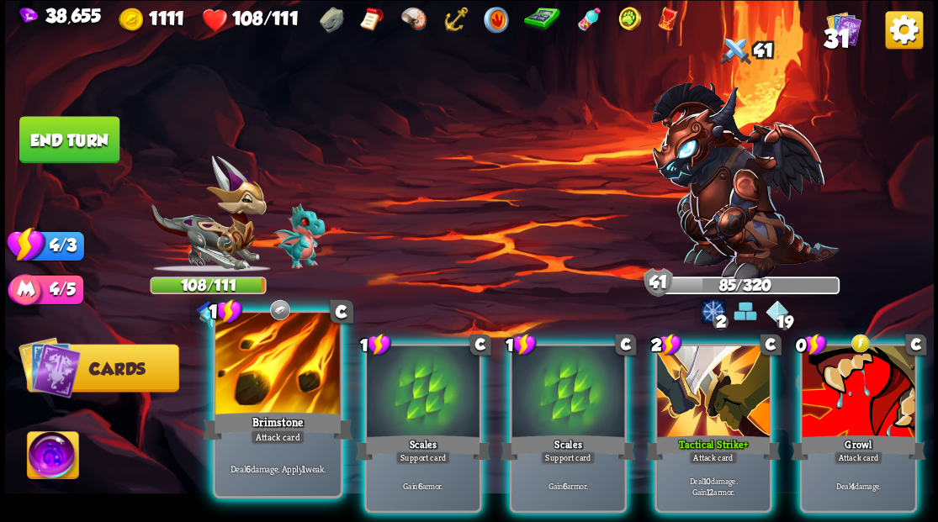
click at [276, 373] on div at bounding box center [277, 365] width 124 height 105
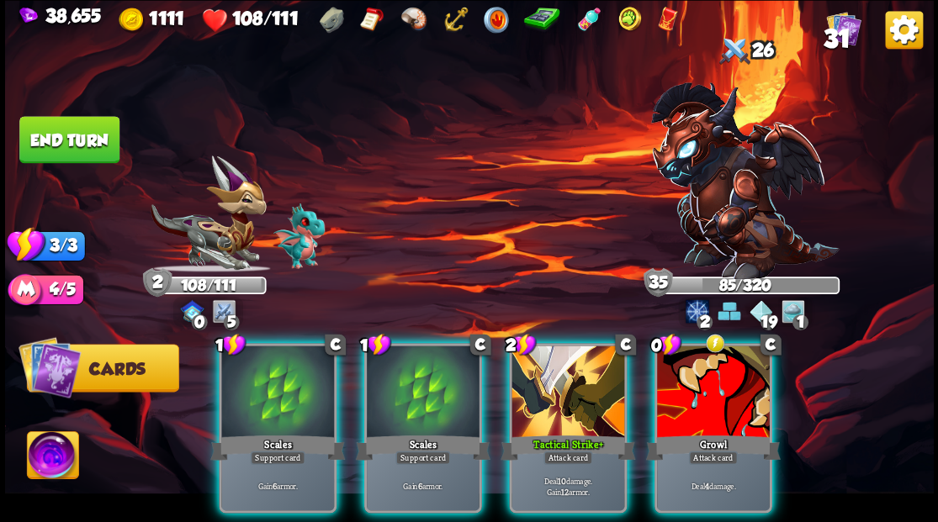
click at [743, 392] on div at bounding box center [713, 393] width 113 height 95
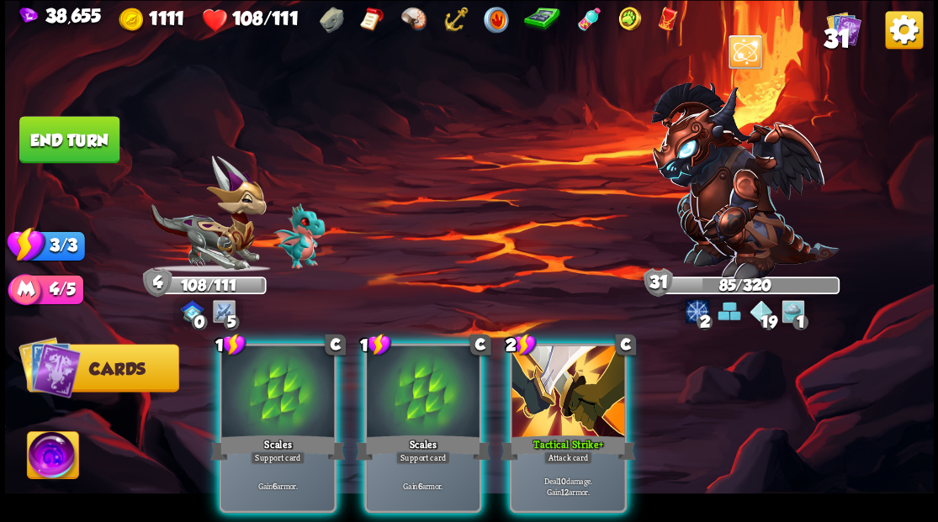
click at [506, 420] on div "1 C Scales Support card Gain 6 armor. 1 C Scales Support card Gain 6 armor. 2 C…" at bounding box center [561, 406] width 743 height 232
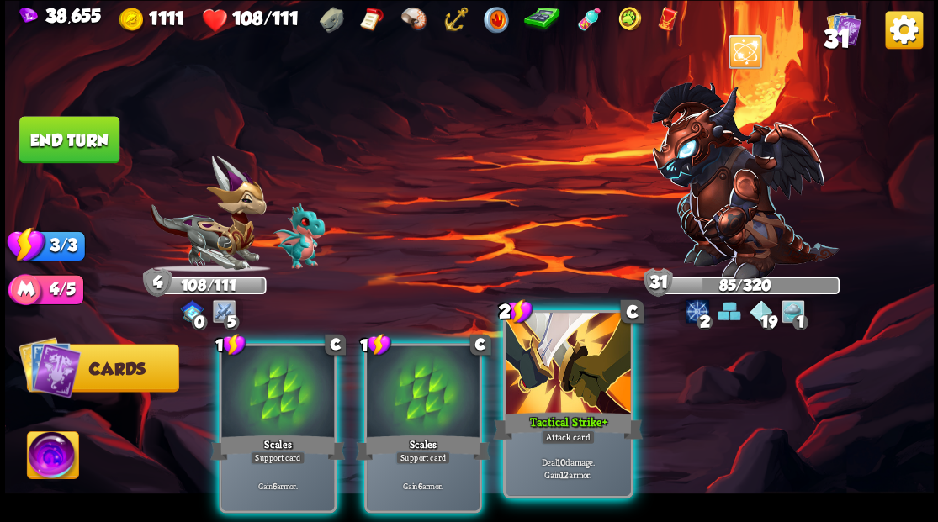
click at [548, 413] on div "Tactical Strike+" at bounding box center [568, 426] width 150 height 34
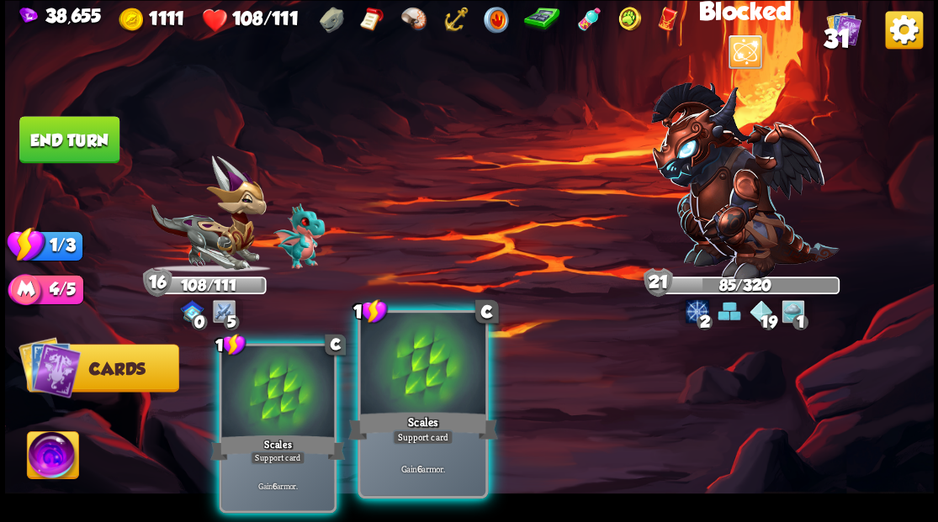
click at [429, 380] on div at bounding box center [422, 365] width 124 height 105
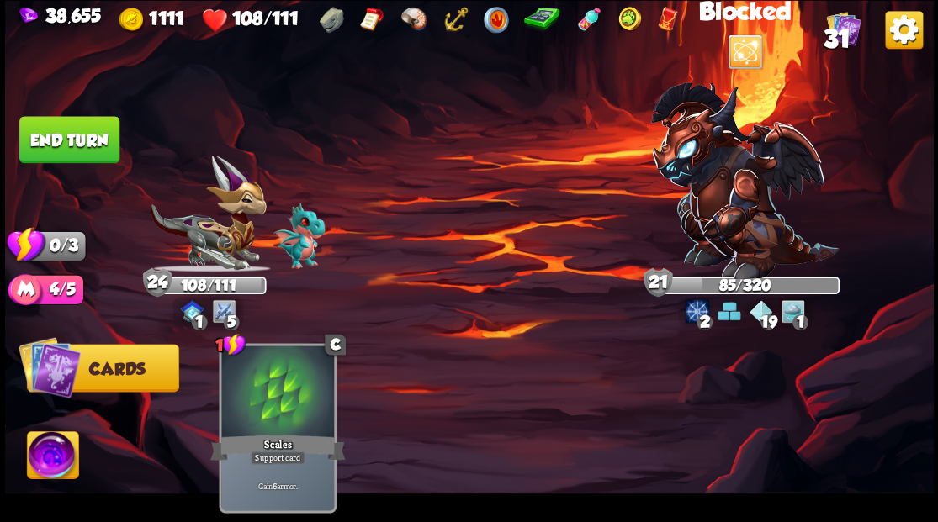
click at [96, 148] on button "End turn" at bounding box center [69, 139] width 100 height 47
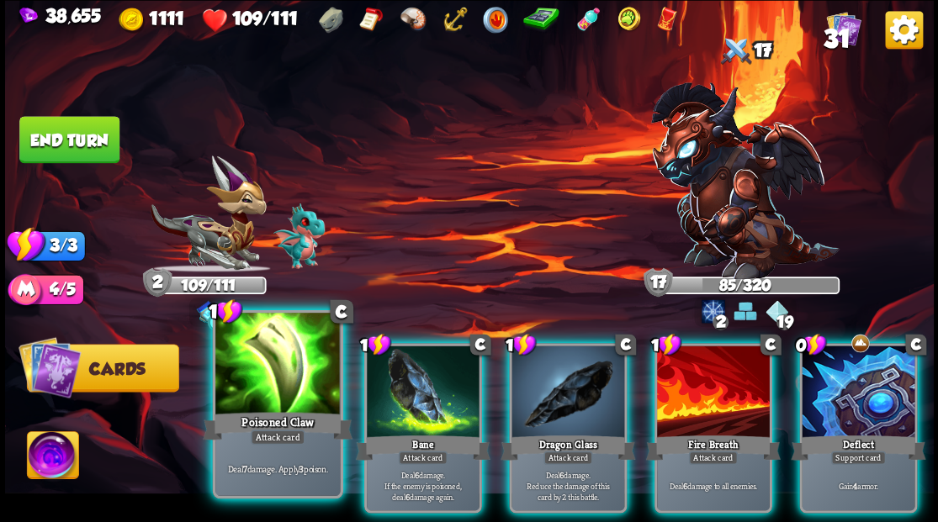
click at [283, 390] on div at bounding box center [277, 365] width 124 height 105
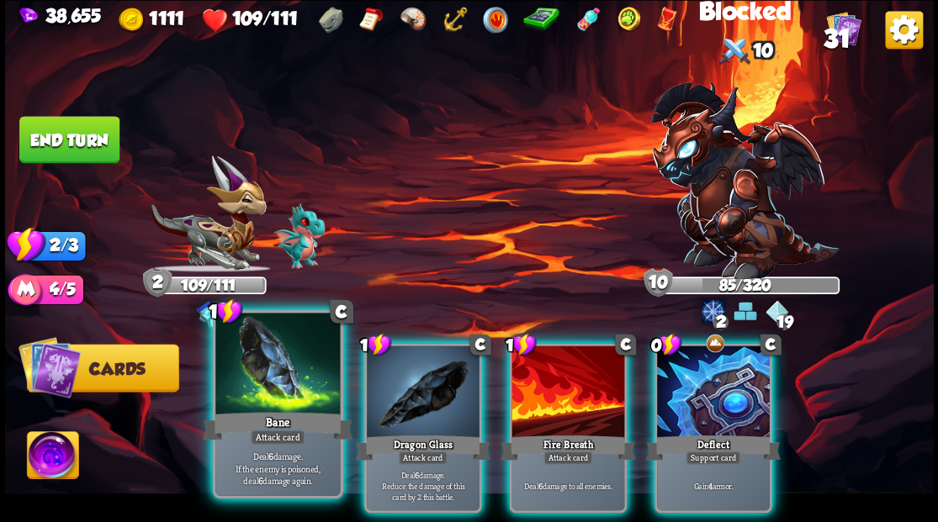
click at [274, 382] on div at bounding box center [277, 365] width 124 height 105
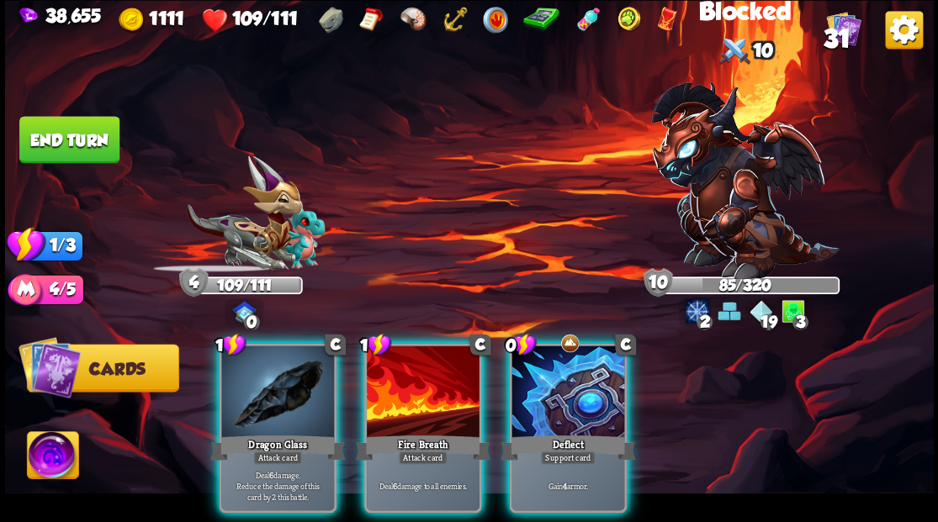
click at [275, 383] on div at bounding box center [277, 393] width 113 height 95
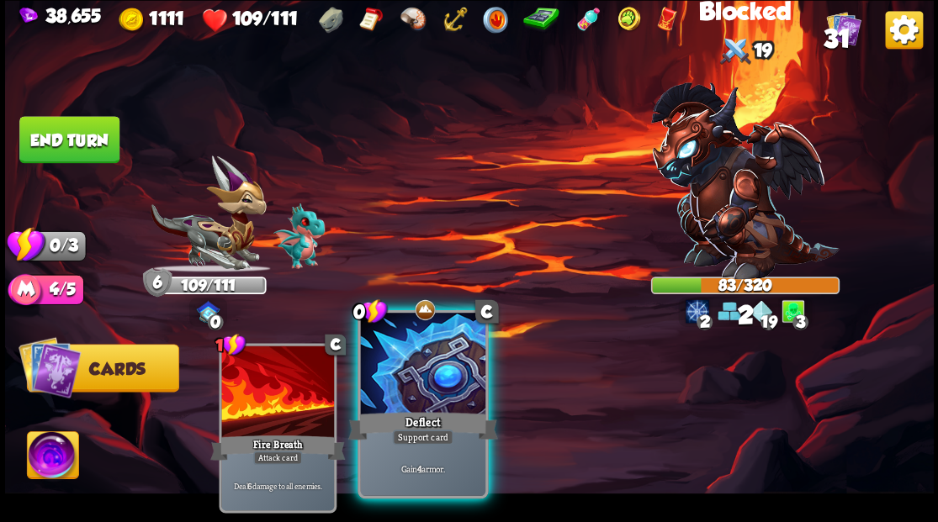
click at [378, 393] on div at bounding box center [422, 365] width 124 height 105
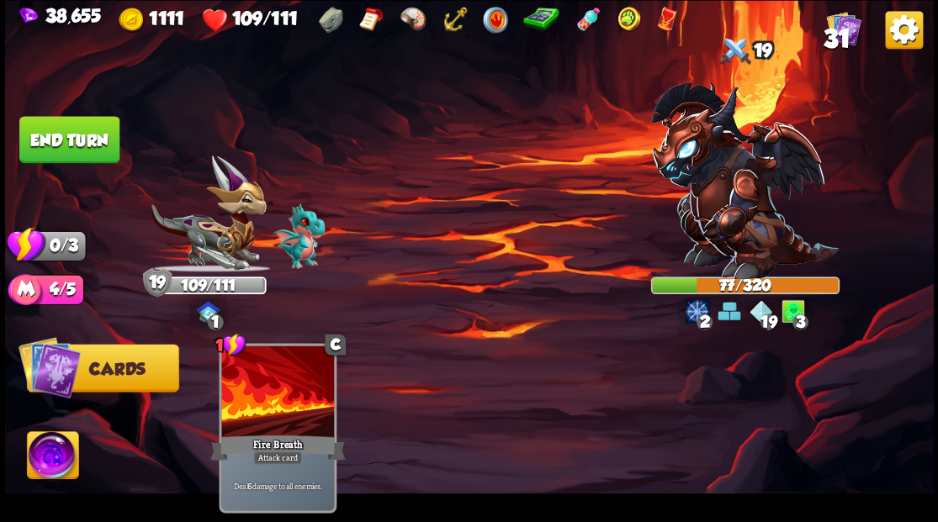
click at [43, 119] on button "End turn" at bounding box center [69, 139] width 100 height 47
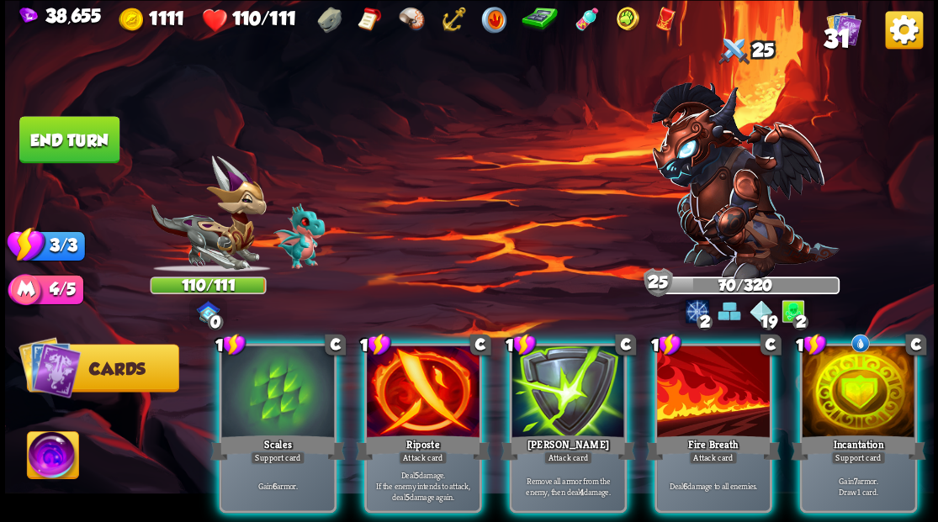
drag, startPoint x: 839, startPoint y: 392, endPoint x: 833, endPoint y: 382, distance: 12.1
click at [839, 392] on div at bounding box center [857, 393] width 113 height 95
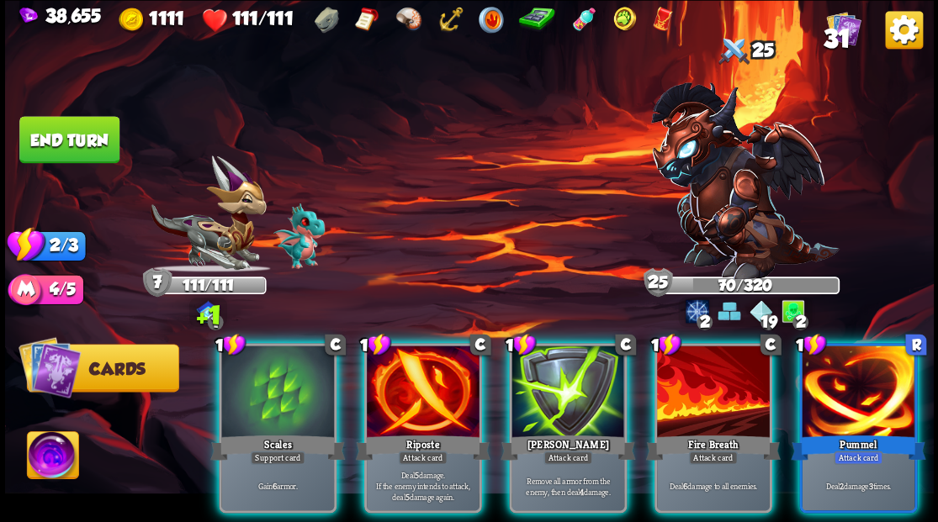
drag, startPoint x: 581, startPoint y: 359, endPoint x: 537, endPoint y: 347, distance: 46.1
click at [581, 358] on div at bounding box center [567, 393] width 113 height 95
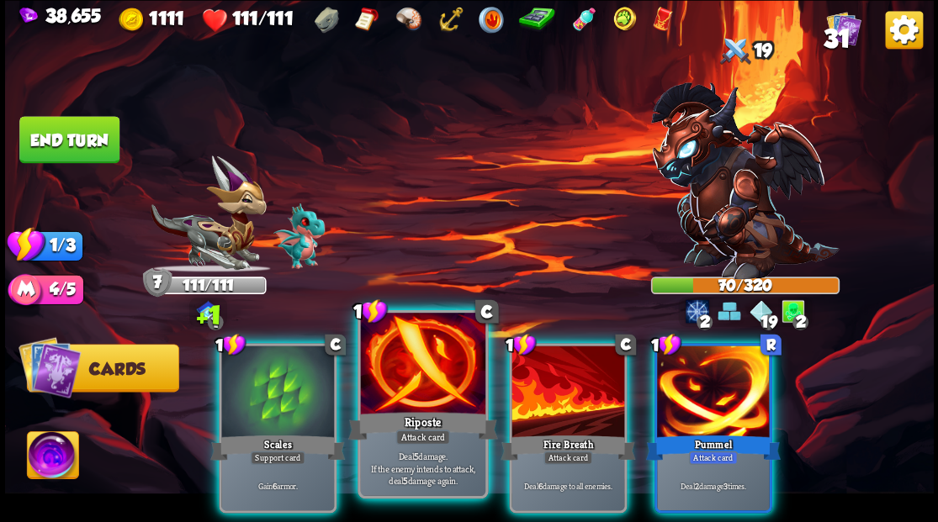
click at [409, 324] on div at bounding box center [422, 365] width 124 height 105
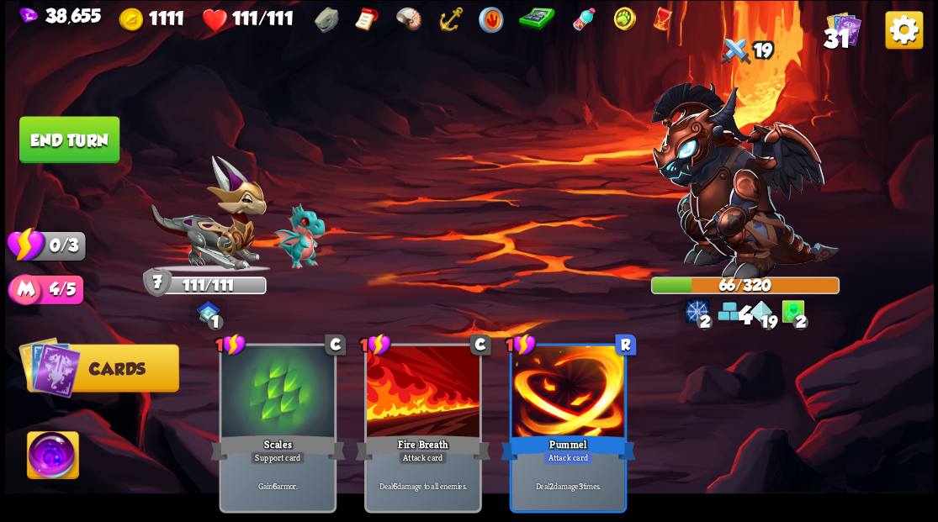
click at [407, 332] on div "1 C Scales Support card Gain 6 armor. 1 C Fire Breath Attack card Deal 6 damage…" at bounding box center [561, 406] width 743 height 232
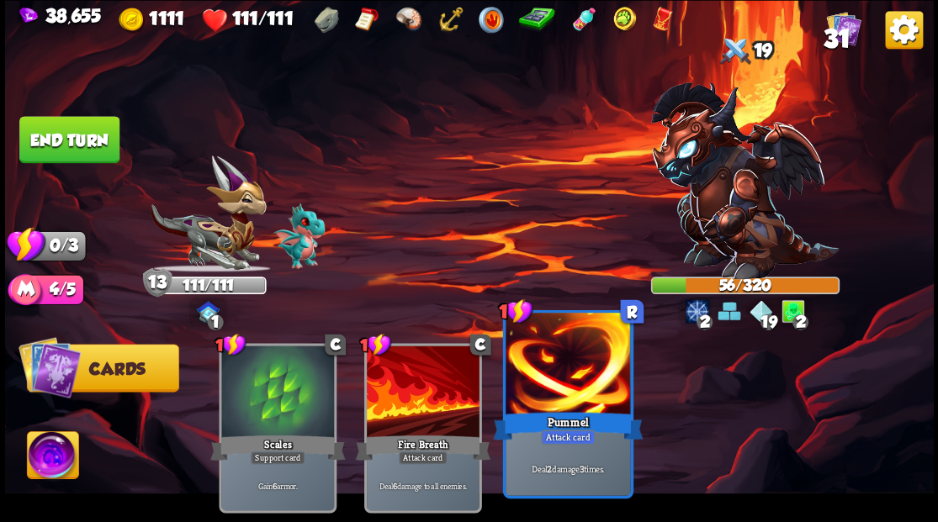
click at [578, 409] on div "Pummel" at bounding box center [568, 426] width 150 height 34
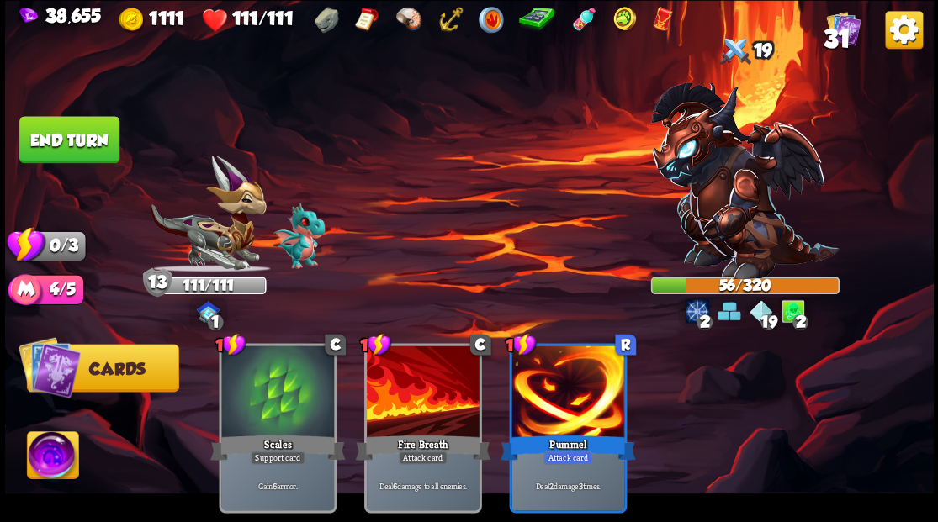
click at [715, 180] on img at bounding box center [744, 180] width 188 height 197
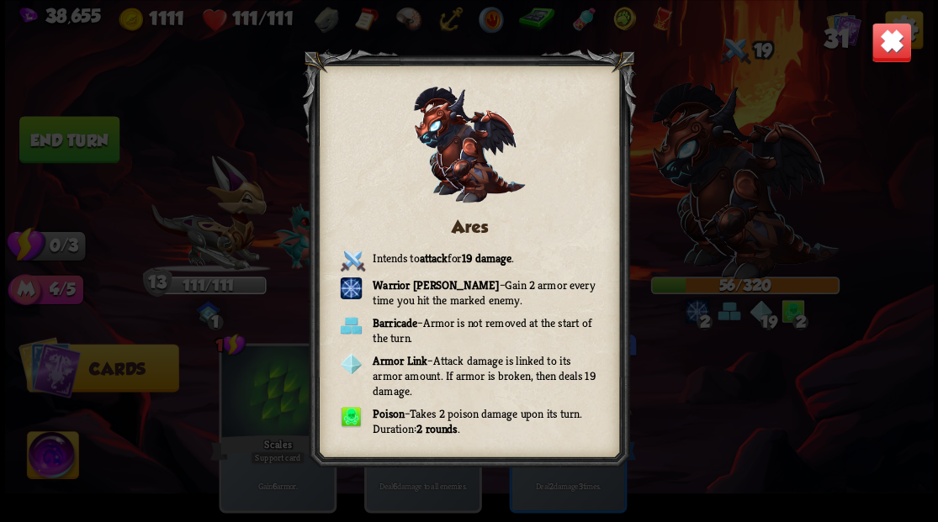
drag, startPoint x: 880, startPoint y: 47, endPoint x: 225, endPoint y: 71, distance: 654.7
click at [880, 47] on img at bounding box center [890, 42] width 40 height 40
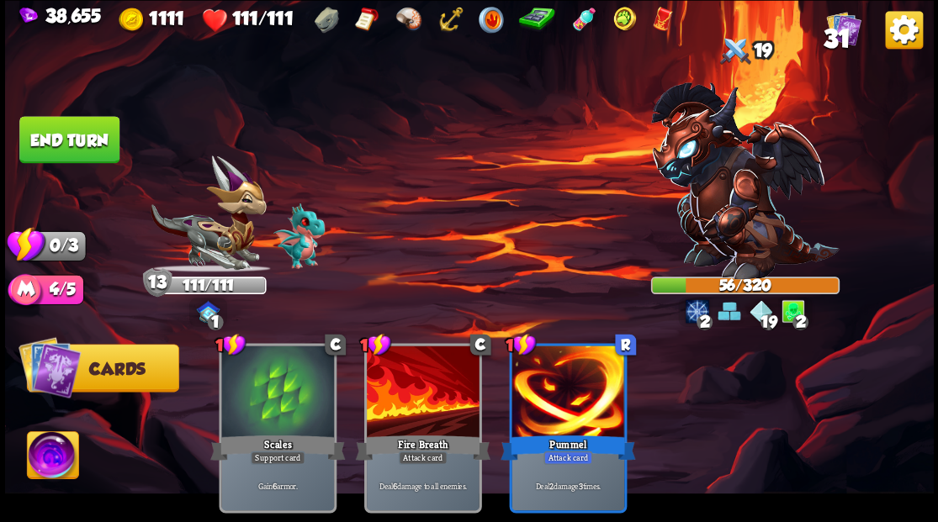
click at [75, 138] on button "End turn" at bounding box center [69, 139] width 100 height 47
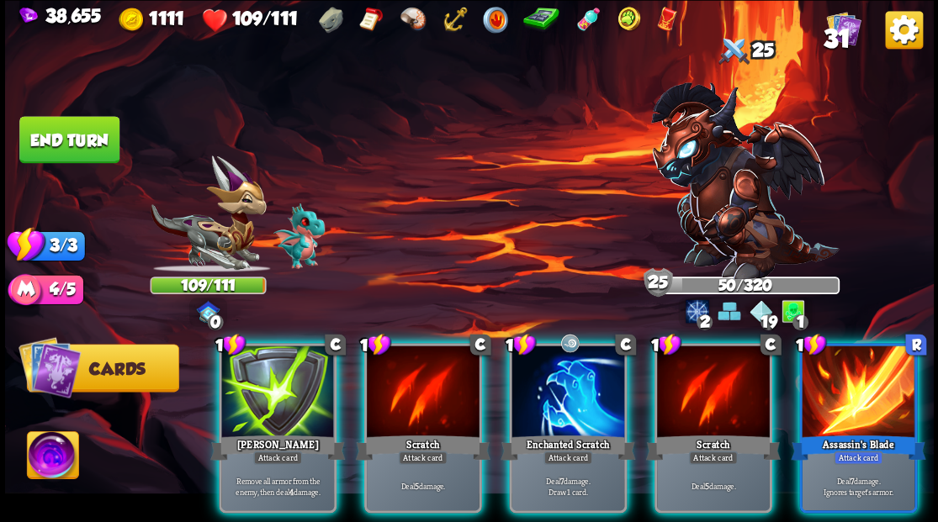
click at [266, 372] on div at bounding box center [277, 393] width 113 height 95
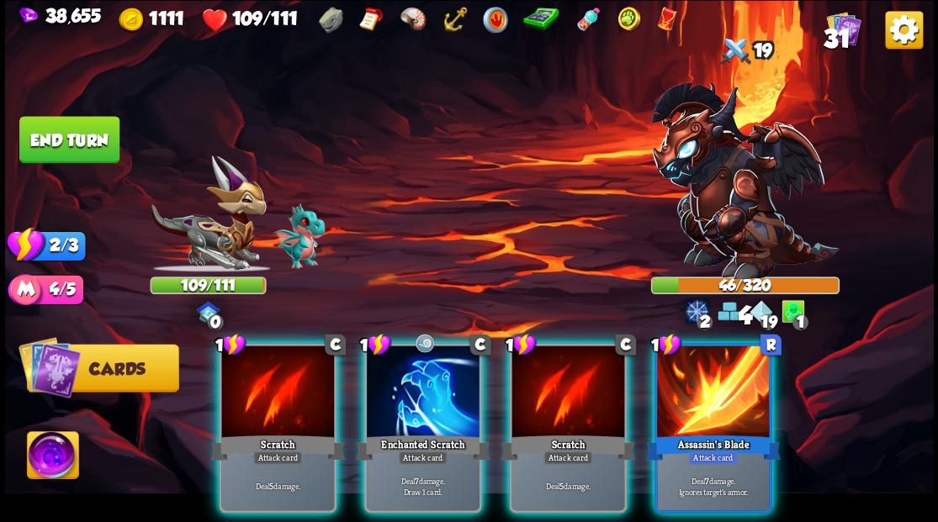
click at [408, 358] on div at bounding box center [423, 393] width 113 height 95
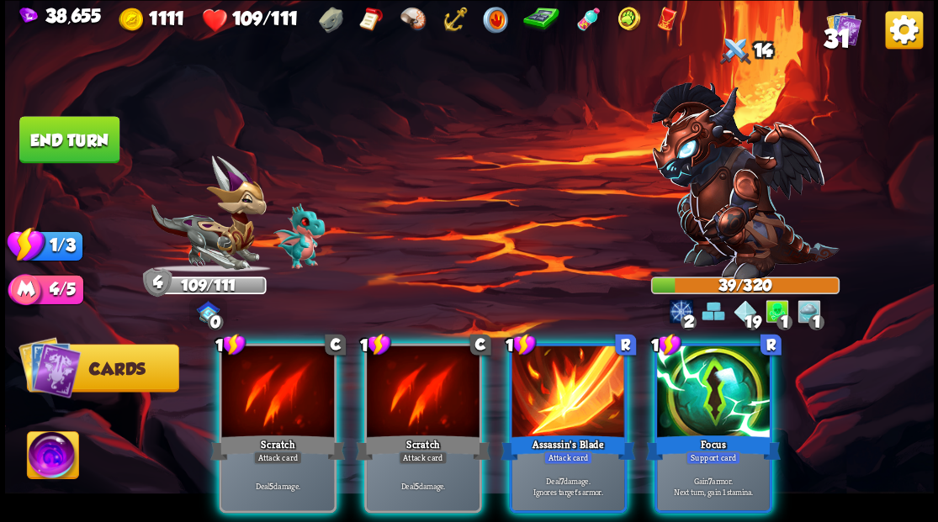
click at [698, 384] on div at bounding box center [713, 393] width 113 height 95
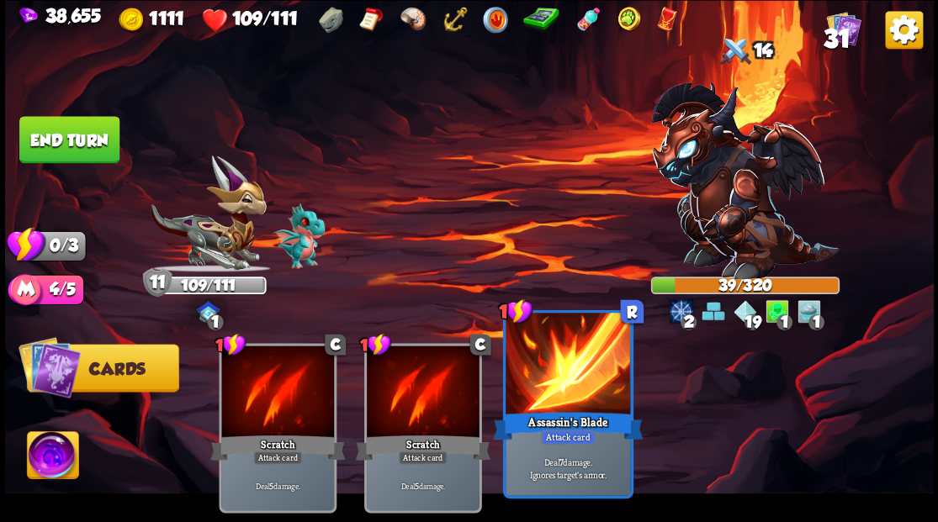
click at [525, 390] on div at bounding box center [567, 365] width 124 height 105
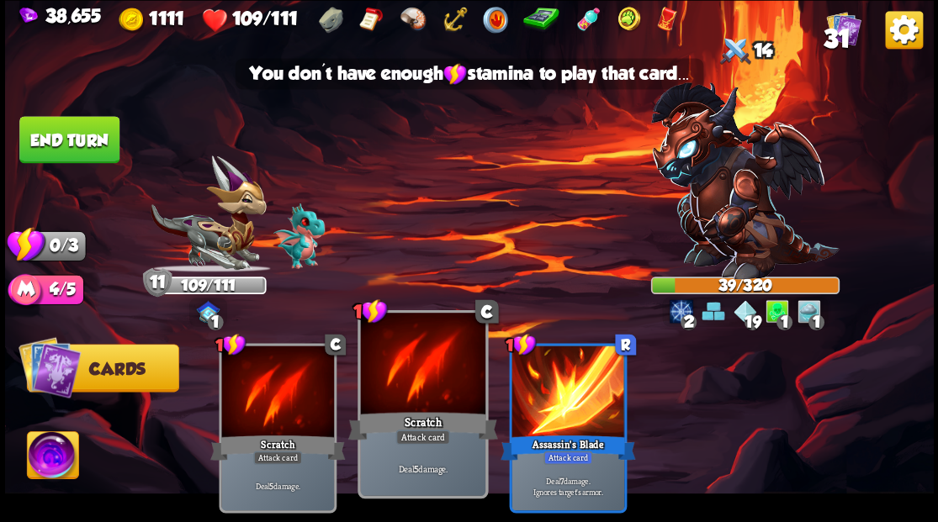
click at [461, 352] on div at bounding box center [422, 365] width 124 height 105
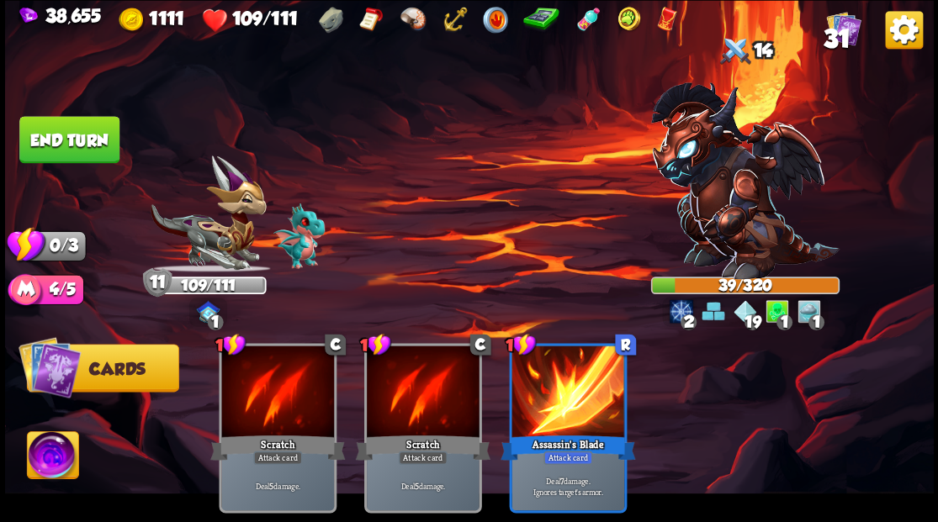
click at [57, 138] on button "End turn" at bounding box center [69, 139] width 103 height 48
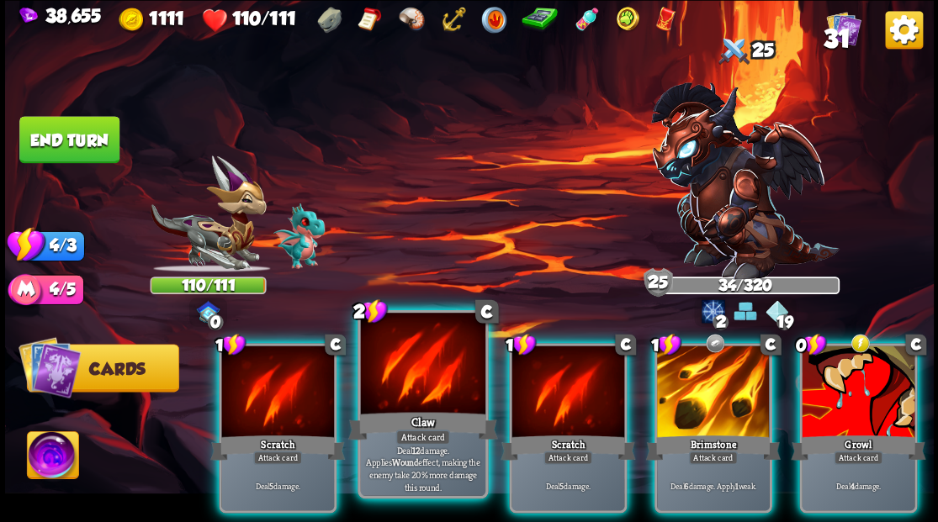
click at [432, 391] on div at bounding box center [422, 365] width 124 height 105
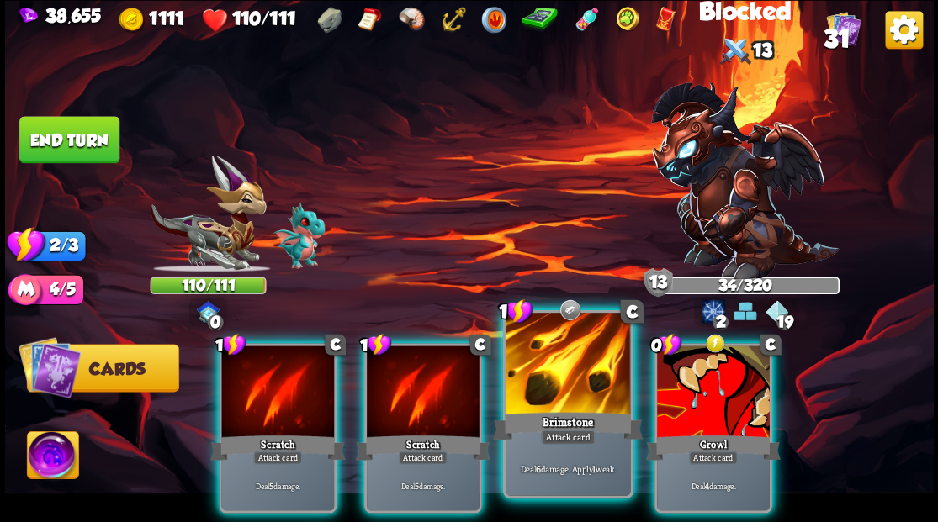
click at [558, 370] on div at bounding box center [567, 365] width 124 height 105
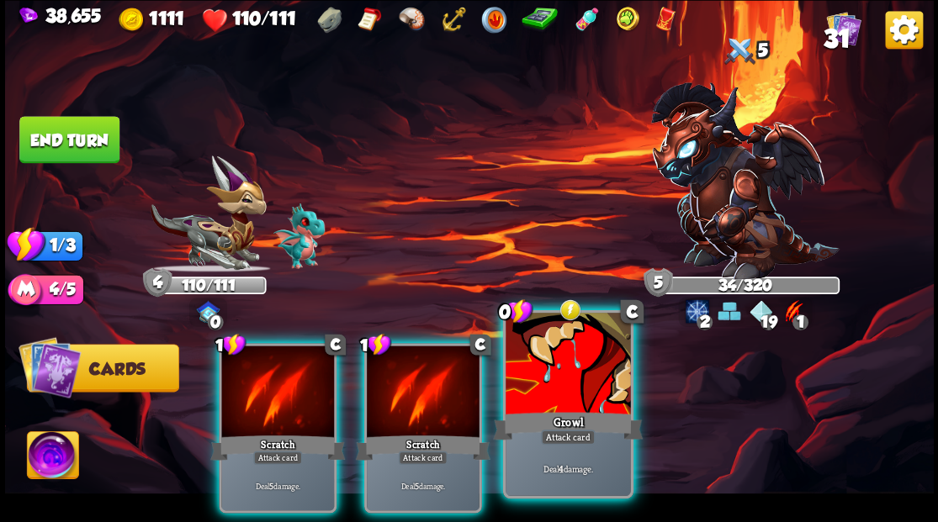
click at [555, 368] on div at bounding box center [567, 365] width 124 height 105
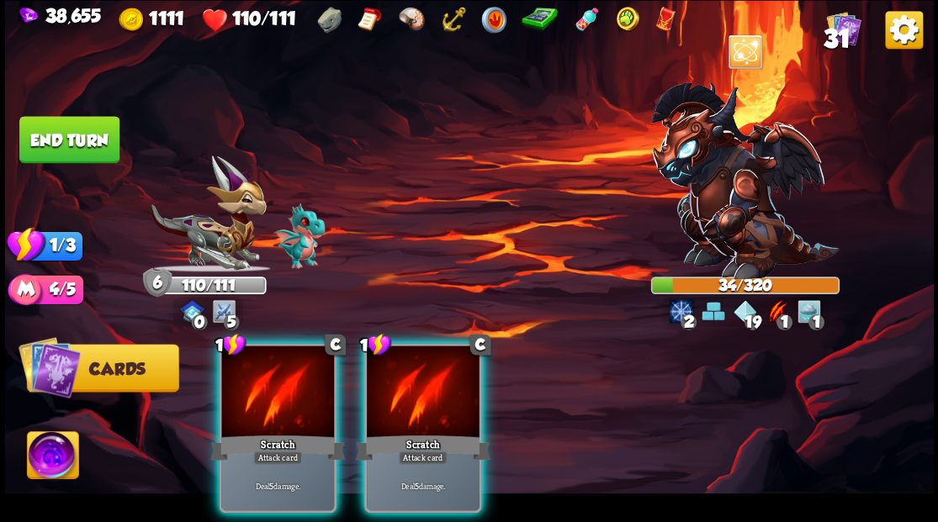
drag, startPoint x: 463, startPoint y: 394, endPoint x: 446, endPoint y: 389, distance: 17.6
click at [461, 394] on div at bounding box center [423, 393] width 113 height 95
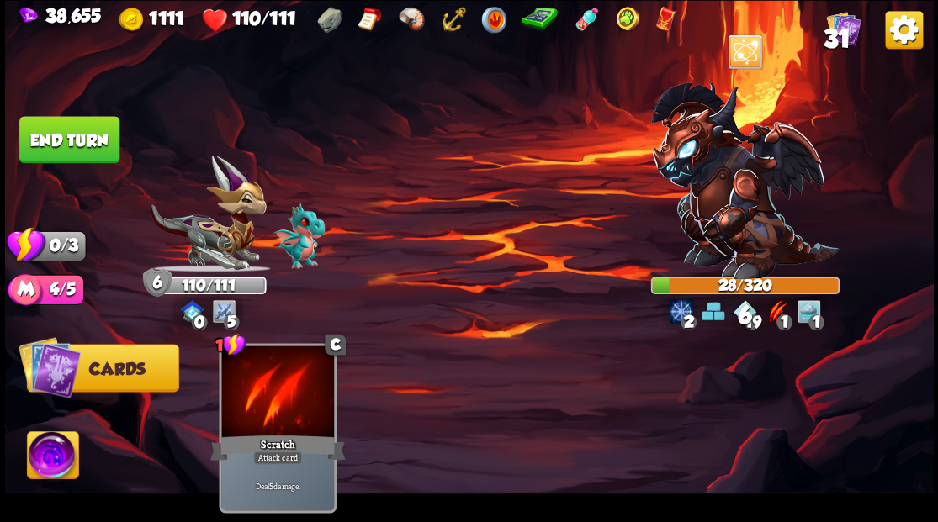
click at [66, 133] on button "End turn" at bounding box center [69, 139] width 100 height 47
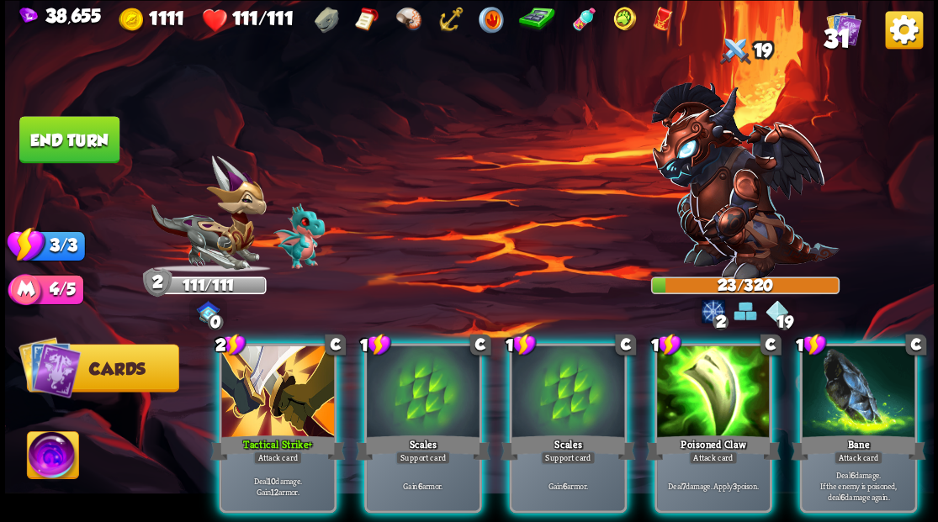
click at [727, 365] on div at bounding box center [713, 393] width 113 height 95
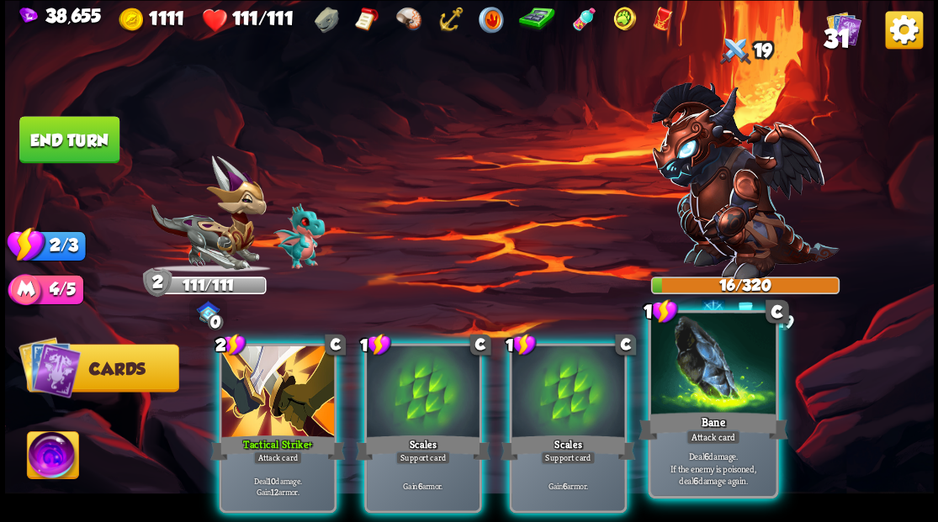
click at [720, 362] on div at bounding box center [712, 365] width 124 height 105
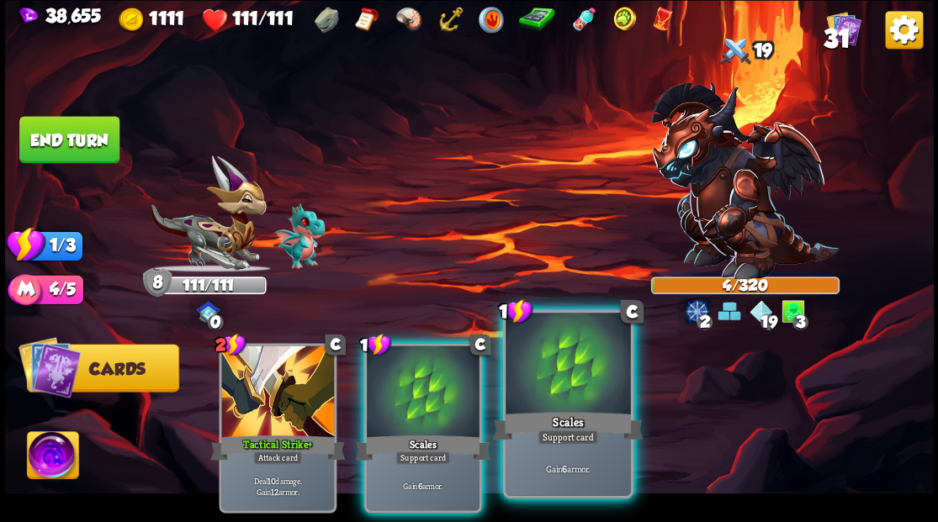
click at [551, 369] on div at bounding box center [567, 365] width 124 height 105
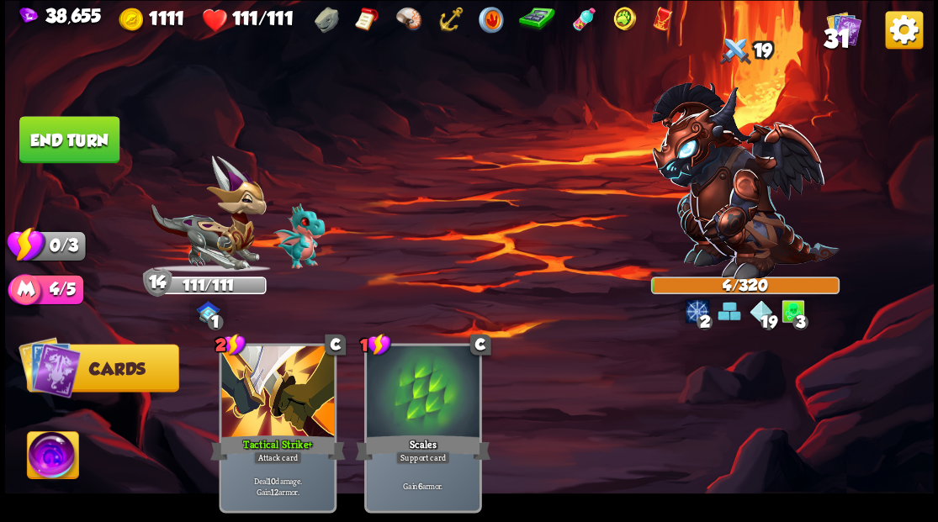
click at [107, 136] on button "End turn" at bounding box center [69, 139] width 103 height 48
